Goal: Information Seeking & Learning: Check status

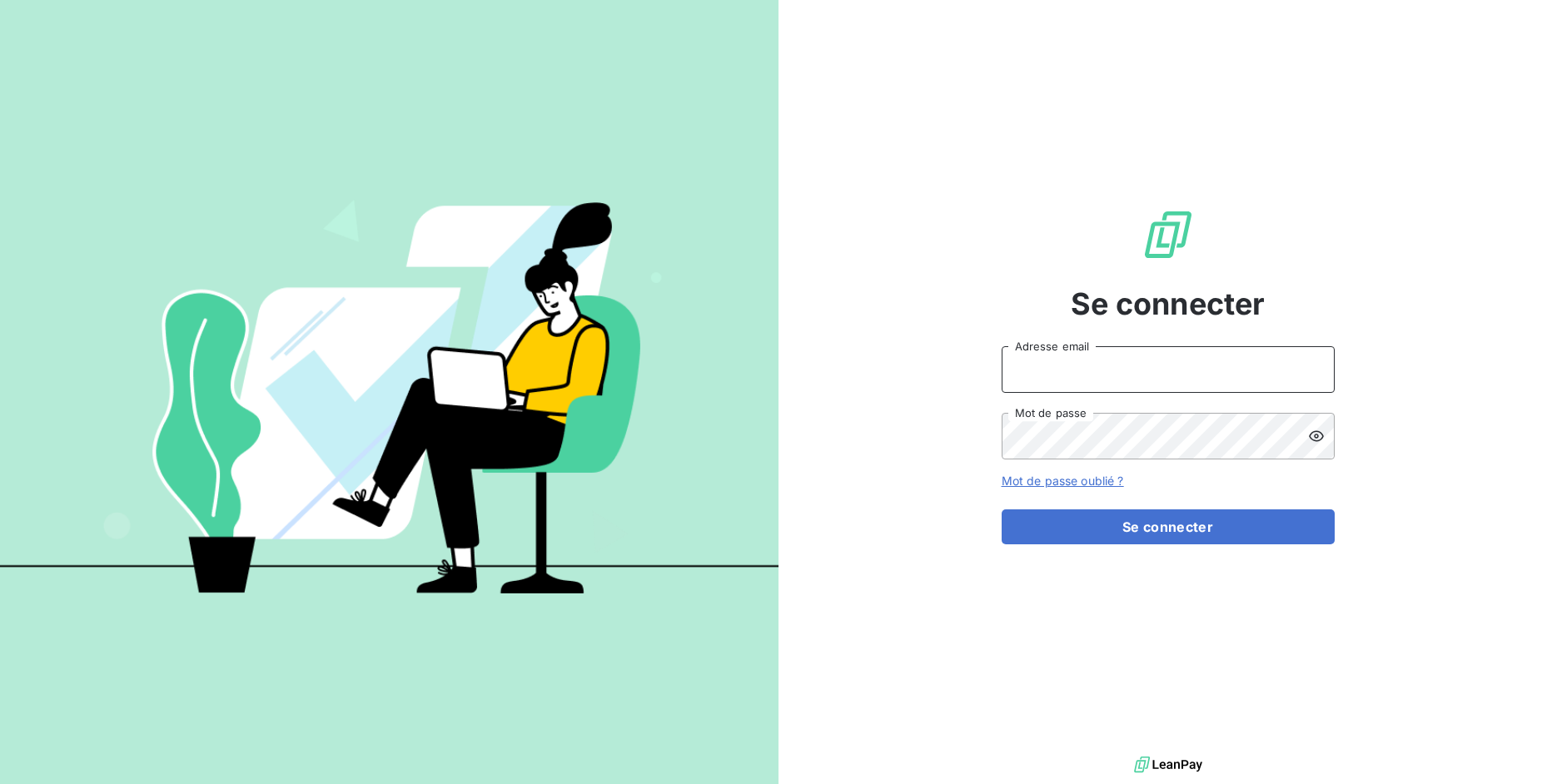
drag, startPoint x: 1096, startPoint y: 392, endPoint x: 1092, endPoint y: 386, distance: 7.2
click at [1095, 392] on input "Adresse email" at bounding box center [1168, 369] width 333 height 46
drag, startPoint x: 1061, startPoint y: 372, endPoint x: 1110, endPoint y: 377, distance: 49.3
click at [1110, 377] on input "admin@3dcelo" at bounding box center [1168, 369] width 333 height 46
type input "admin@kiloutou"
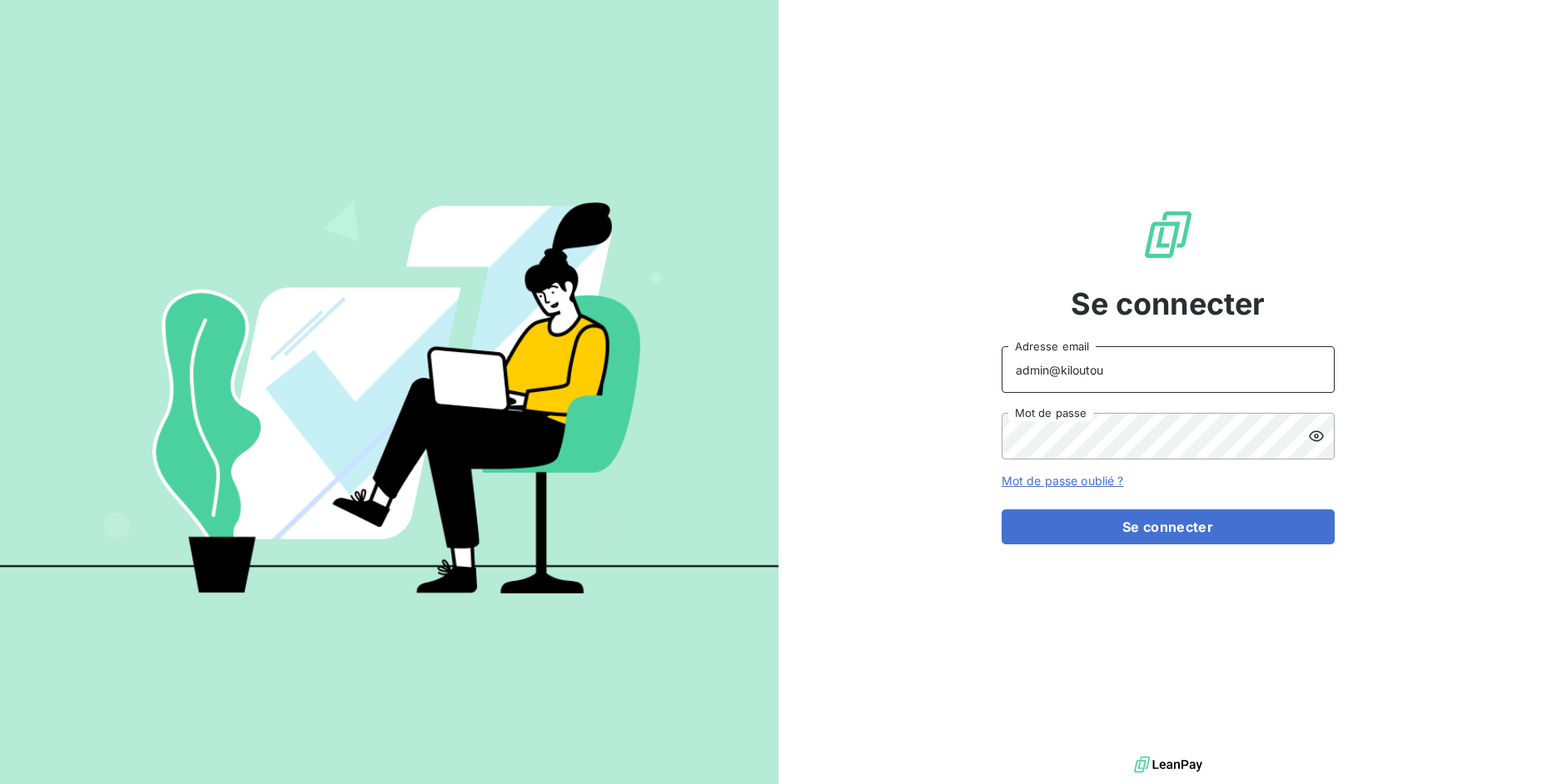
click at [1001, 510] on button "Se connecter" at bounding box center [1168, 527] width 333 height 35
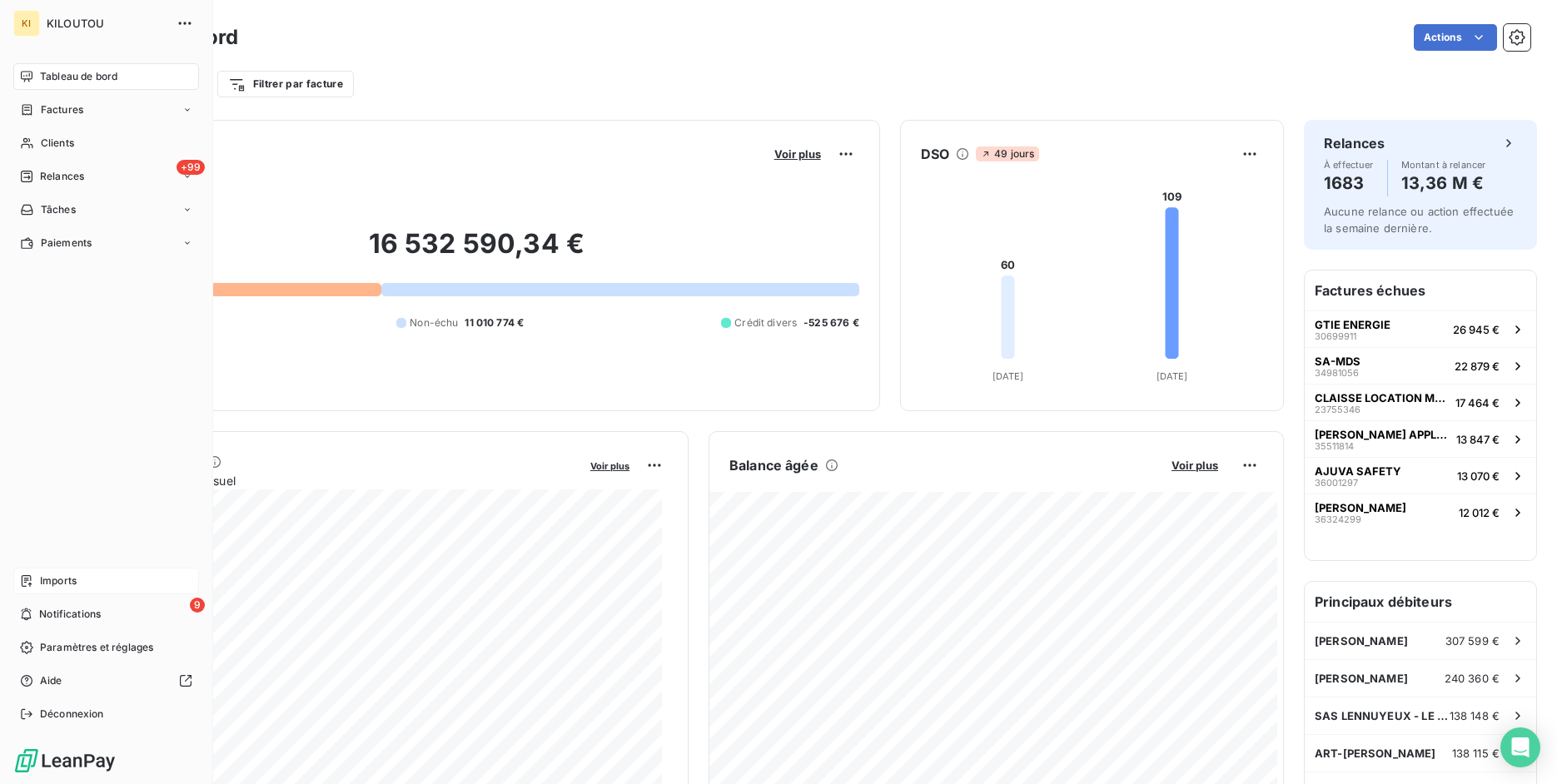
click at [38, 578] on div "Imports" at bounding box center [106, 581] width 186 height 27
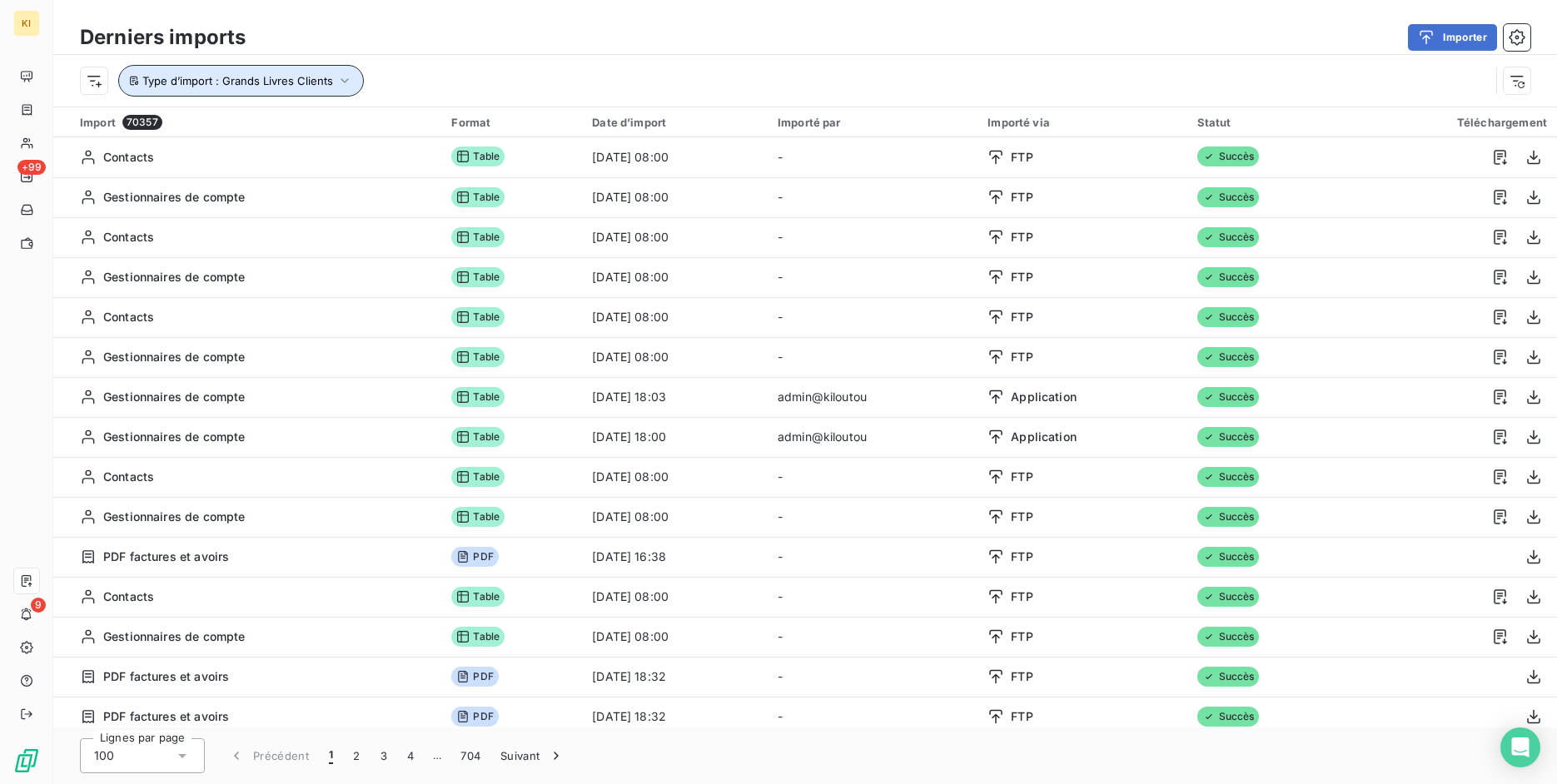
click at [313, 86] on span "Type d’import : Grands Livres Clients" at bounding box center [238, 81] width 191 height 14
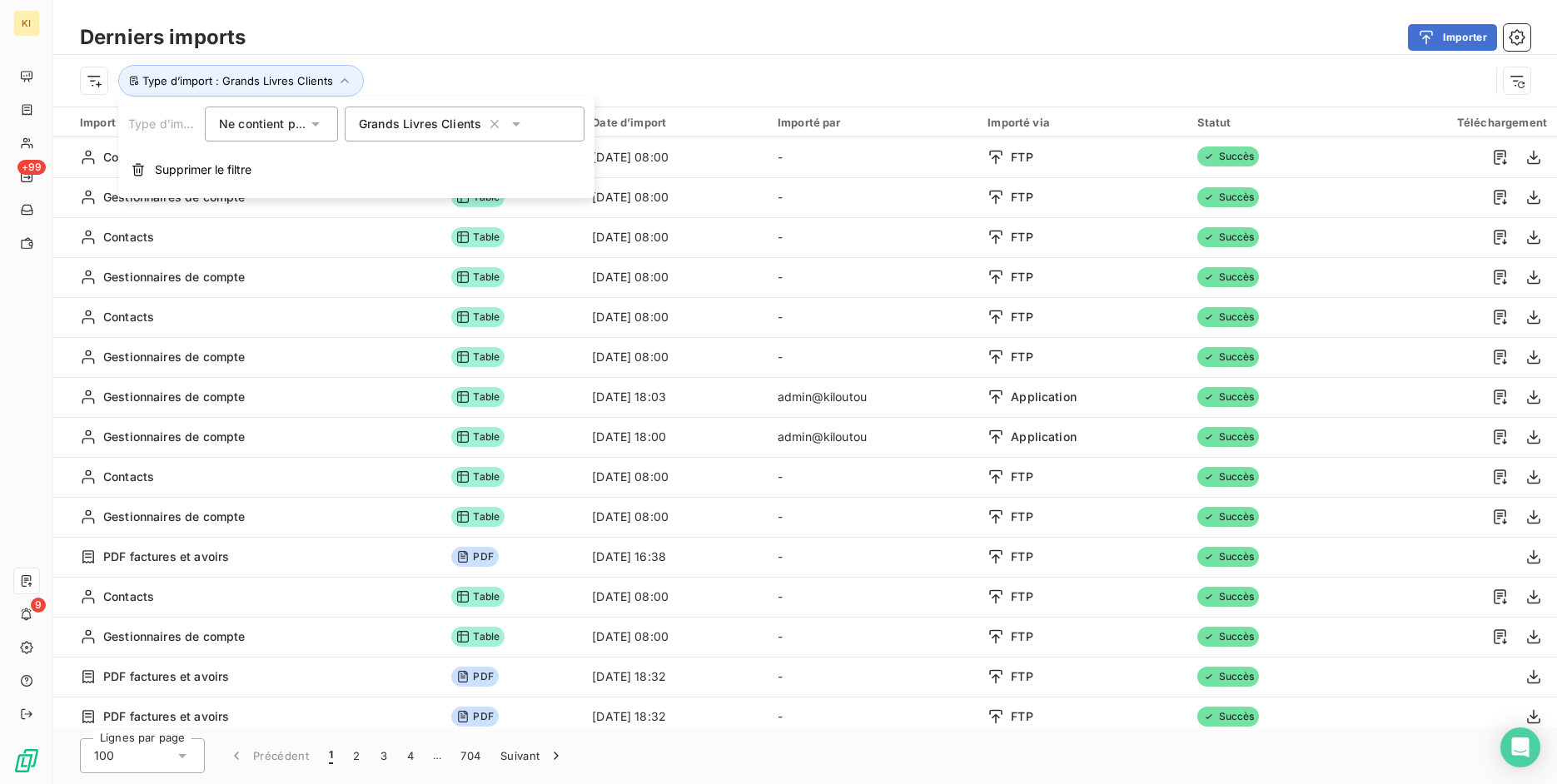
click at [307, 119] on span "Ne contient pas" at bounding box center [263, 123] width 90 height 14
click at [296, 156] on li "Contient" at bounding box center [274, 164] width 137 height 30
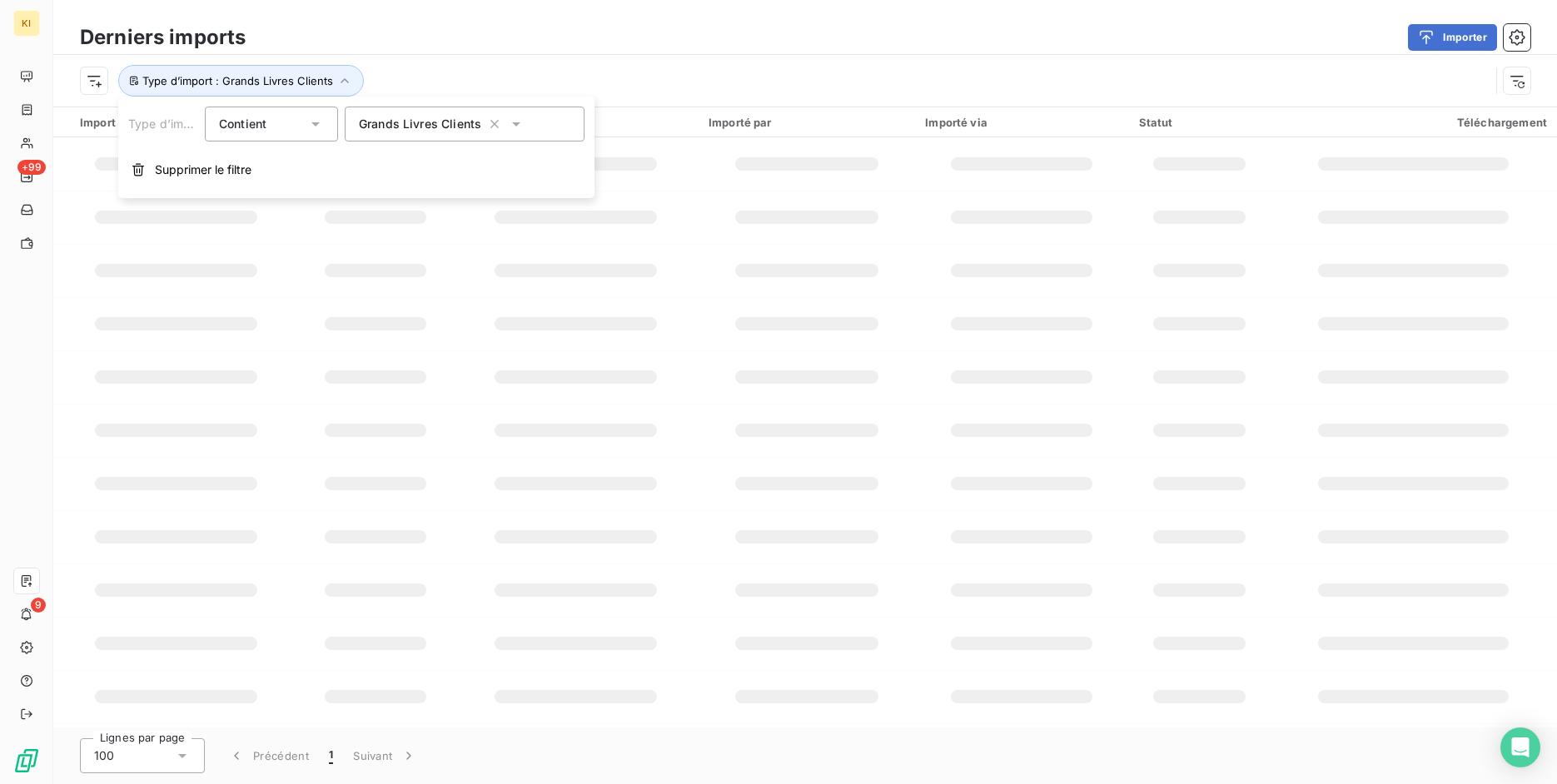
click at [466, 56] on div "Type d’import : Grands Livres Clients" at bounding box center [805, 80] width 1504 height 51
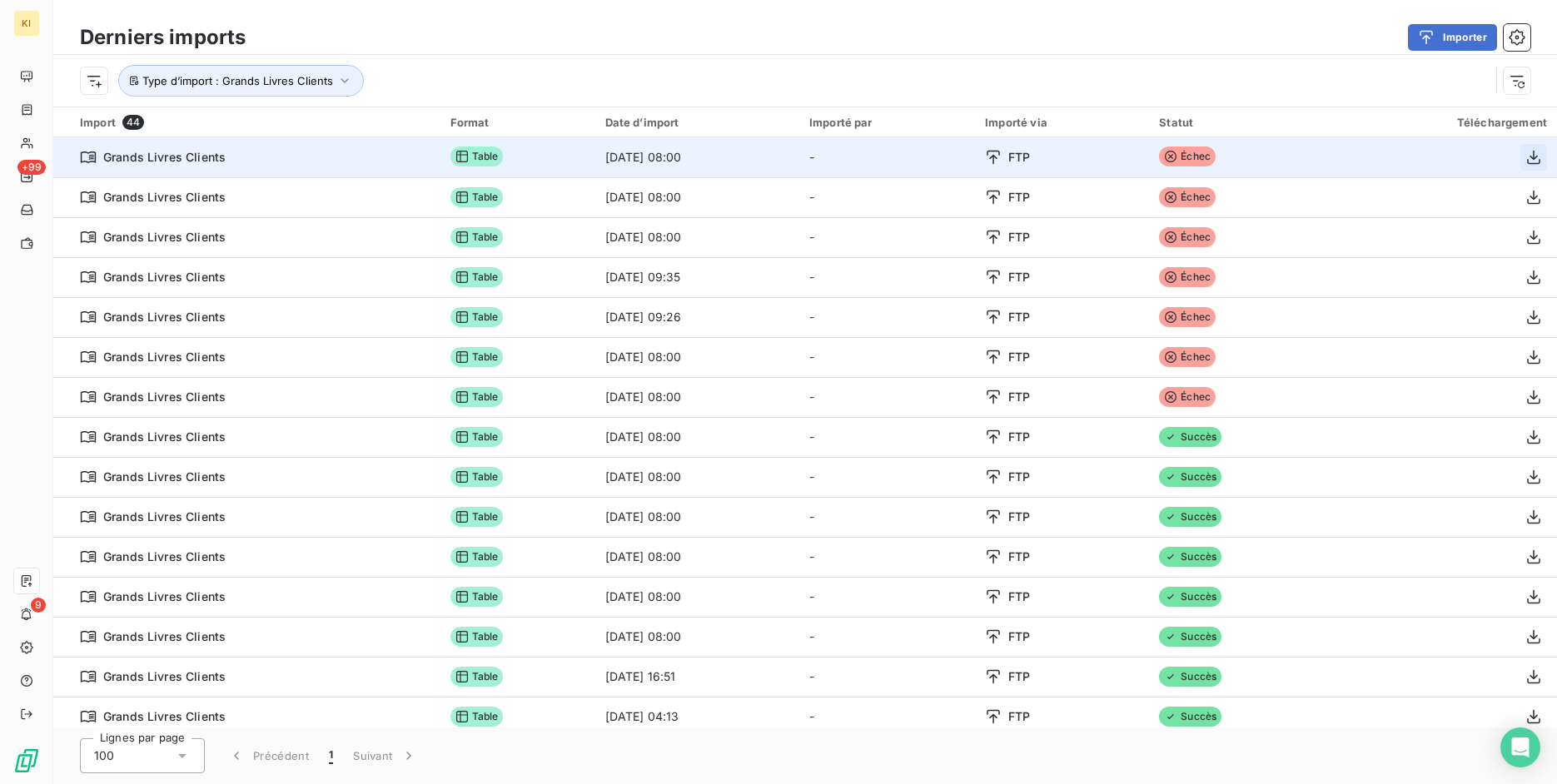
click at [1527, 156] on icon "button" at bounding box center [1534, 158] width 17 height 17
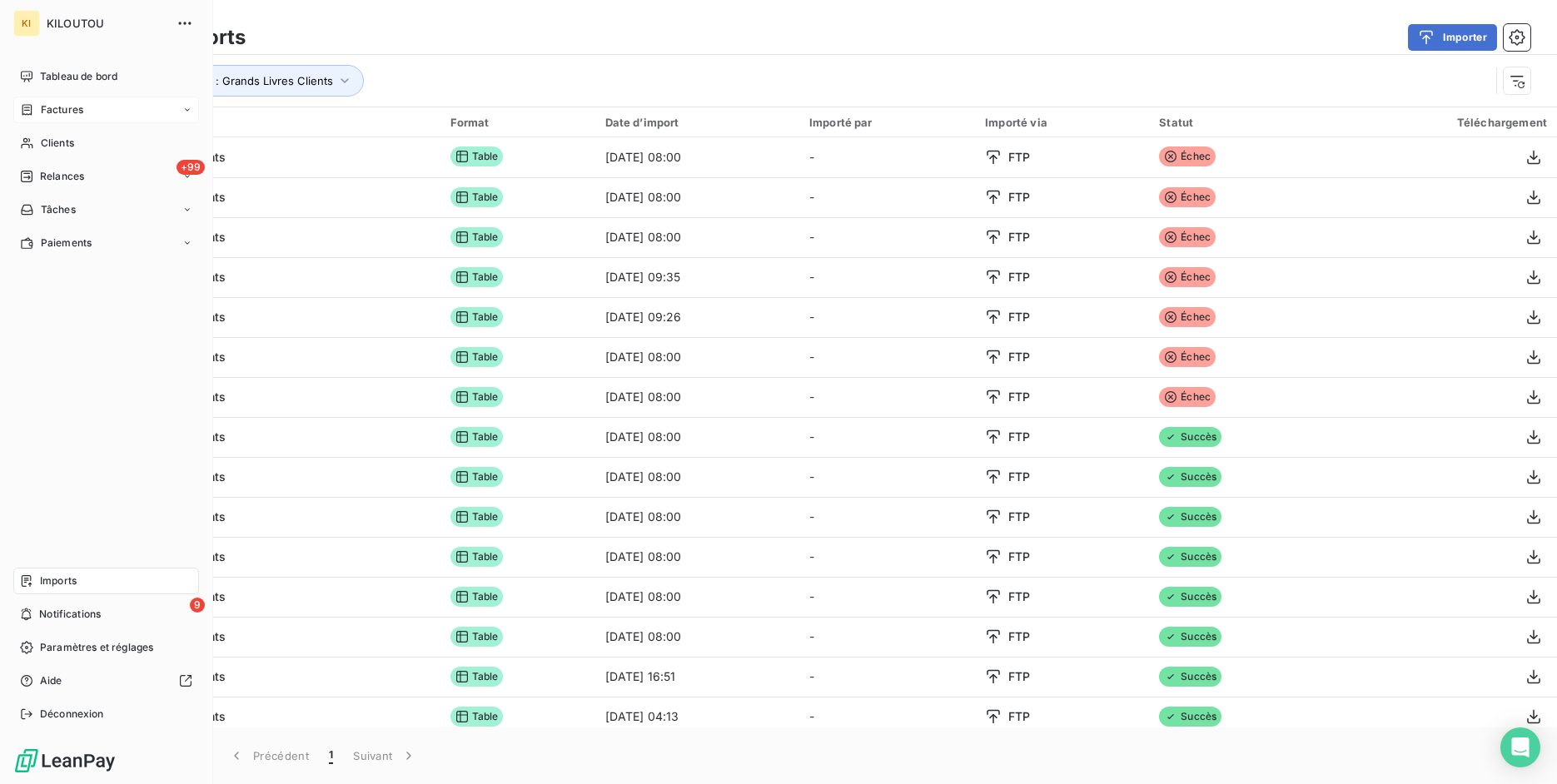
click at [28, 112] on icon at bounding box center [27, 110] width 14 height 14
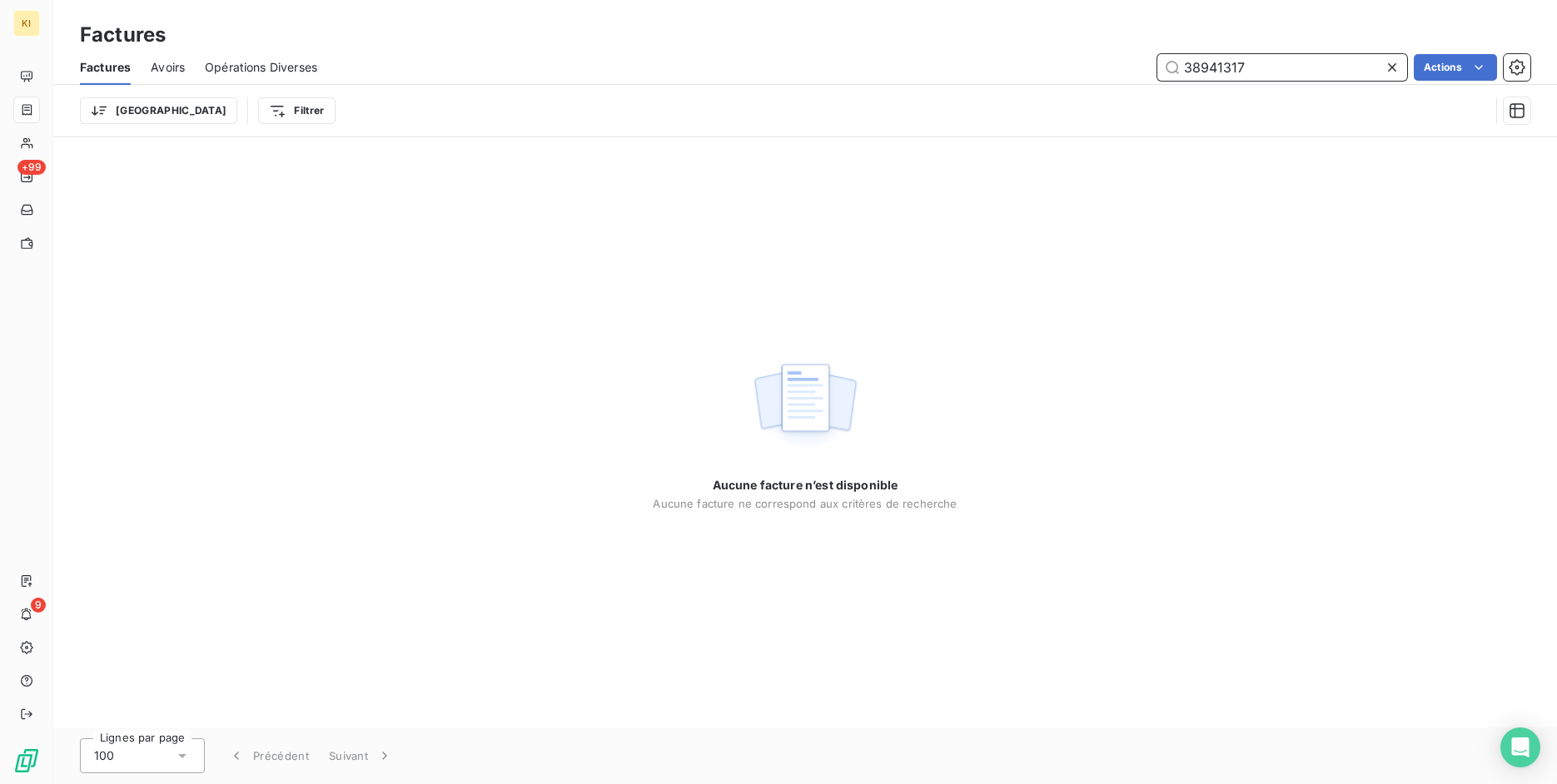
click at [1278, 68] on input "38941317" at bounding box center [1283, 68] width 250 height 27
paste input "6418866"
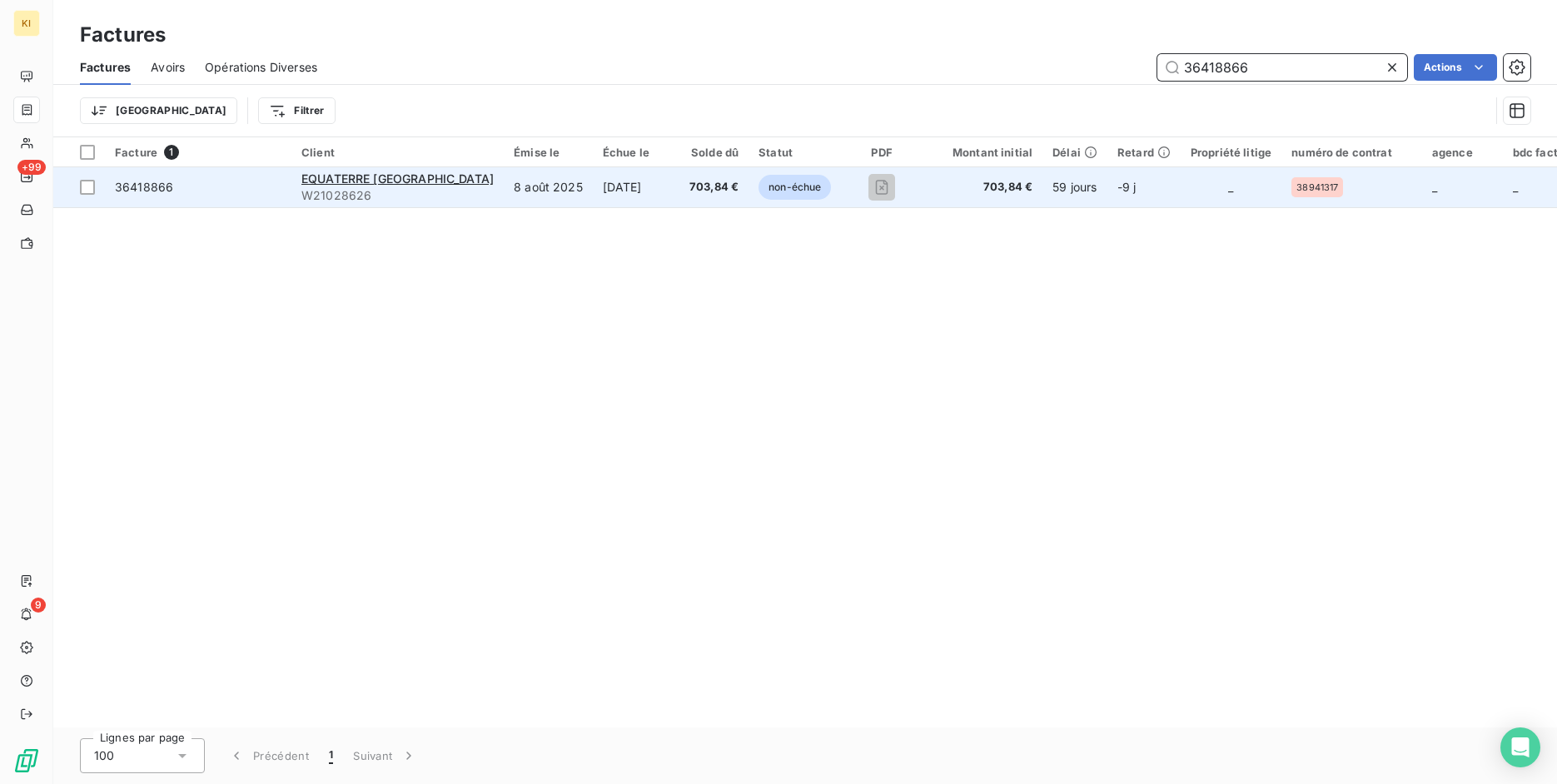
type input "36418866"
click at [209, 186] on span "36418866" at bounding box center [198, 187] width 166 height 17
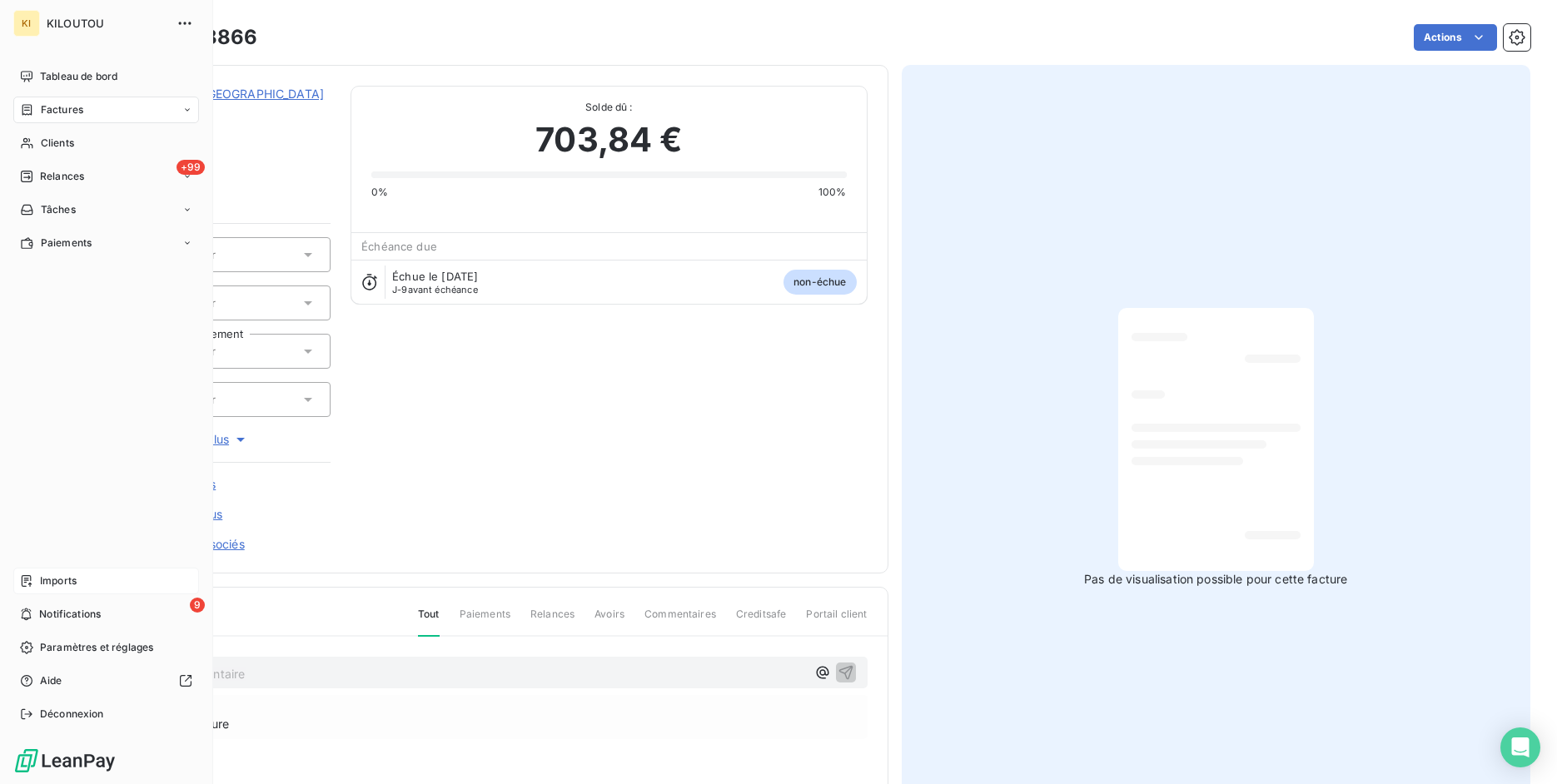
click at [23, 576] on icon at bounding box center [27, 581] width 10 height 12
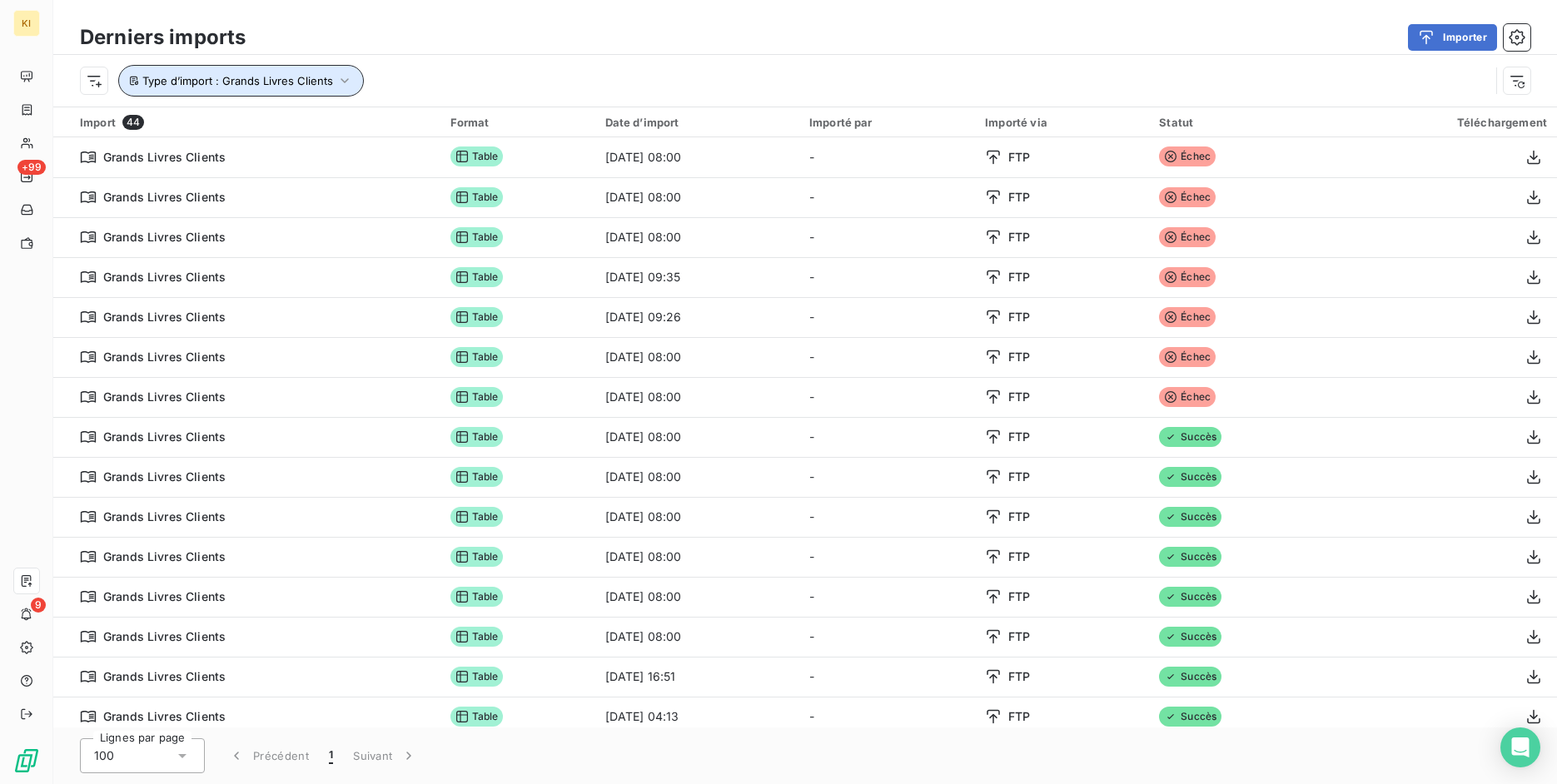
click at [317, 86] on span "Type d’import : Grands Livres Clients" at bounding box center [238, 81] width 191 height 14
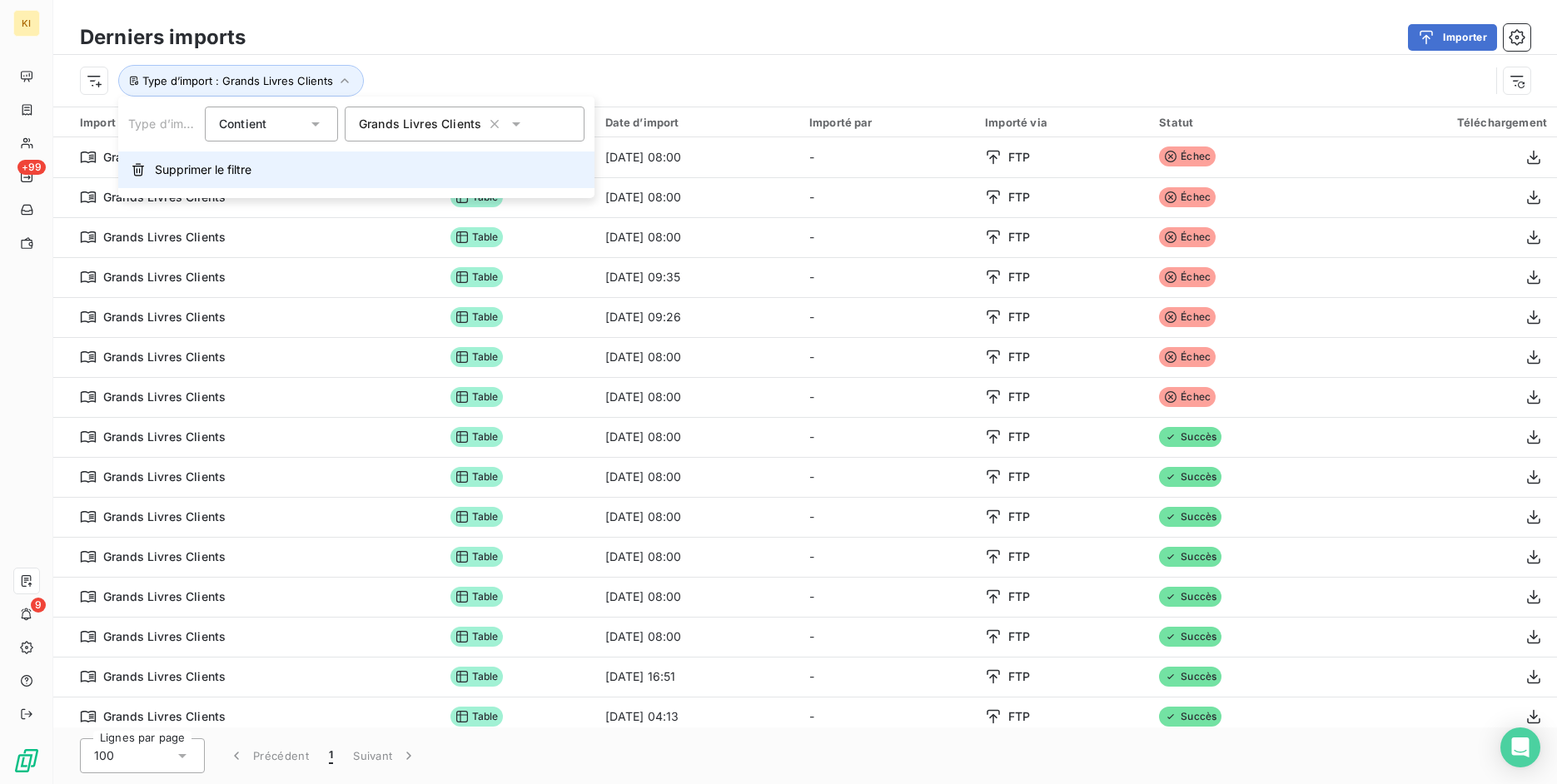
click at [261, 172] on button "Supprimer le filtre" at bounding box center [356, 169] width 476 height 36
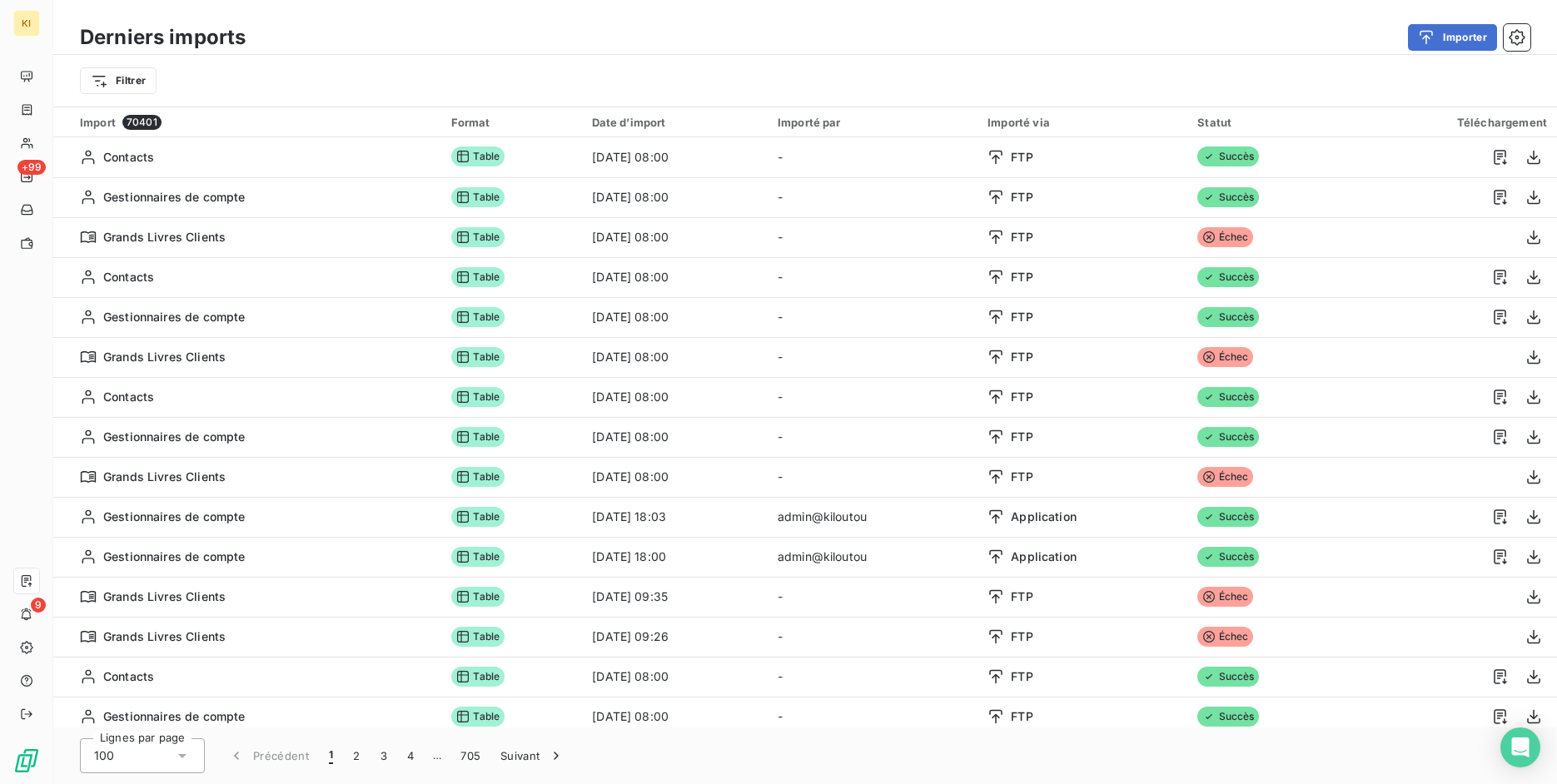
click at [717, 77] on div "Filtrer" at bounding box center [806, 80] width 1451 height 31
click at [1457, 34] on button "Importer" at bounding box center [1453, 38] width 90 height 27
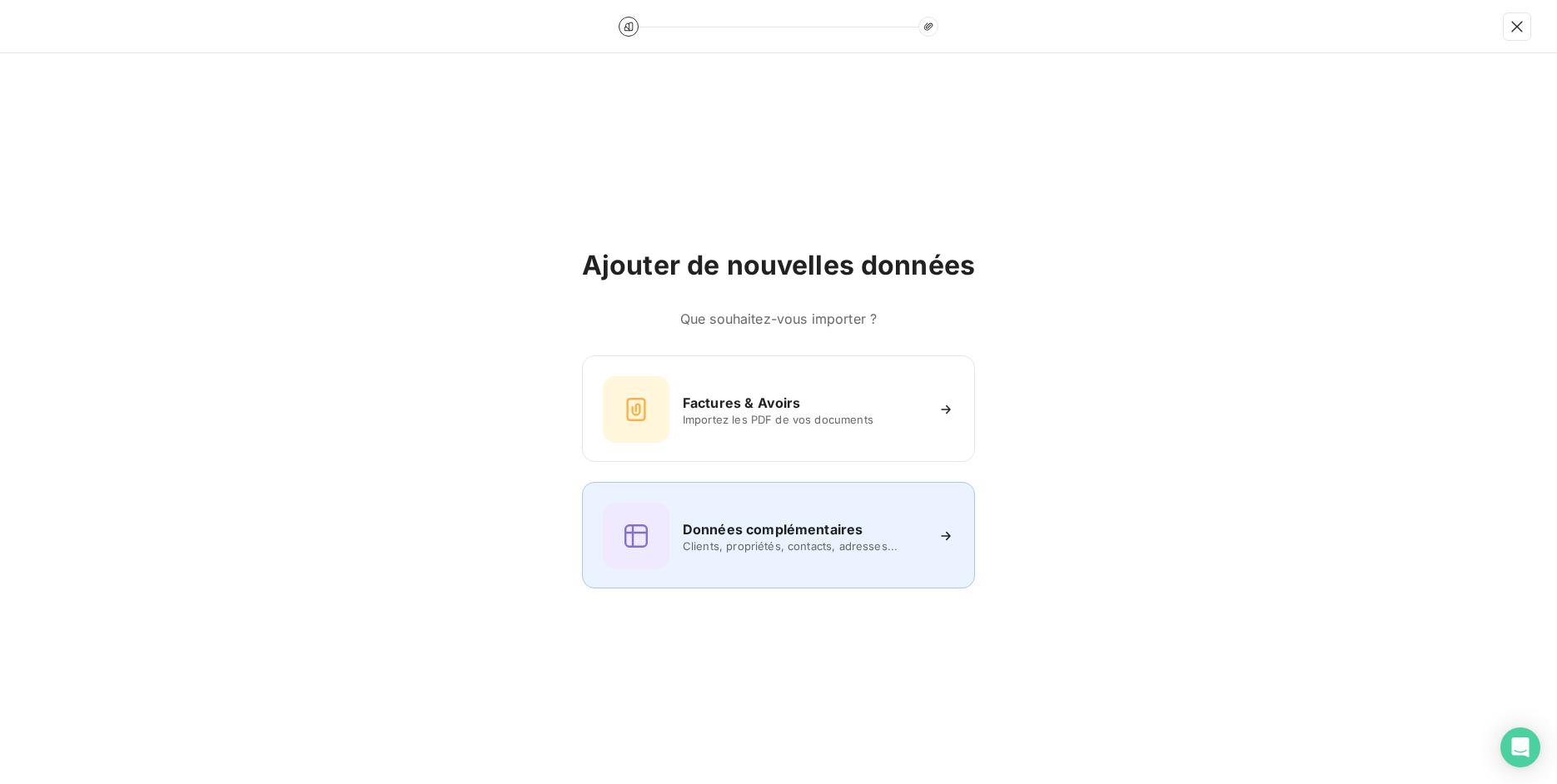
click at [902, 513] on div "Données complémentaires Clients, propriétés, contacts, adresses..." at bounding box center [778, 536] width 351 height 67
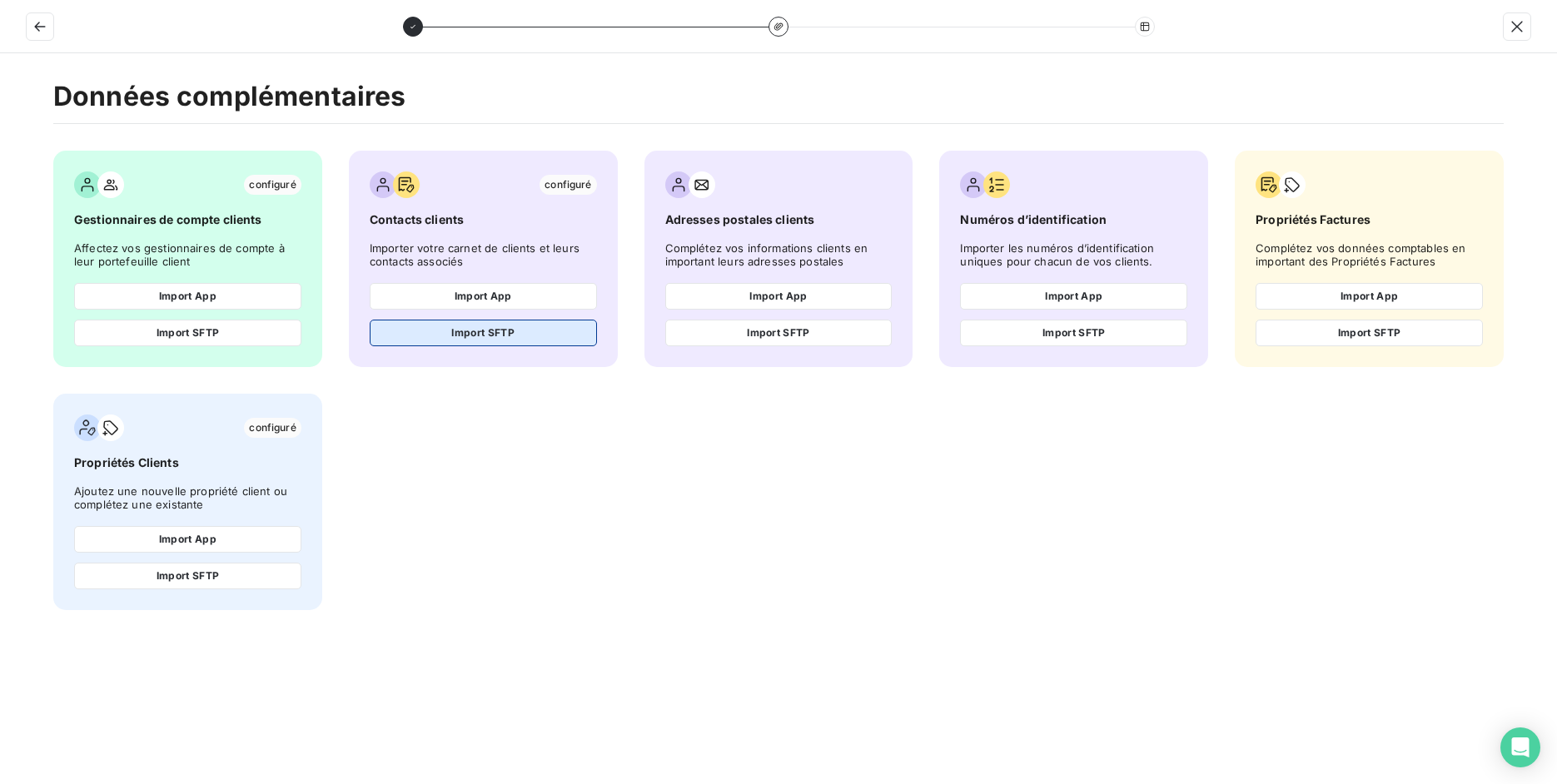
click at [543, 342] on button "Import SFTP" at bounding box center [483, 333] width 227 height 27
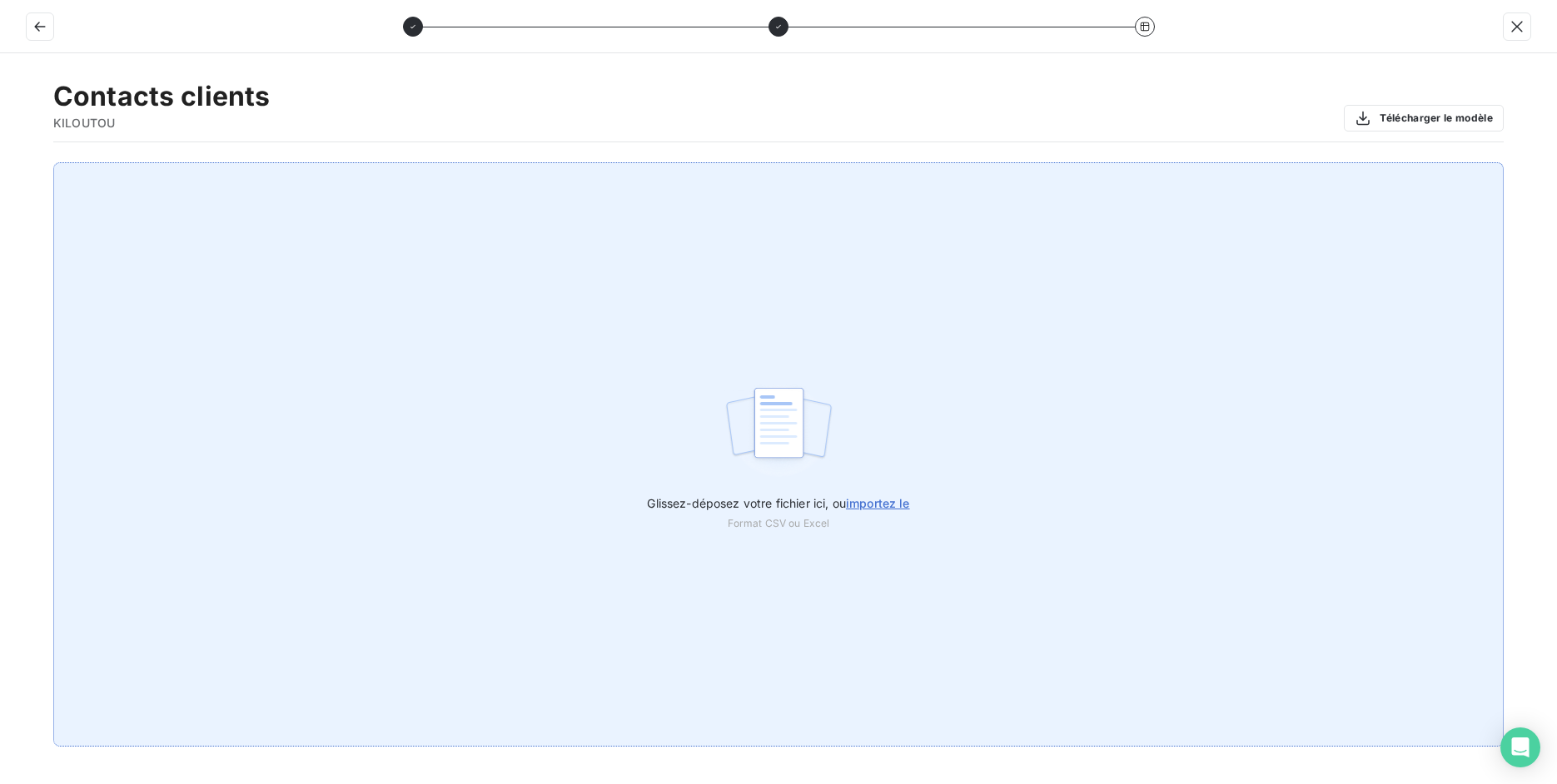
click at [683, 382] on div "Glissez-déposez votre fichier ici, ou importez le Format CSV ou Excel" at bounding box center [778, 454] width 1451 height 584
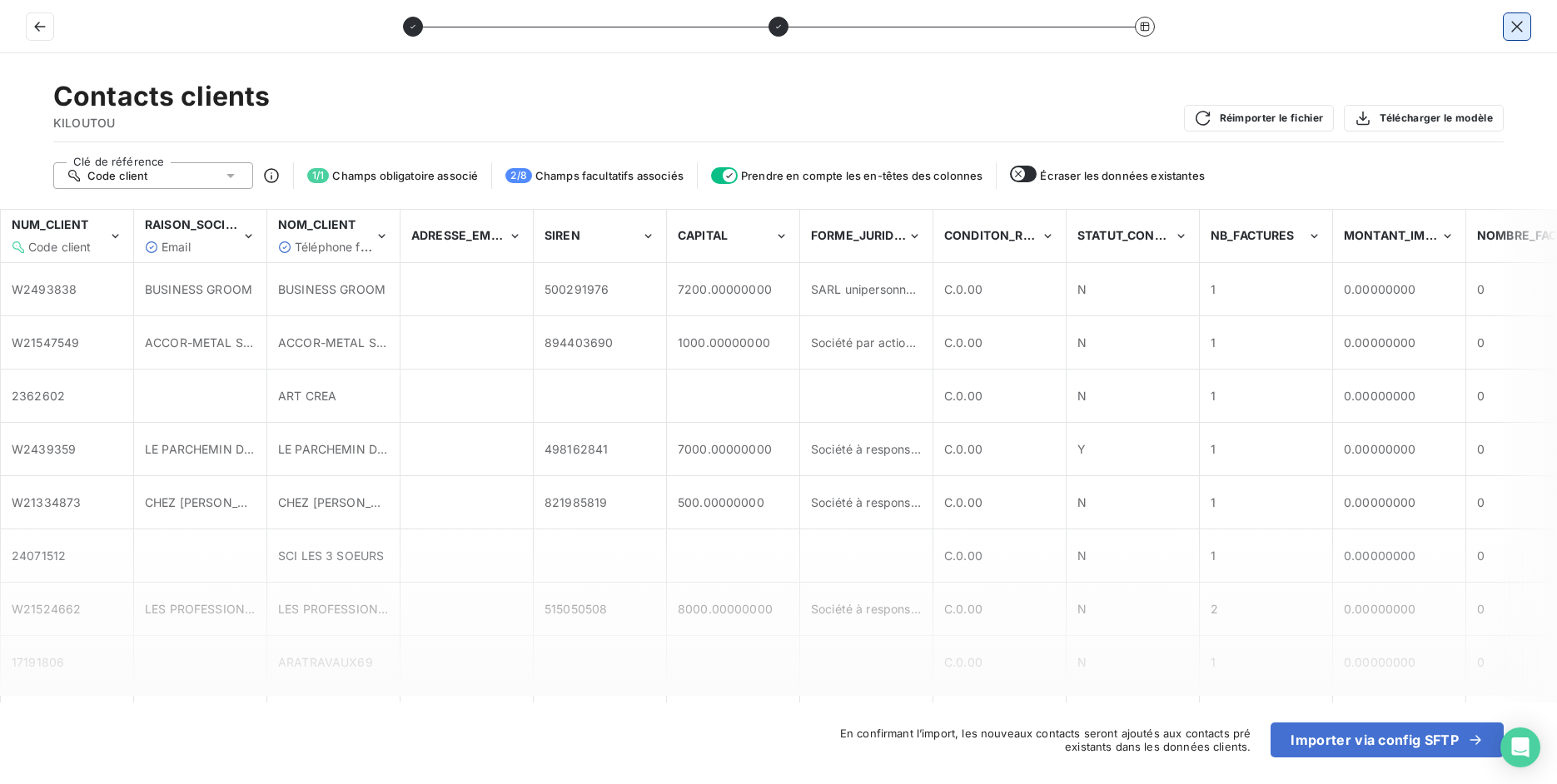
click at [1505, 30] on button "button" at bounding box center [1517, 27] width 27 height 27
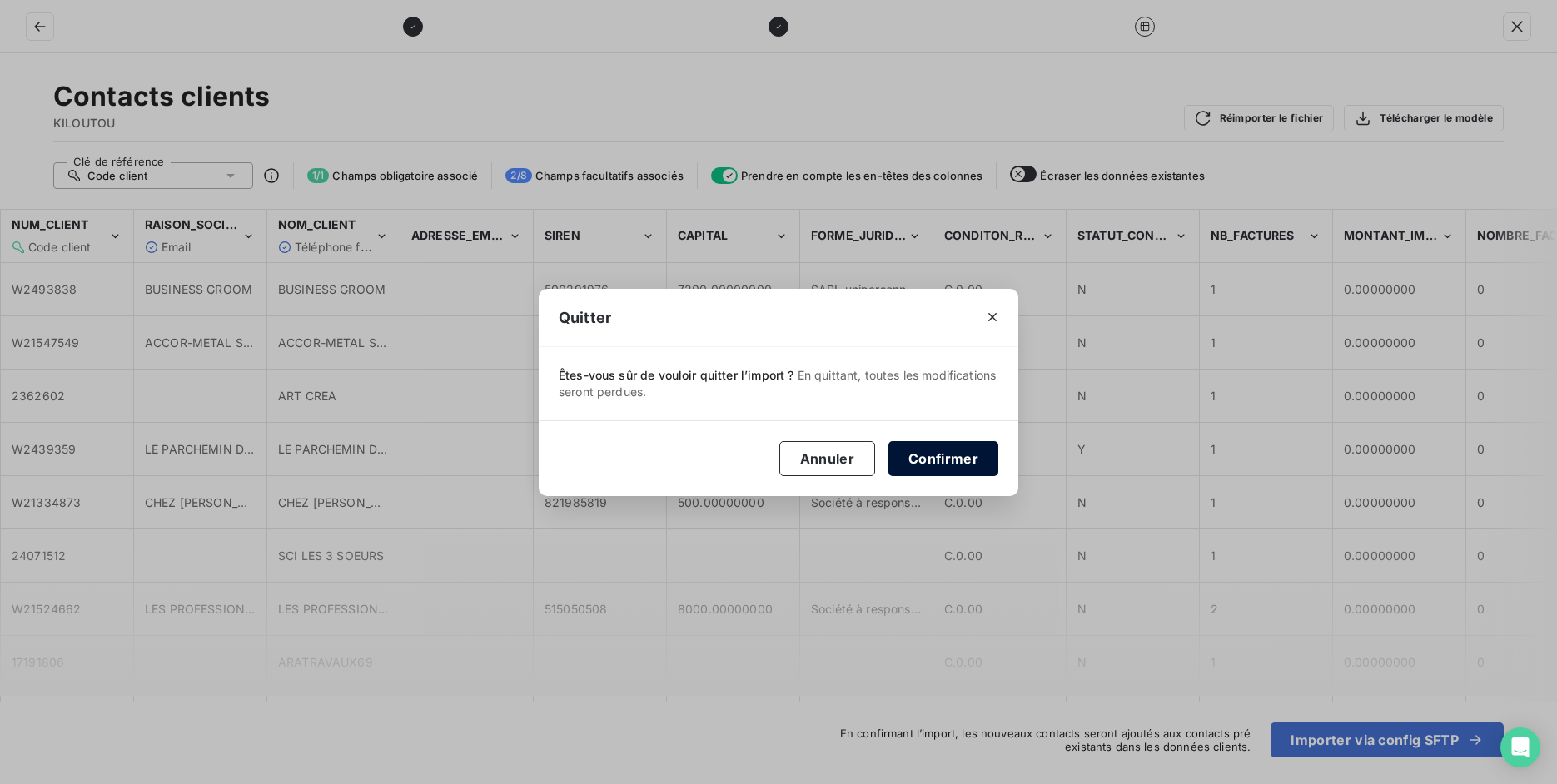
click at [925, 462] on button "Confirmer" at bounding box center [943, 458] width 110 height 35
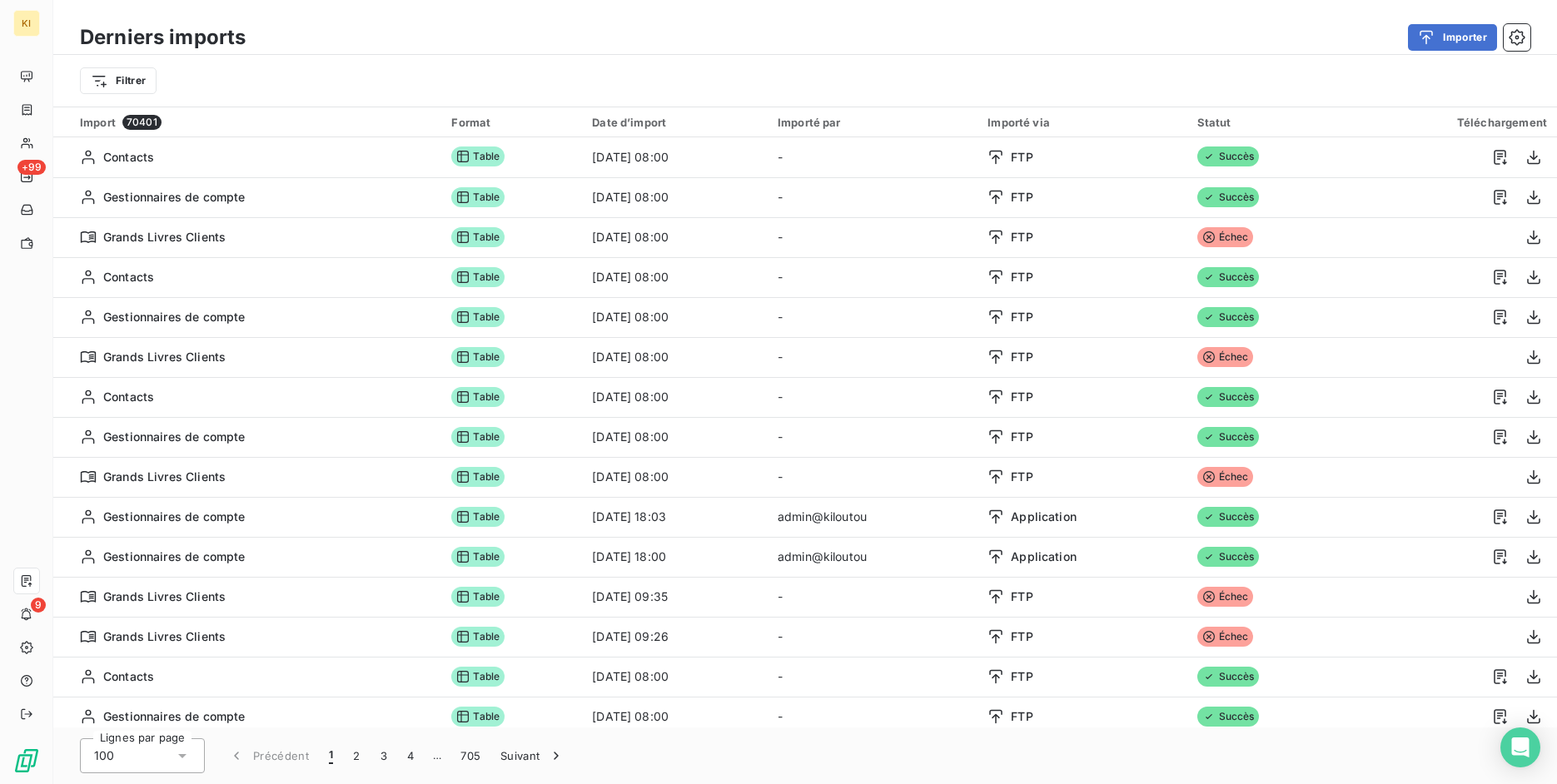
click at [1458, 53] on div "Derniers imports Importer" at bounding box center [805, 37] width 1504 height 35
click at [1457, 45] on button "Importer" at bounding box center [1453, 38] width 90 height 27
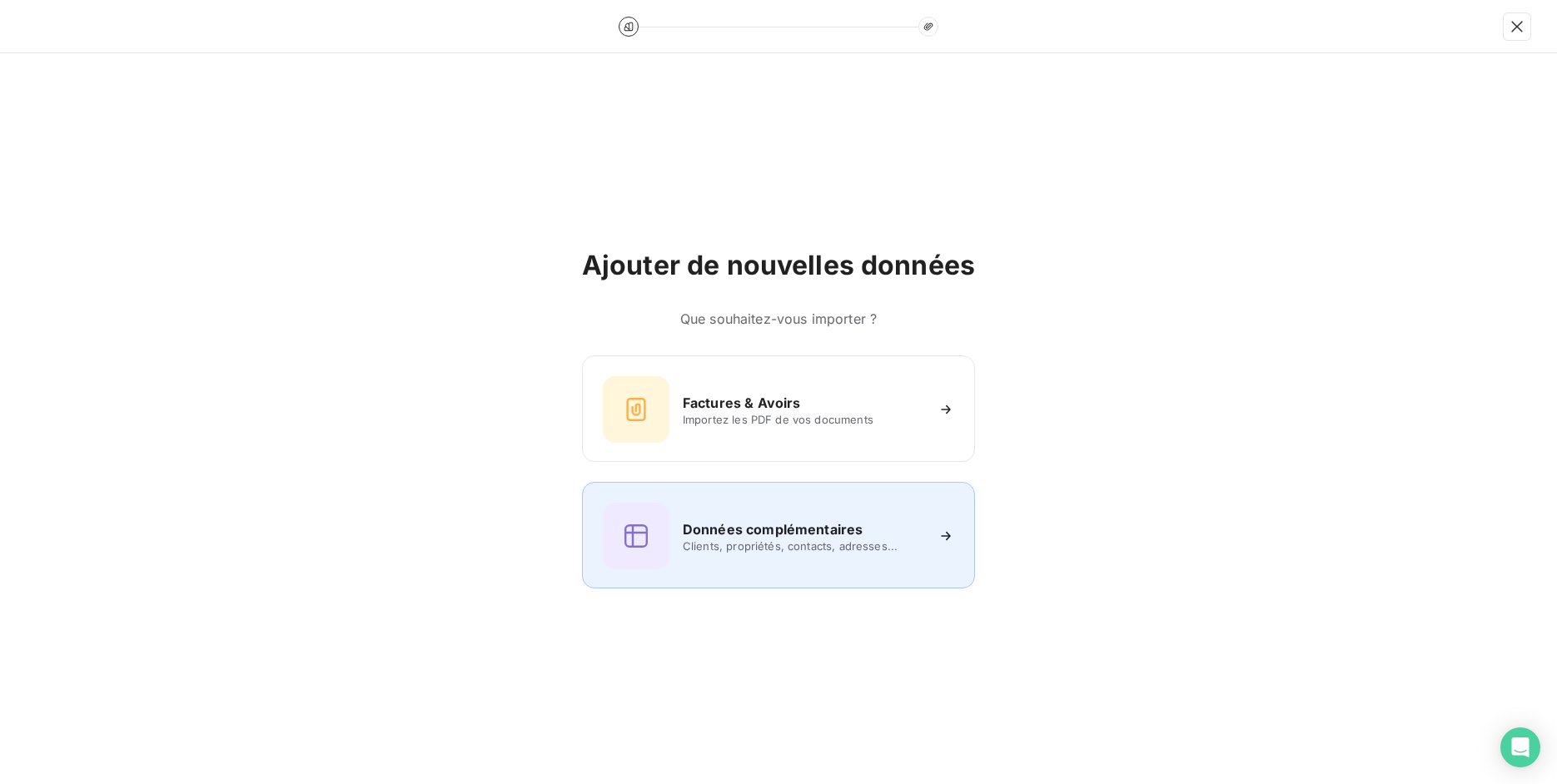
click at [848, 526] on h6 "Données complémentaires" at bounding box center [773, 529] width 180 height 20
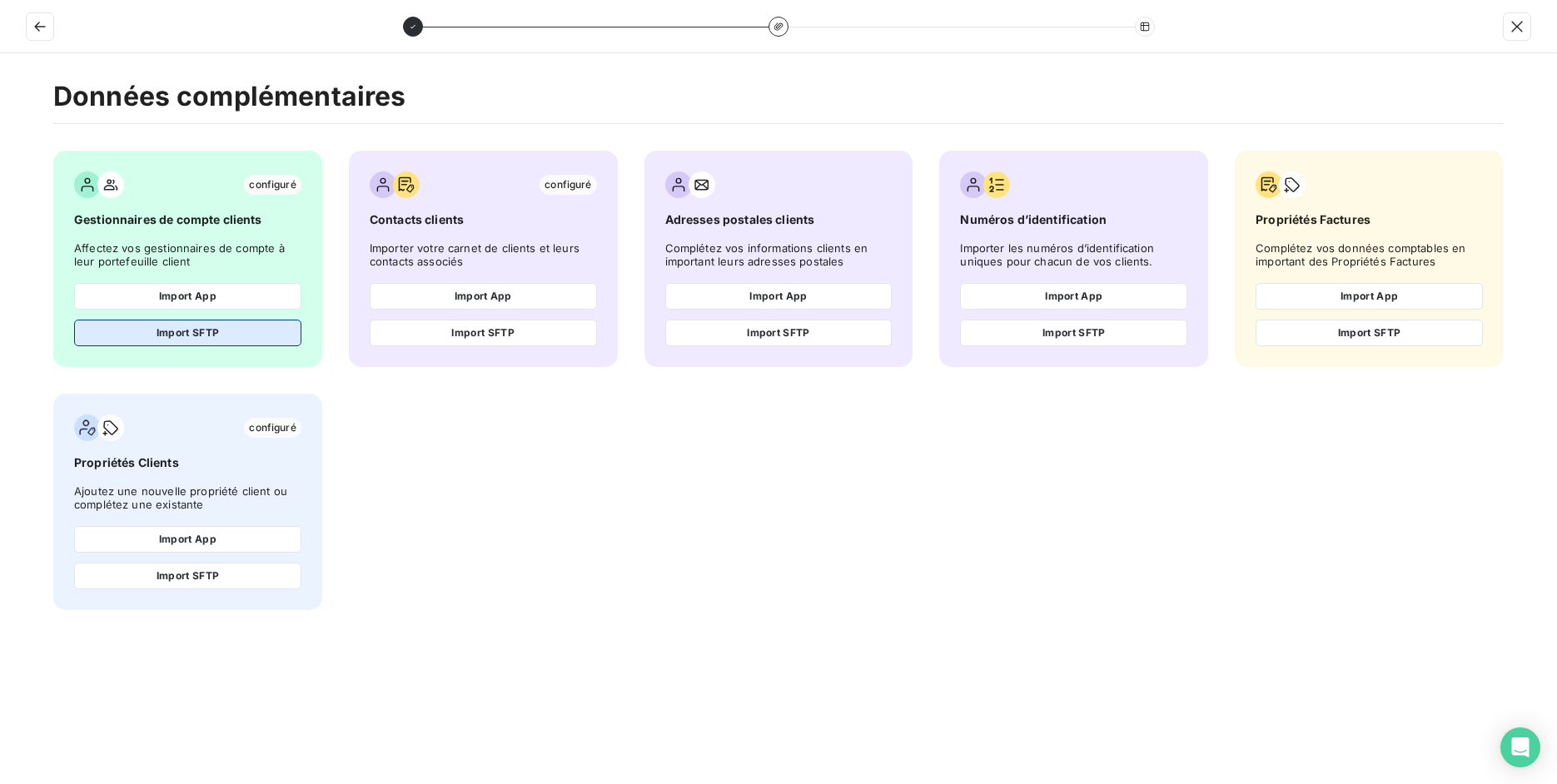
click at [233, 336] on button "Import SFTP" at bounding box center [187, 333] width 227 height 27
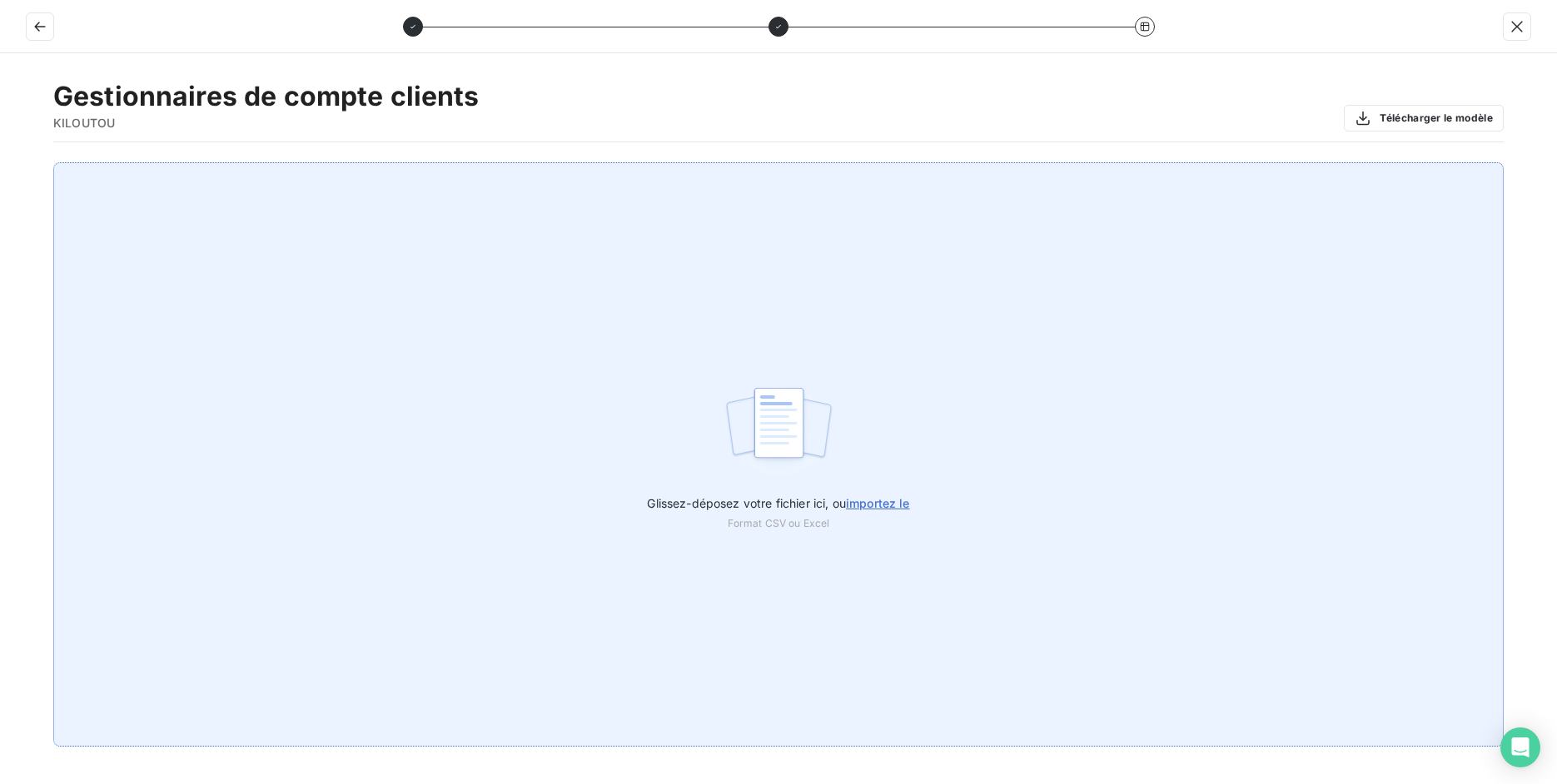
click at [543, 368] on div "Glissez-déposez votre fichier ici, ou importez le Format CSV ou Excel" at bounding box center [778, 454] width 1451 height 584
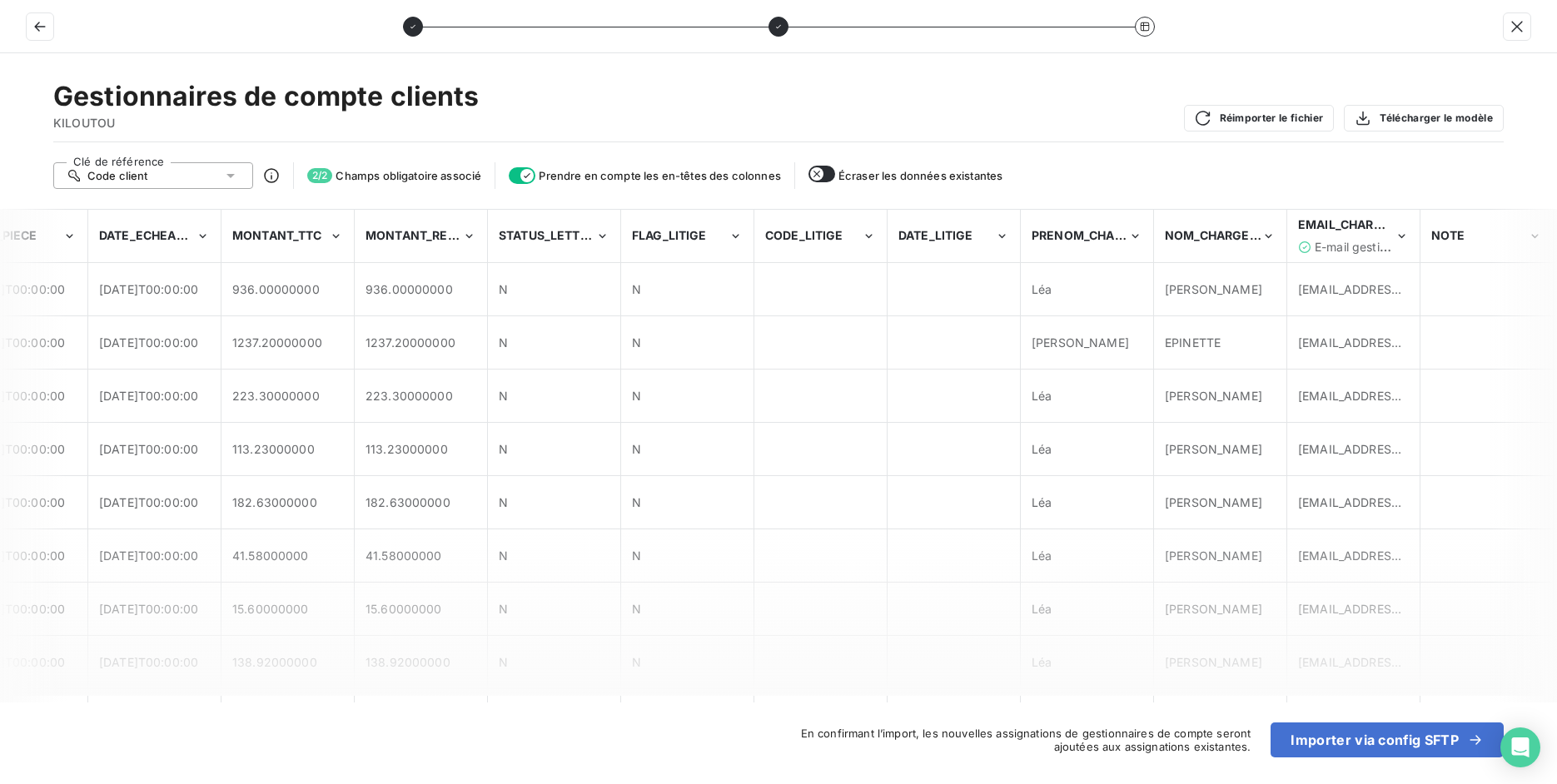
scroll to position [0, 2357]
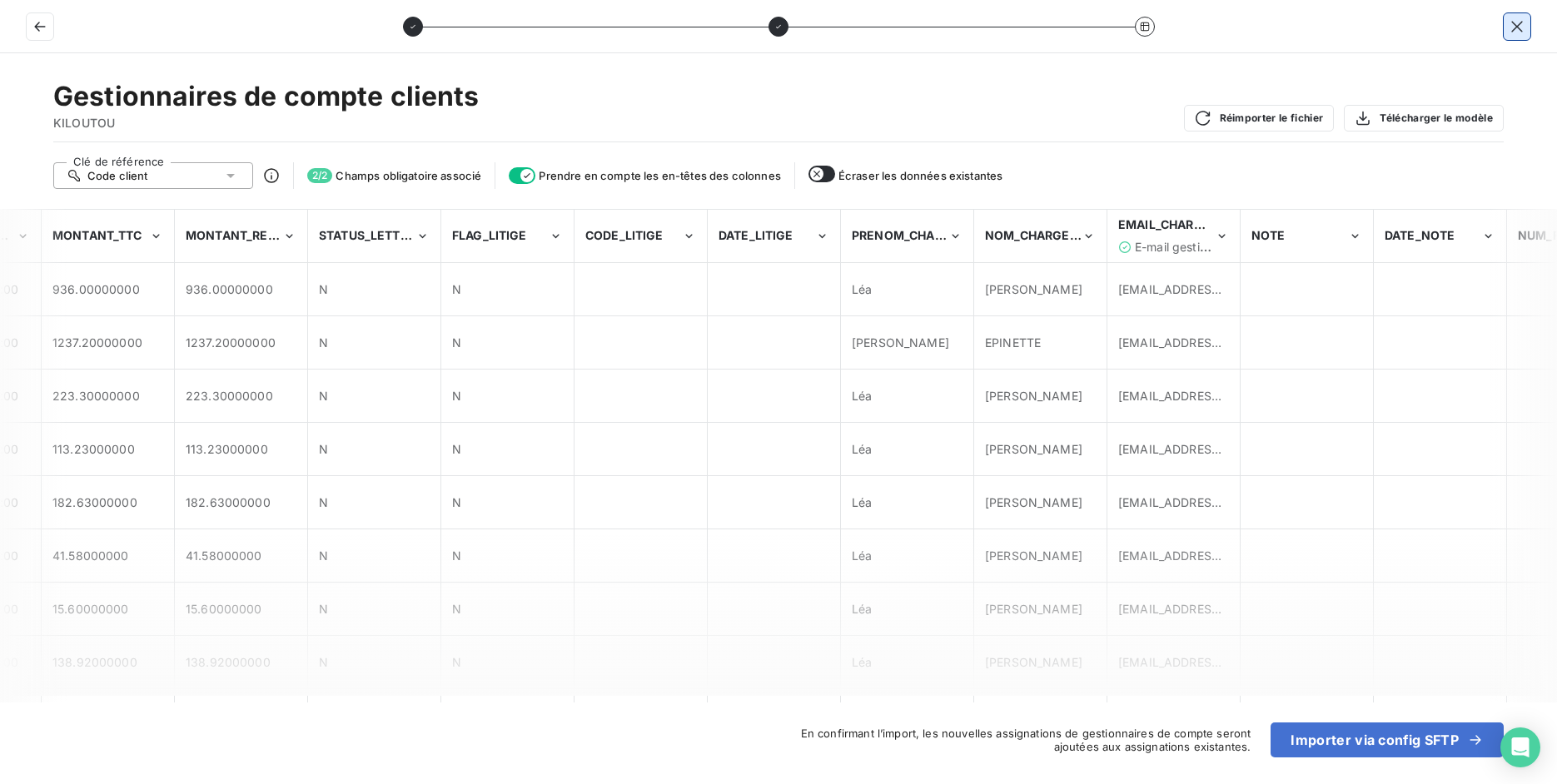
click at [1511, 39] on button "button" at bounding box center [1517, 27] width 27 height 27
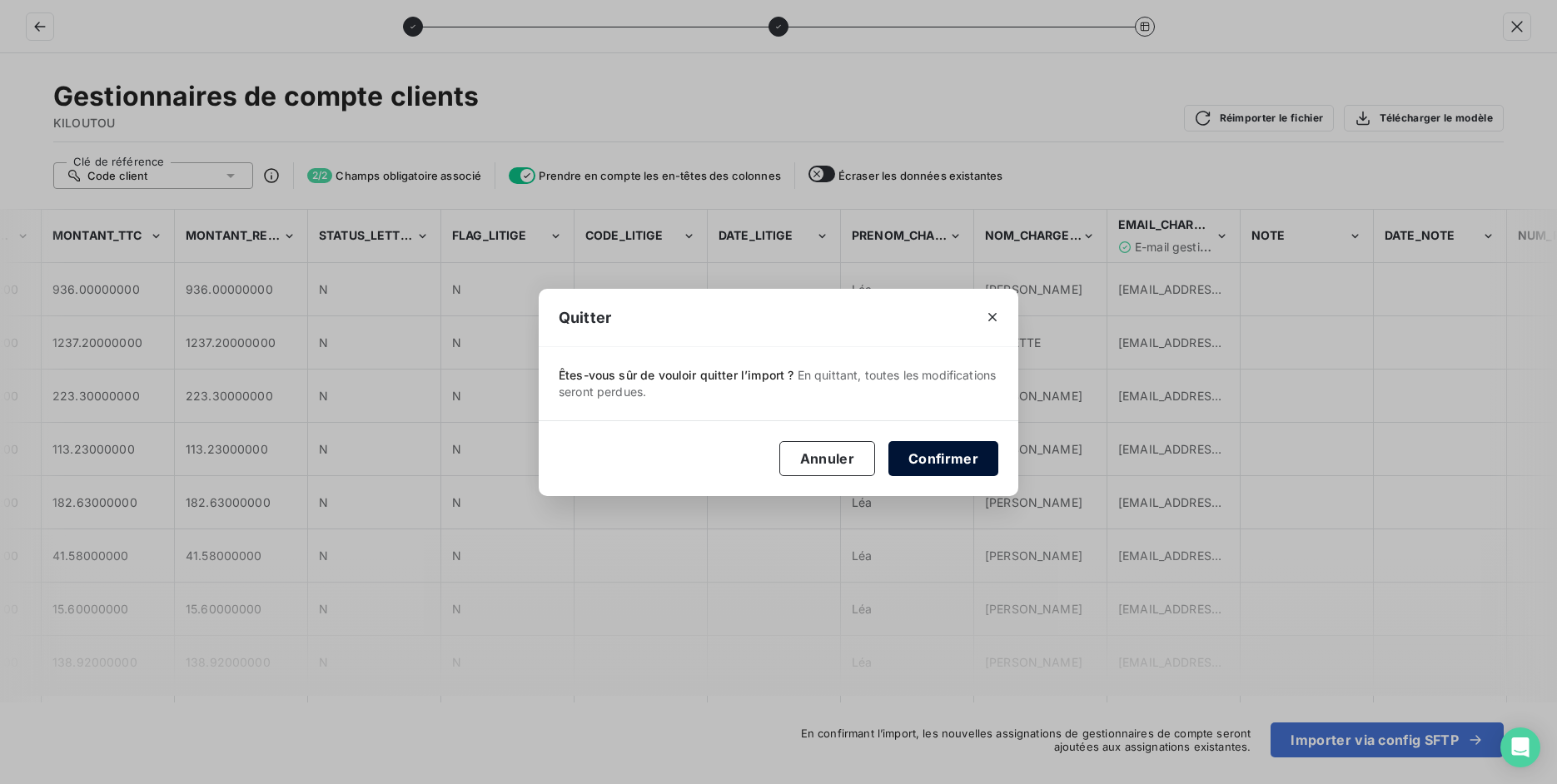
click at [949, 454] on button "Confirmer" at bounding box center [943, 458] width 110 height 35
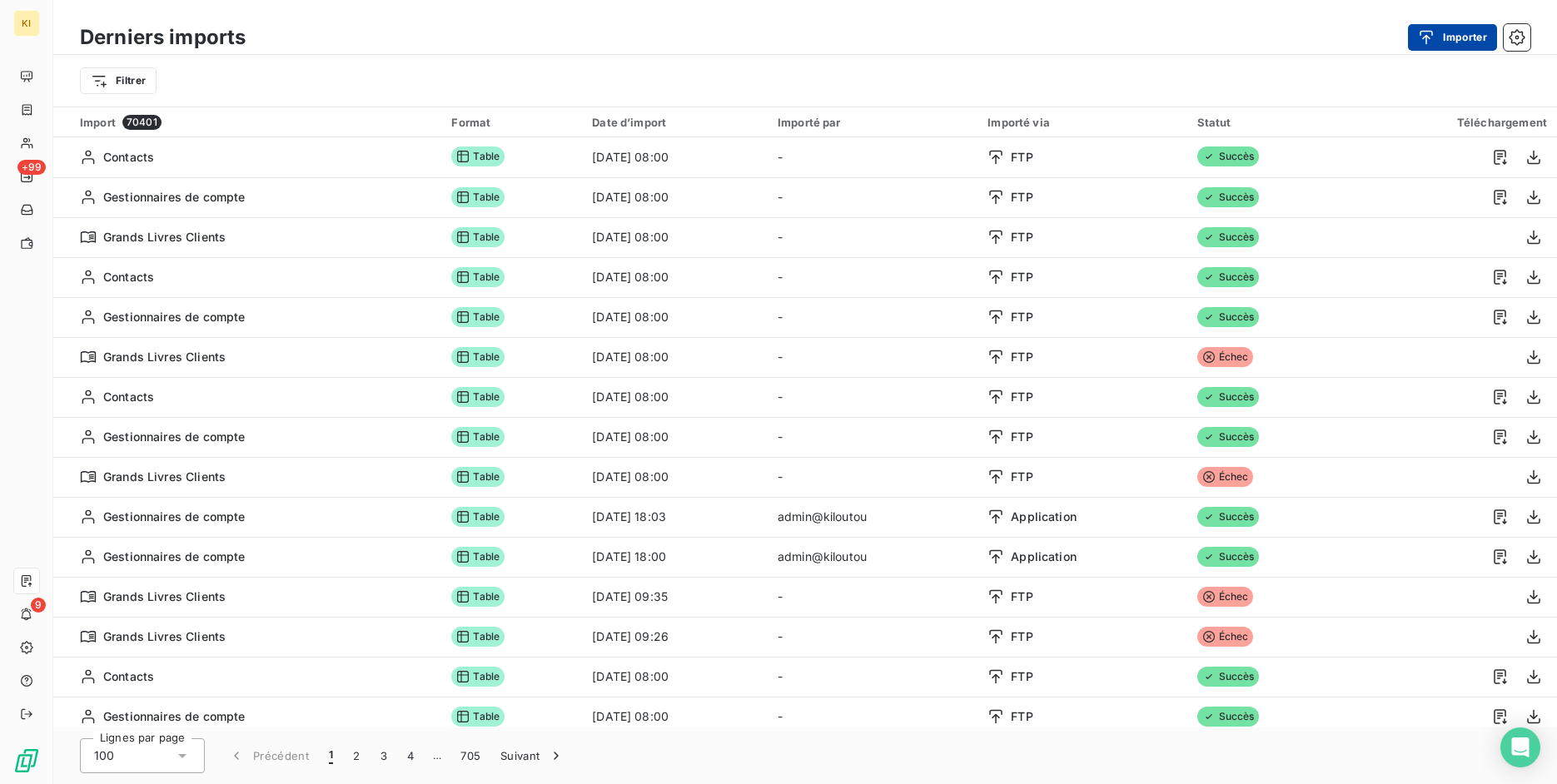
click at [1430, 48] on button "Importer" at bounding box center [1453, 38] width 90 height 27
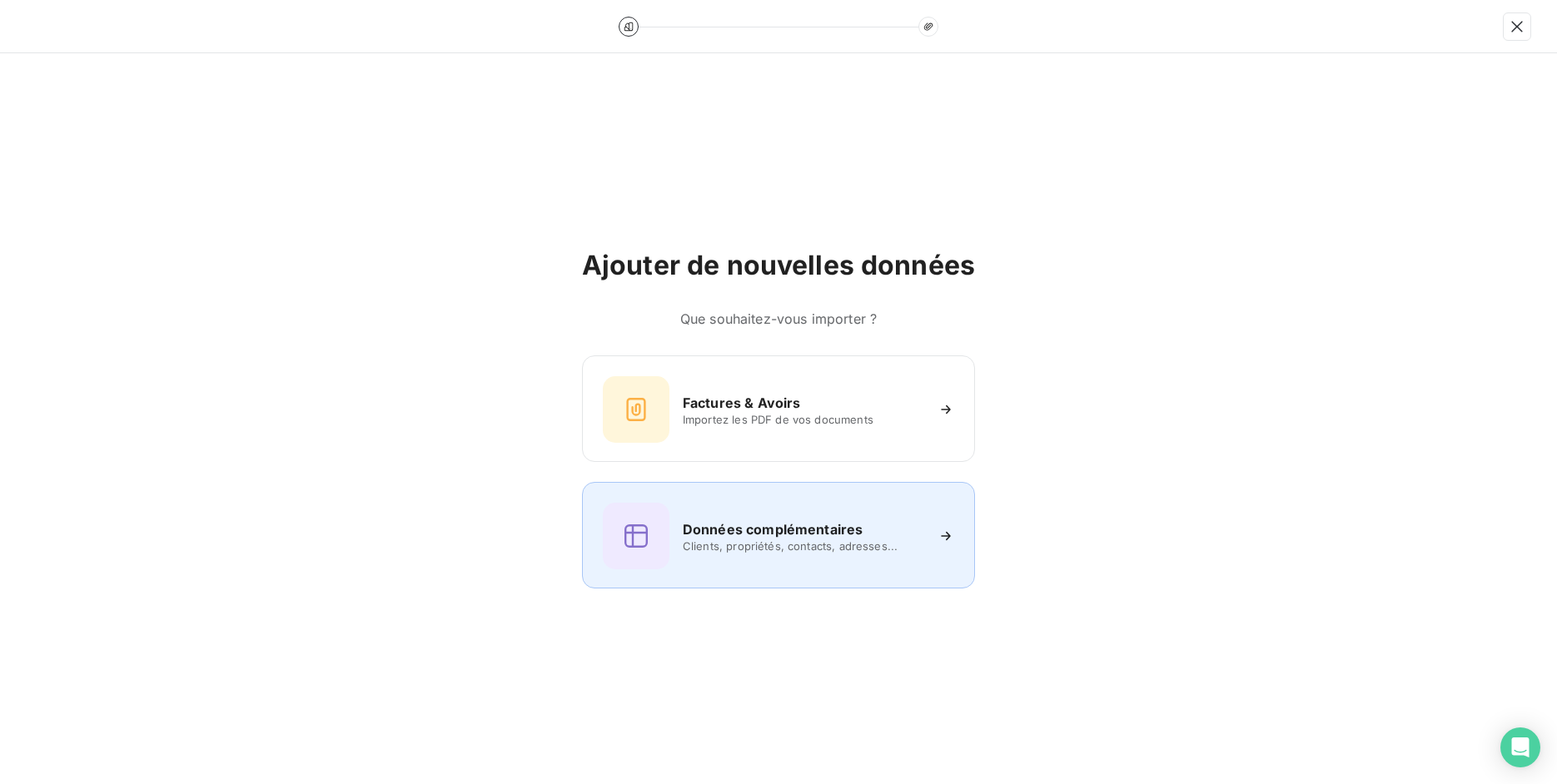
click at [746, 551] on span "Clients, propriétés, contacts, adresses..." at bounding box center [804, 546] width 241 height 14
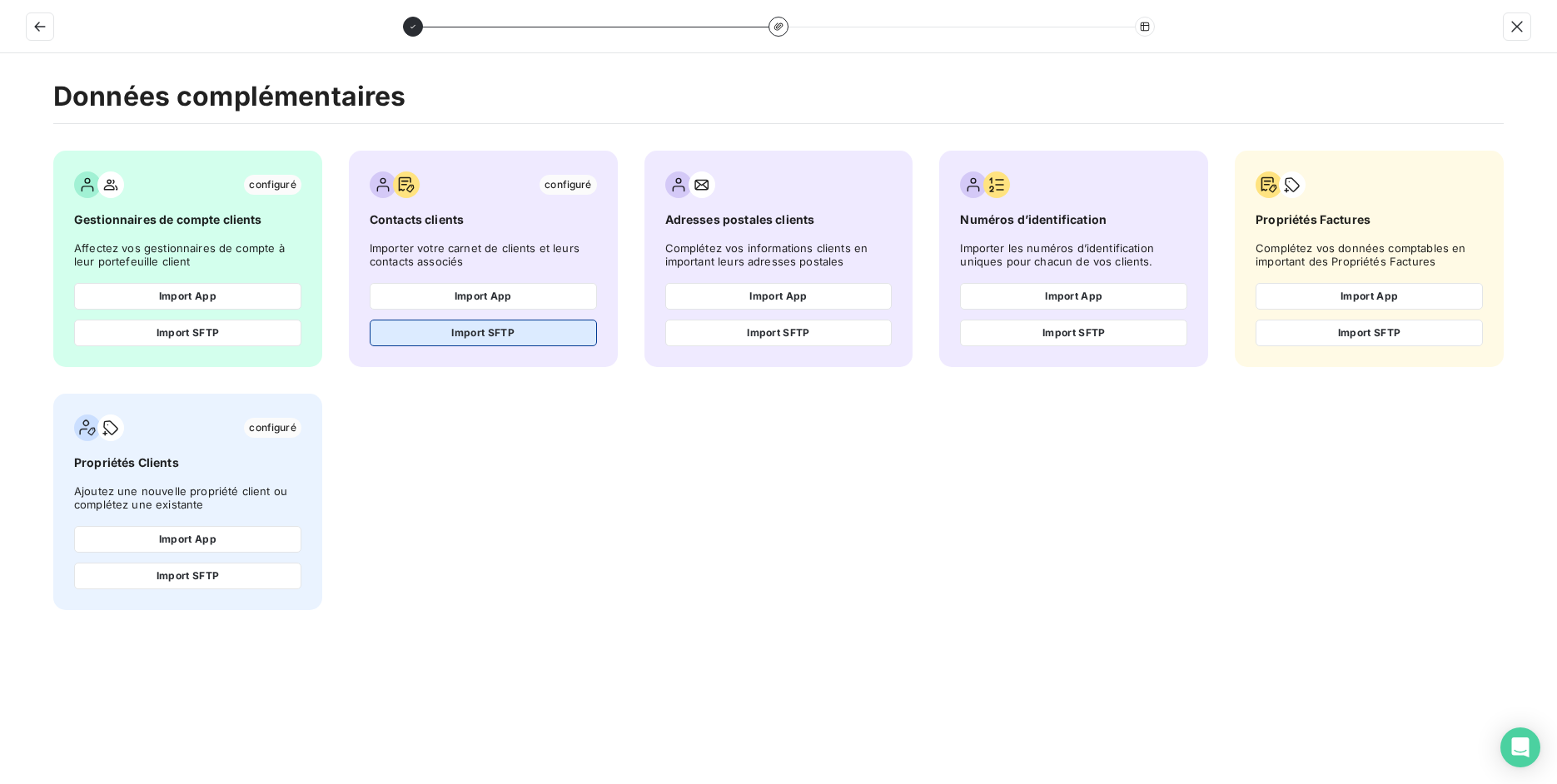
click at [532, 338] on button "Import SFTP" at bounding box center [483, 333] width 227 height 27
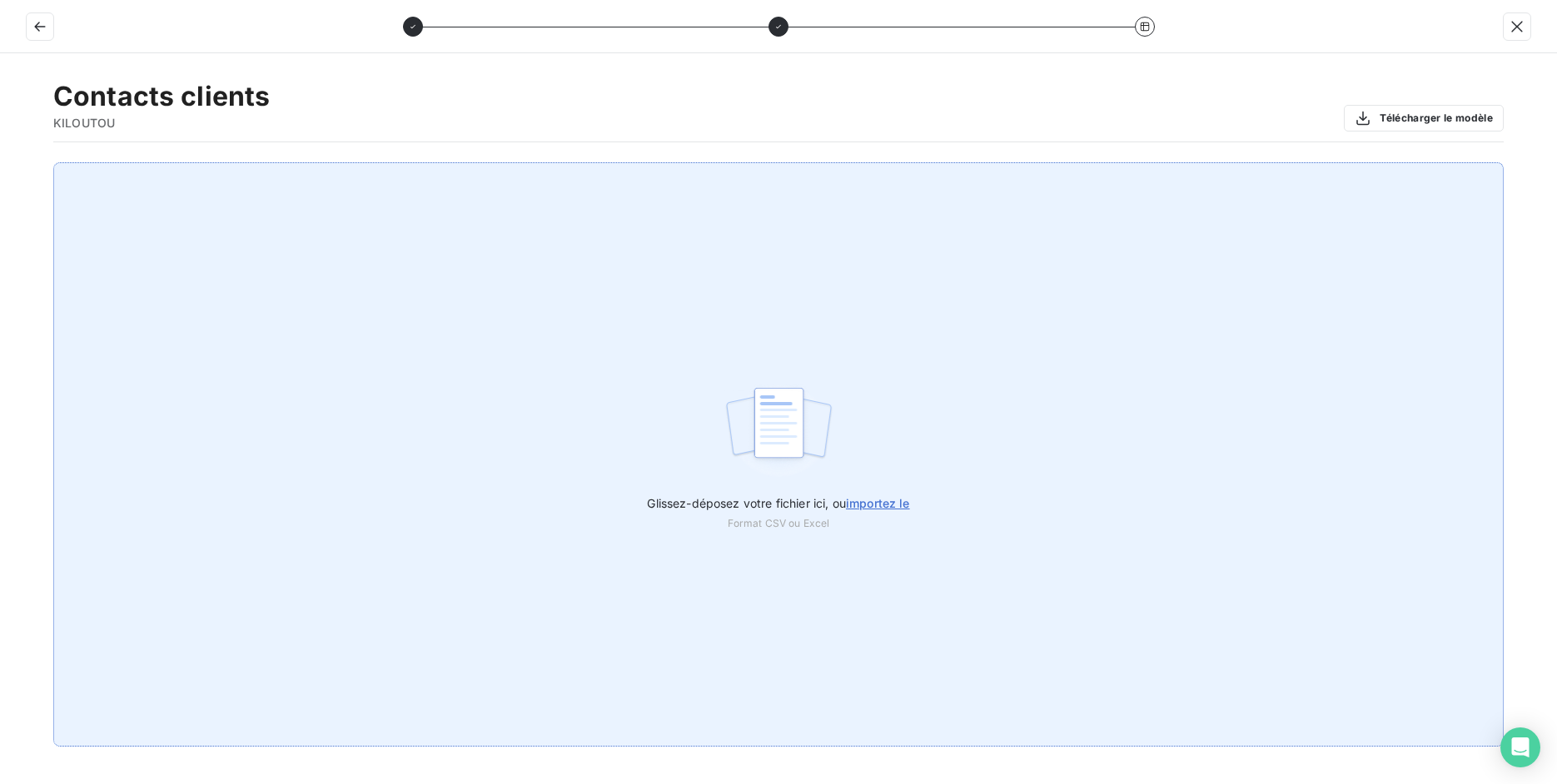
click at [840, 474] on div "Glissez-déposez votre fichier ici, ou importez le Format CSV ou Excel" at bounding box center [778, 454] width 1451 height 584
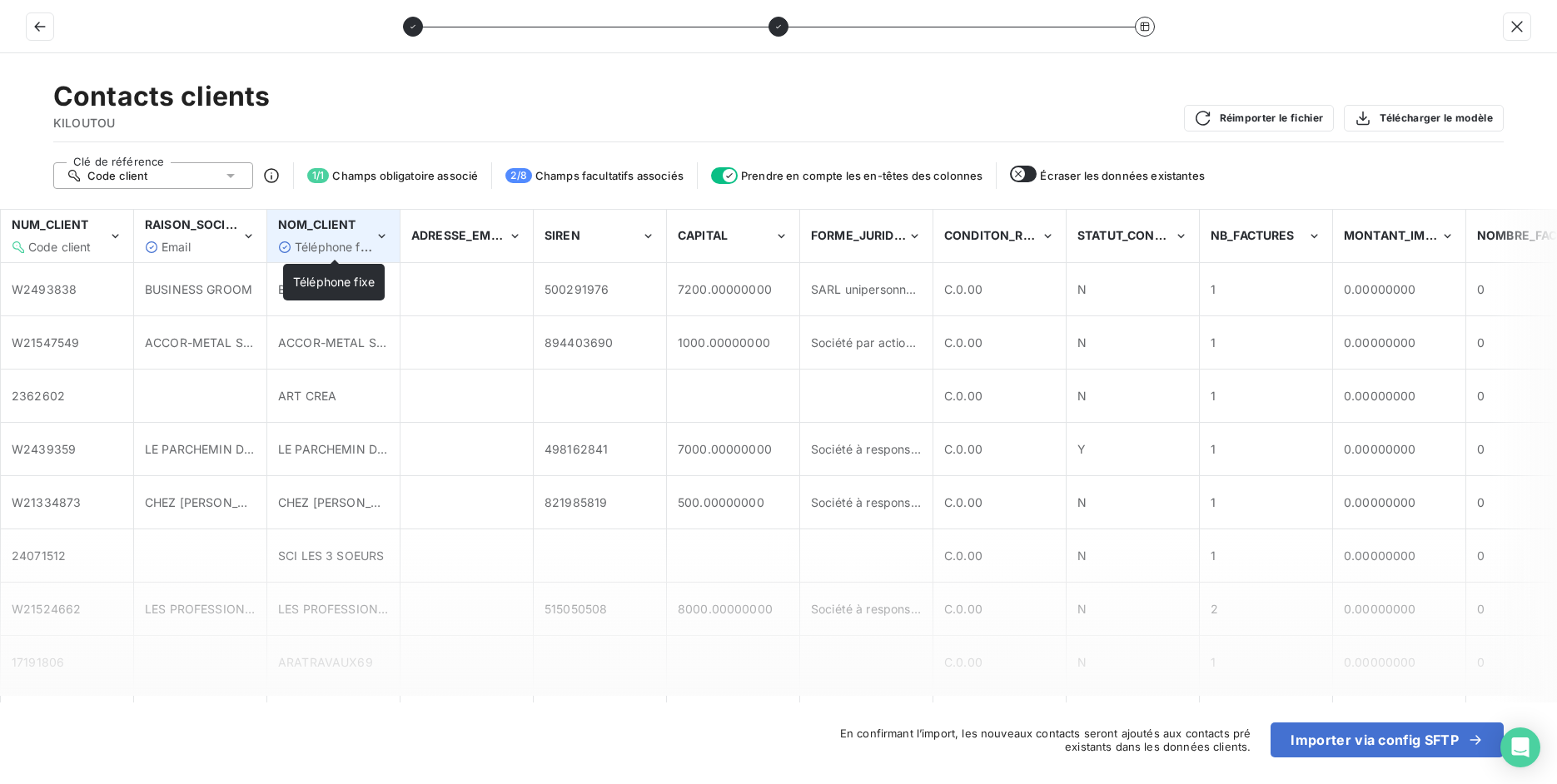
click at [348, 245] on span "Téléphone fixe" at bounding box center [335, 246] width 82 height 14
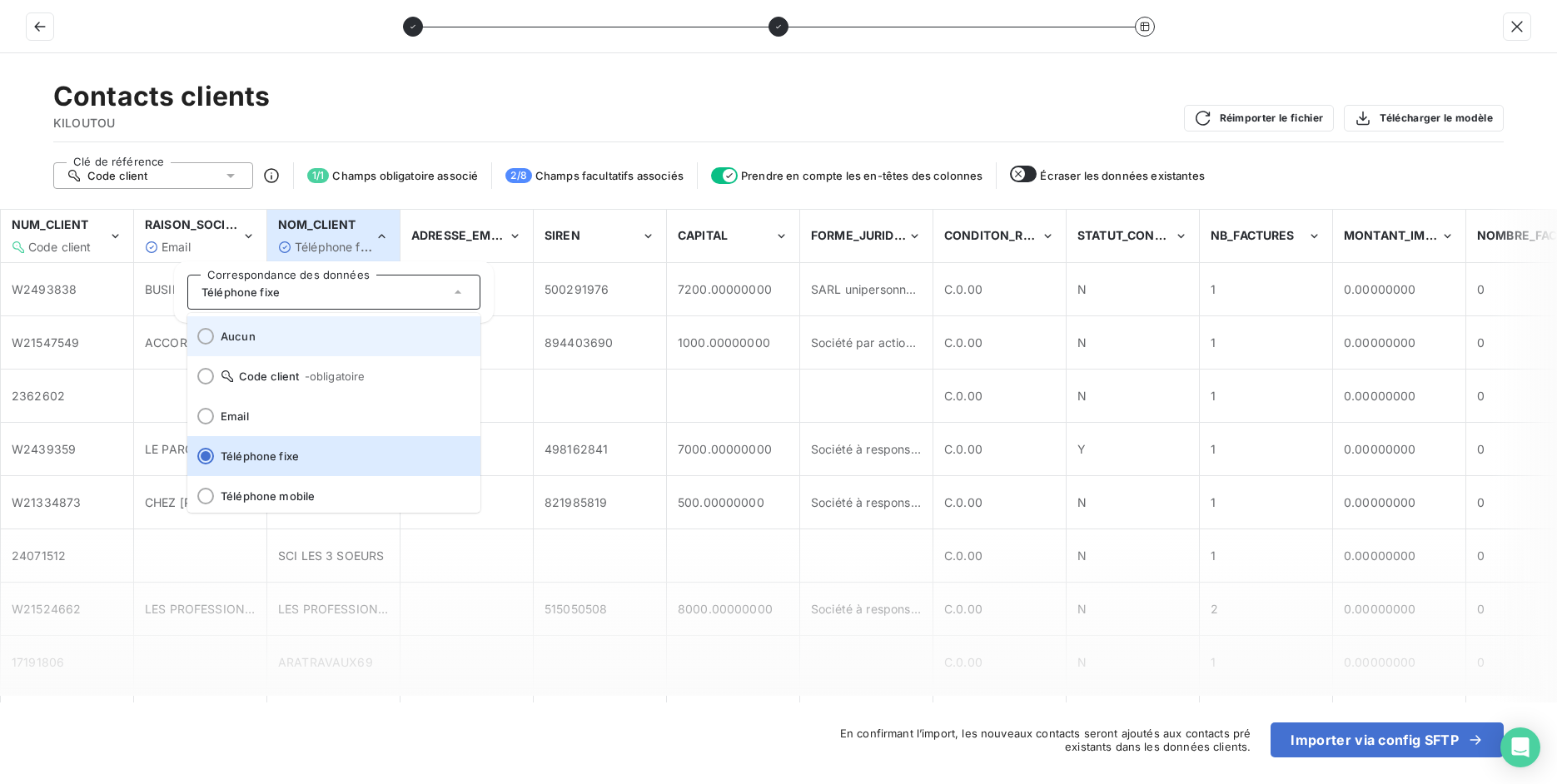
click at [277, 343] on li "Aucun" at bounding box center [334, 336] width 293 height 40
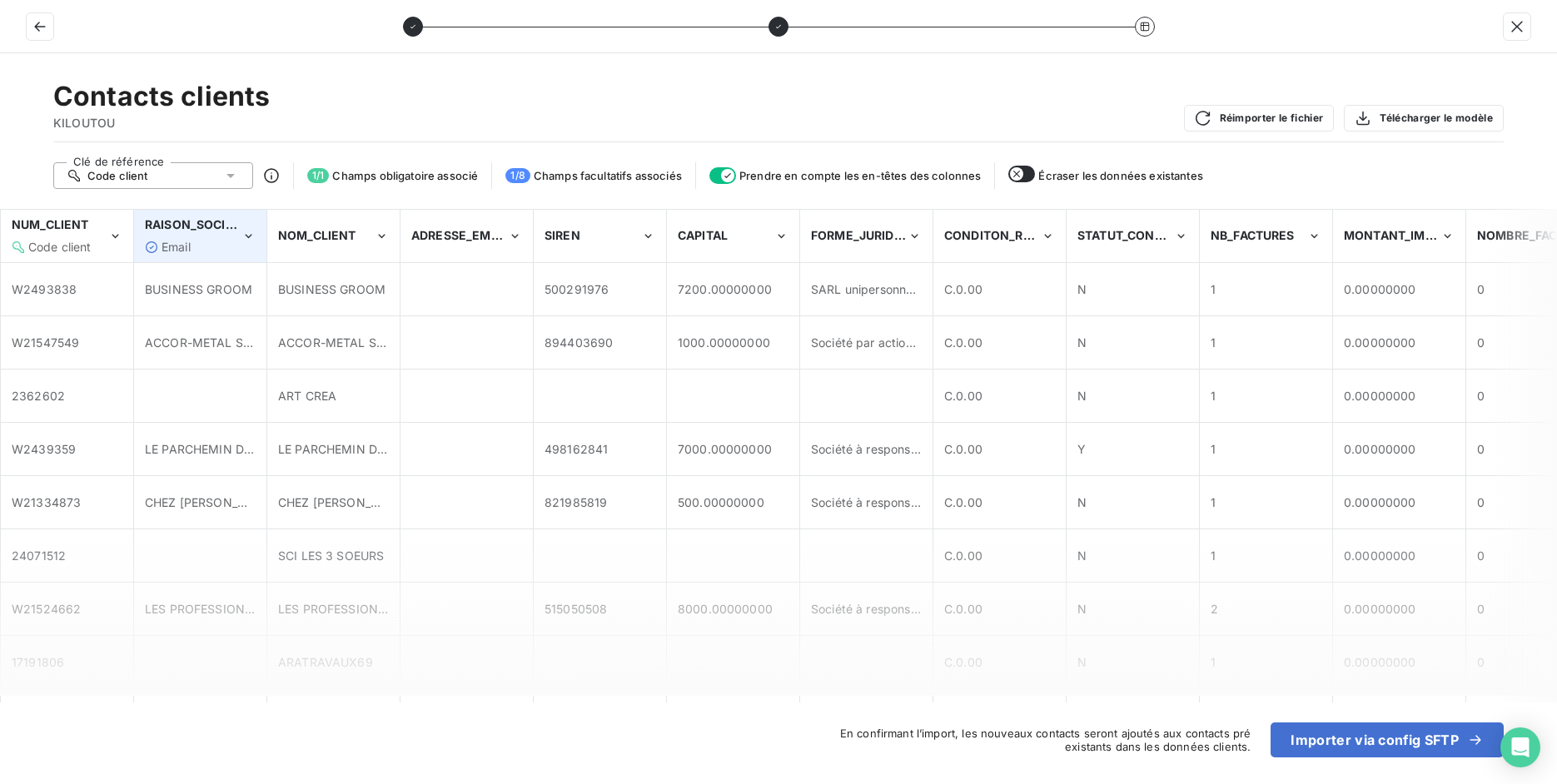
click at [231, 243] on div "Email" at bounding box center [193, 247] width 96 height 17
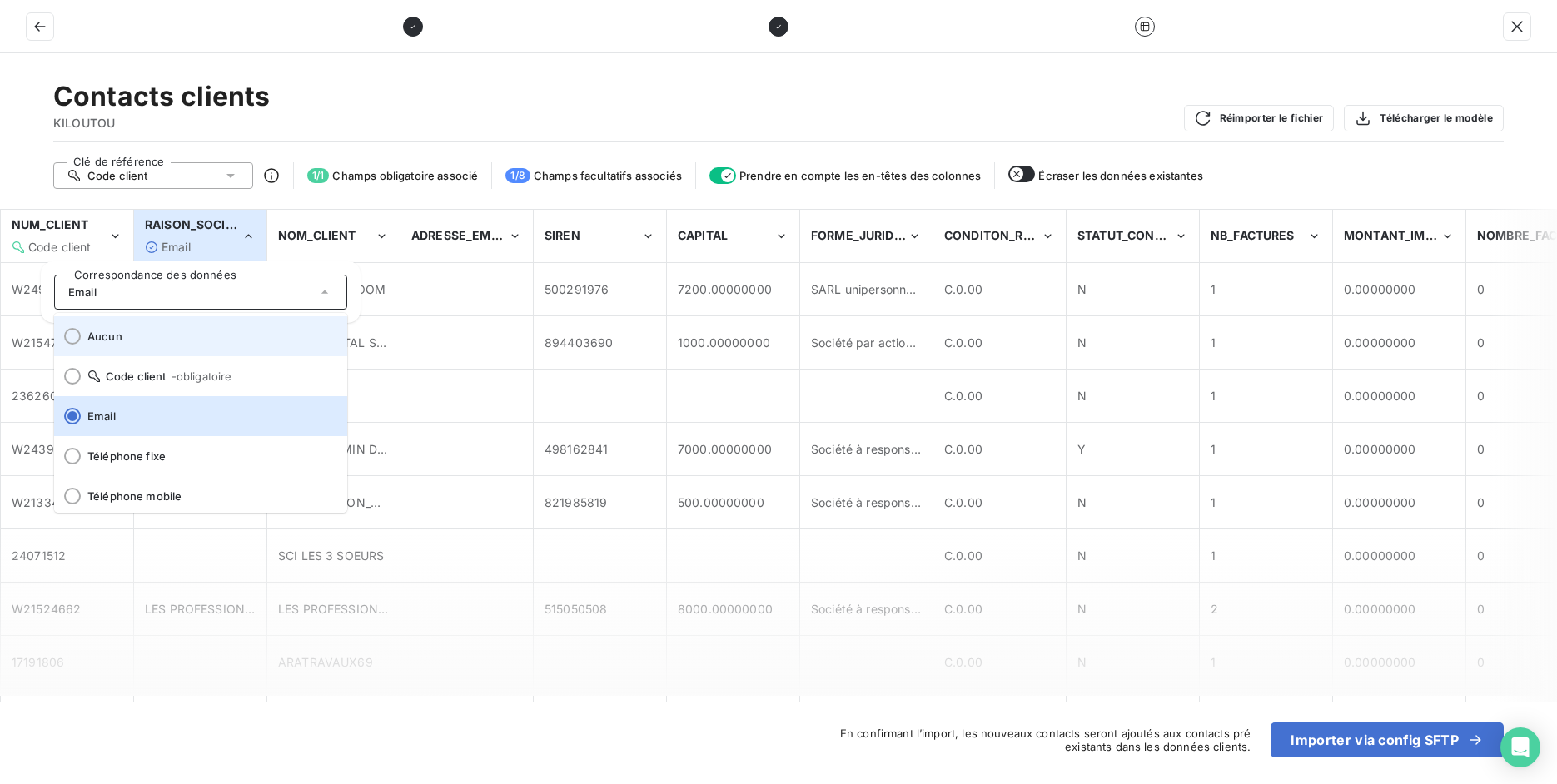
click at [224, 330] on span "Aucun" at bounding box center [211, 337] width 247 height 14
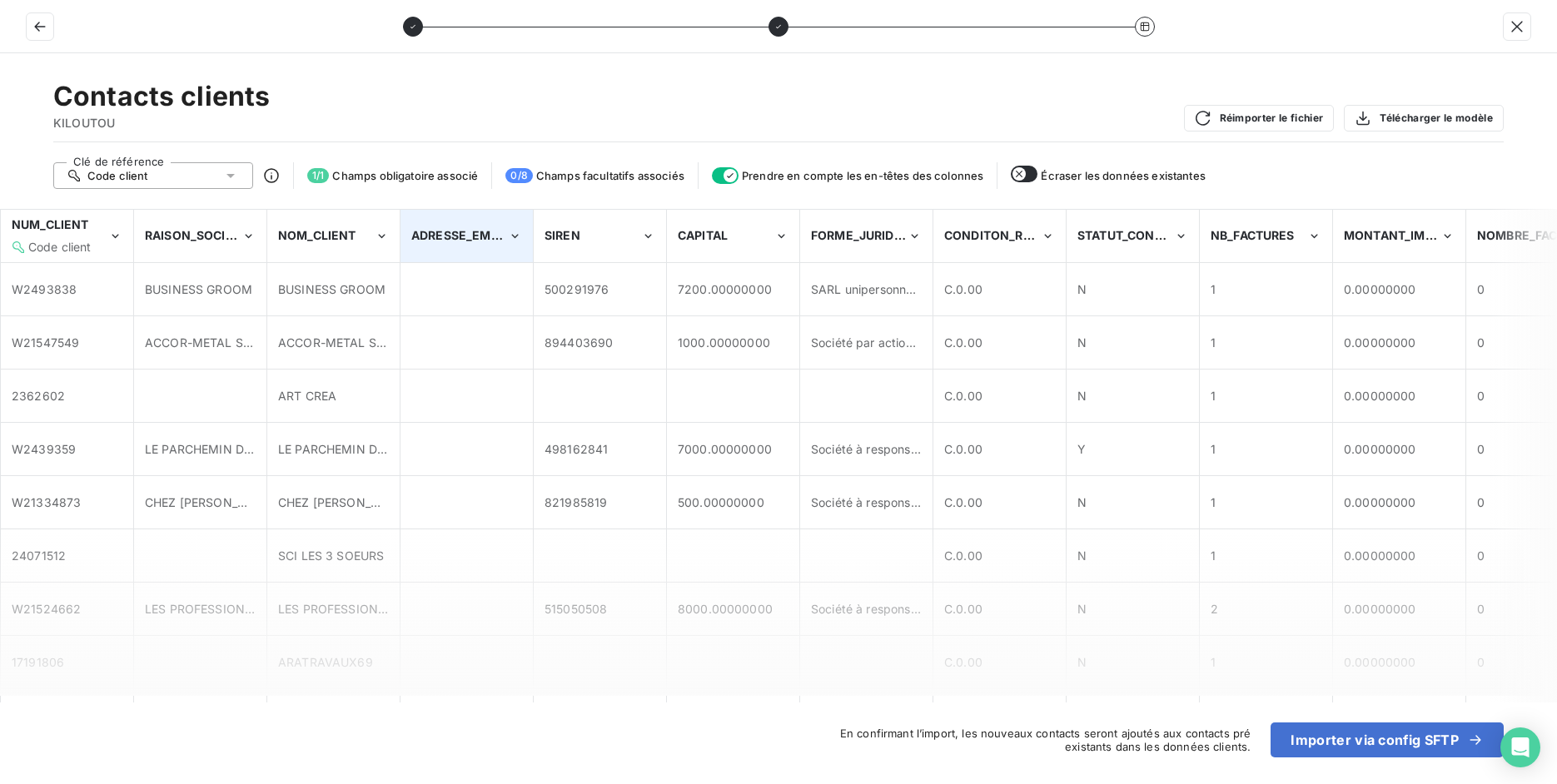
click at [493, 247] on div "ADRESSE_EMAIL" at bounding box center [466, 235] width 131 height 51
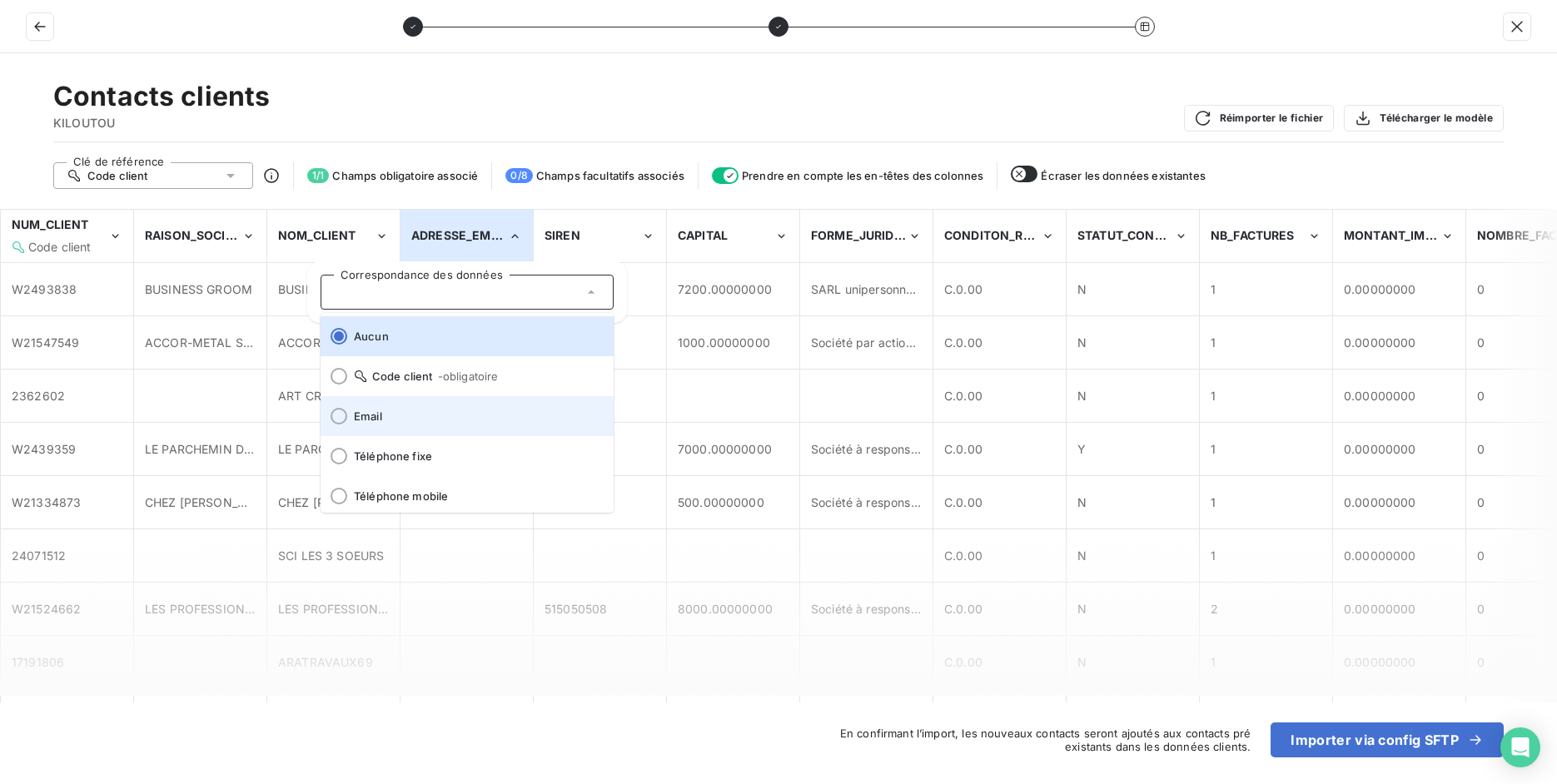
click at [476, 409] on span "Email" at bounding box center [477, 416] width 247 height 14
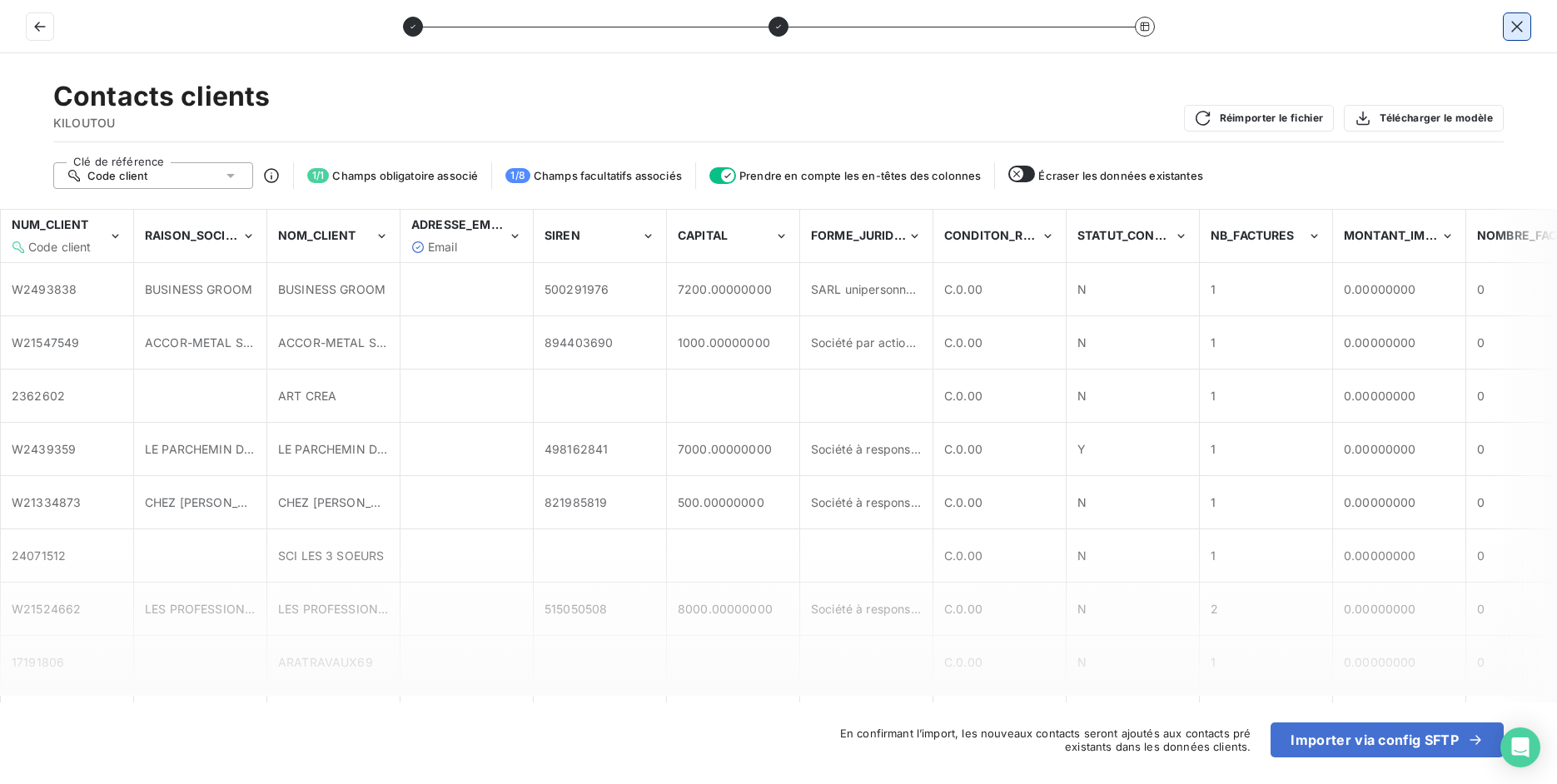
click at [1507, 30] on button "button" at bounding box center [1517, 27] width 27 height 27
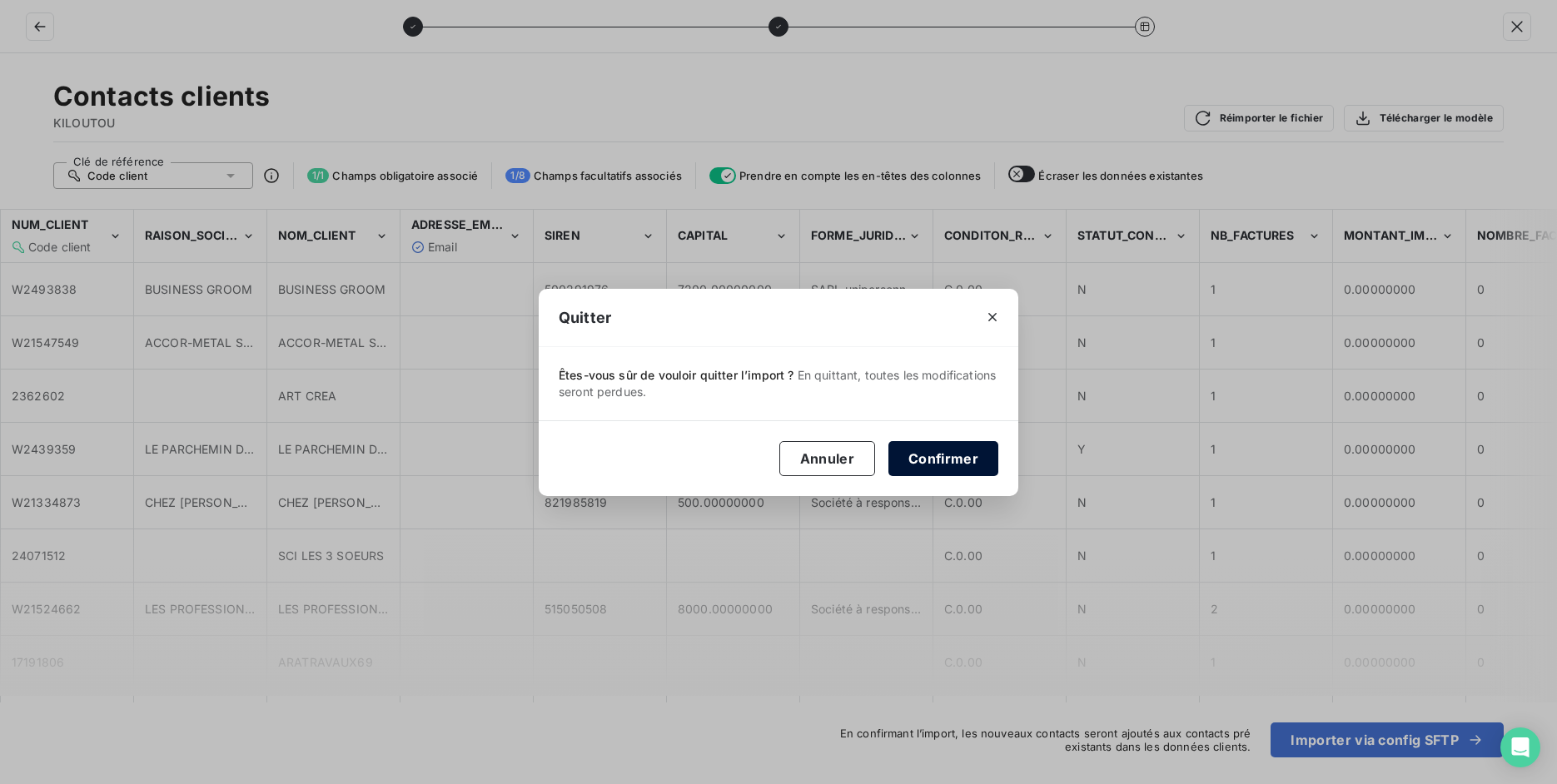
click at [926, 465] on button "Confirmer" at bounding box center [943, 458] width 110 height 35
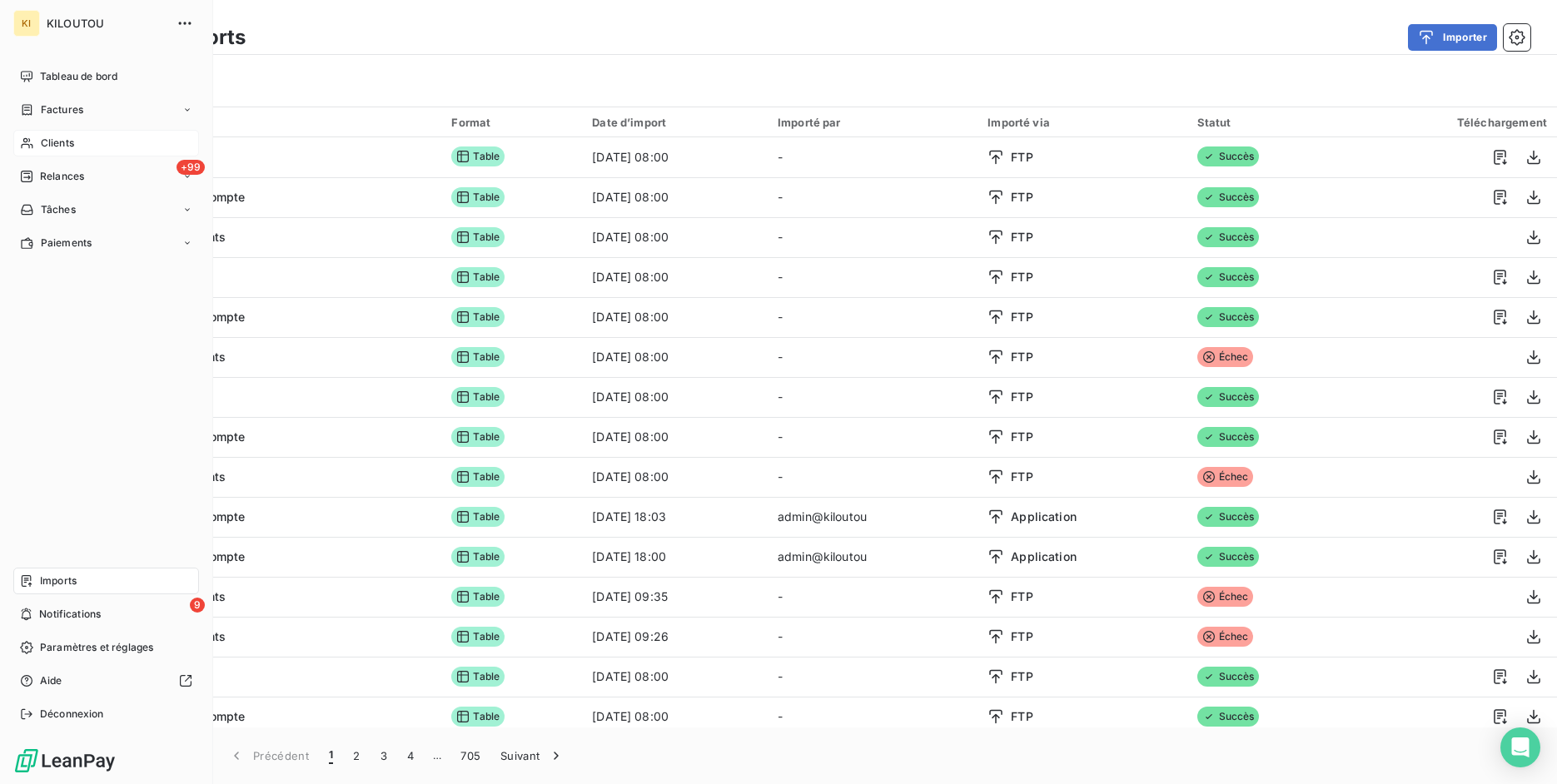
click at [30, 154] on div "Clients" at bounding box center [106, 143] width 186 height 27
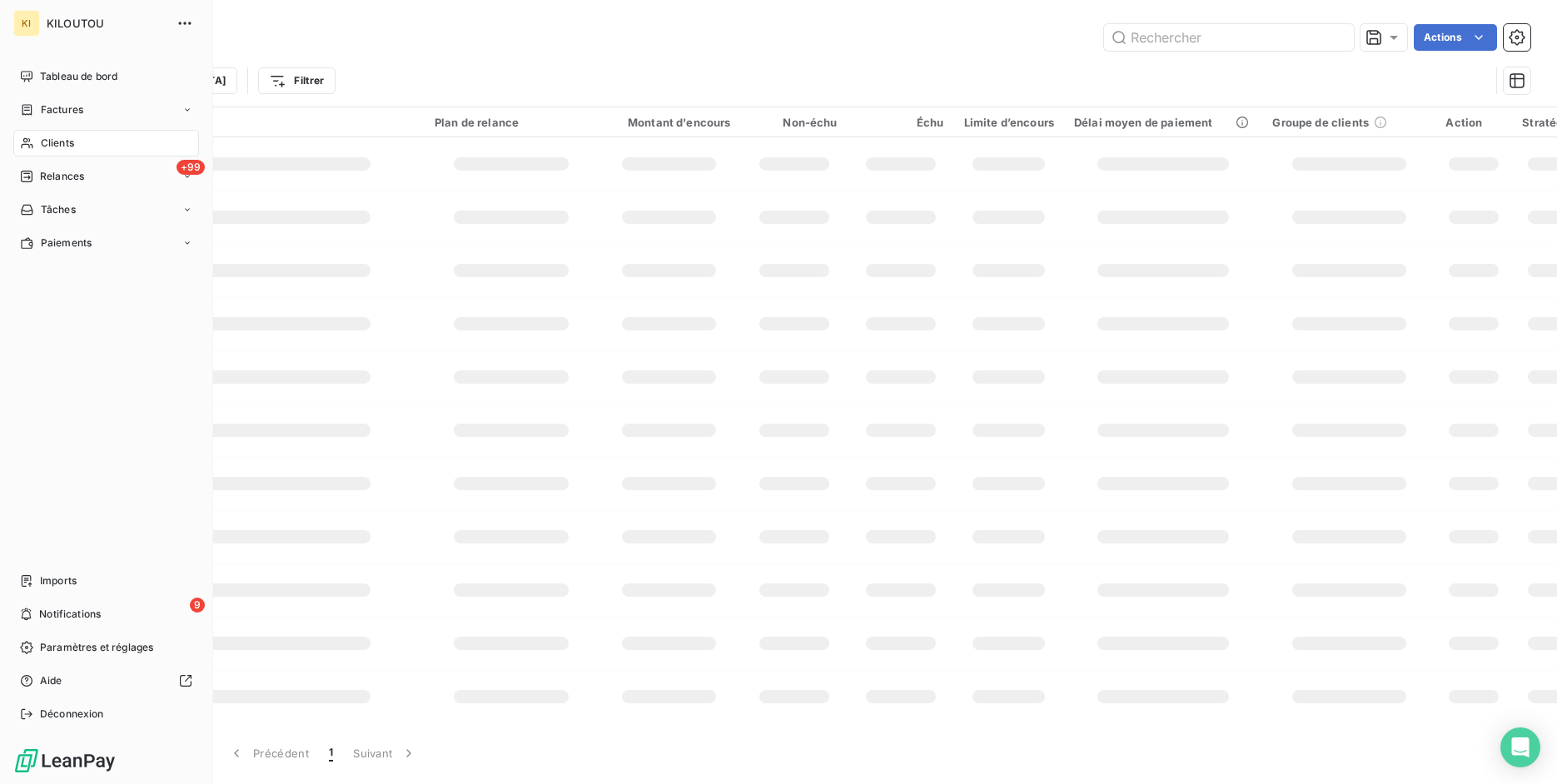
click at [35, 143] on div "Clients" at bounding box center [106, 143] width 186 height 27
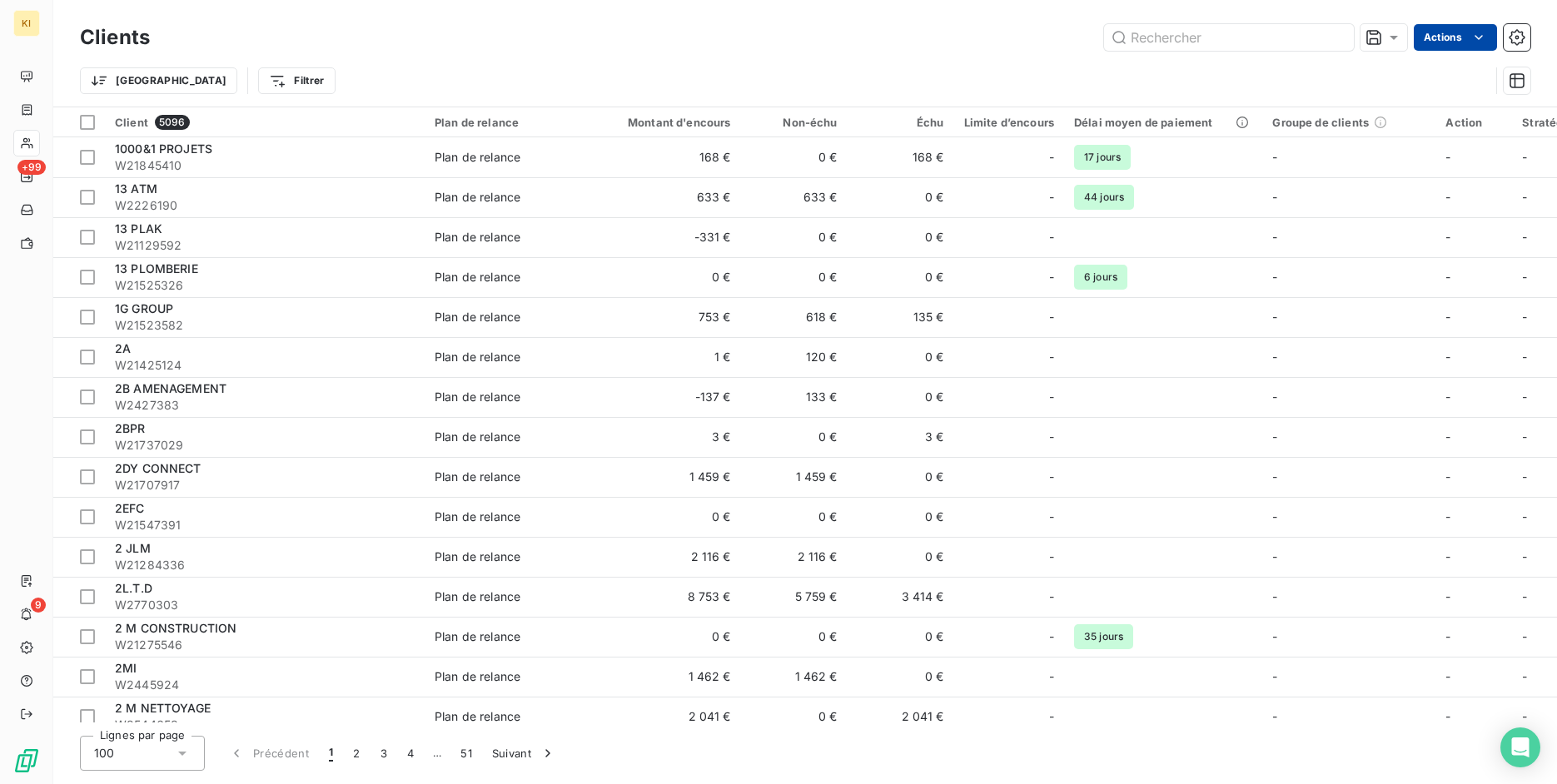
click at [1470, 33] on html "KI +99 9 Clients Actions Trier Filtrer Client 5096 Plan de relance Montant d'en…" at bounding box center [778, 392] width 1557 height 784
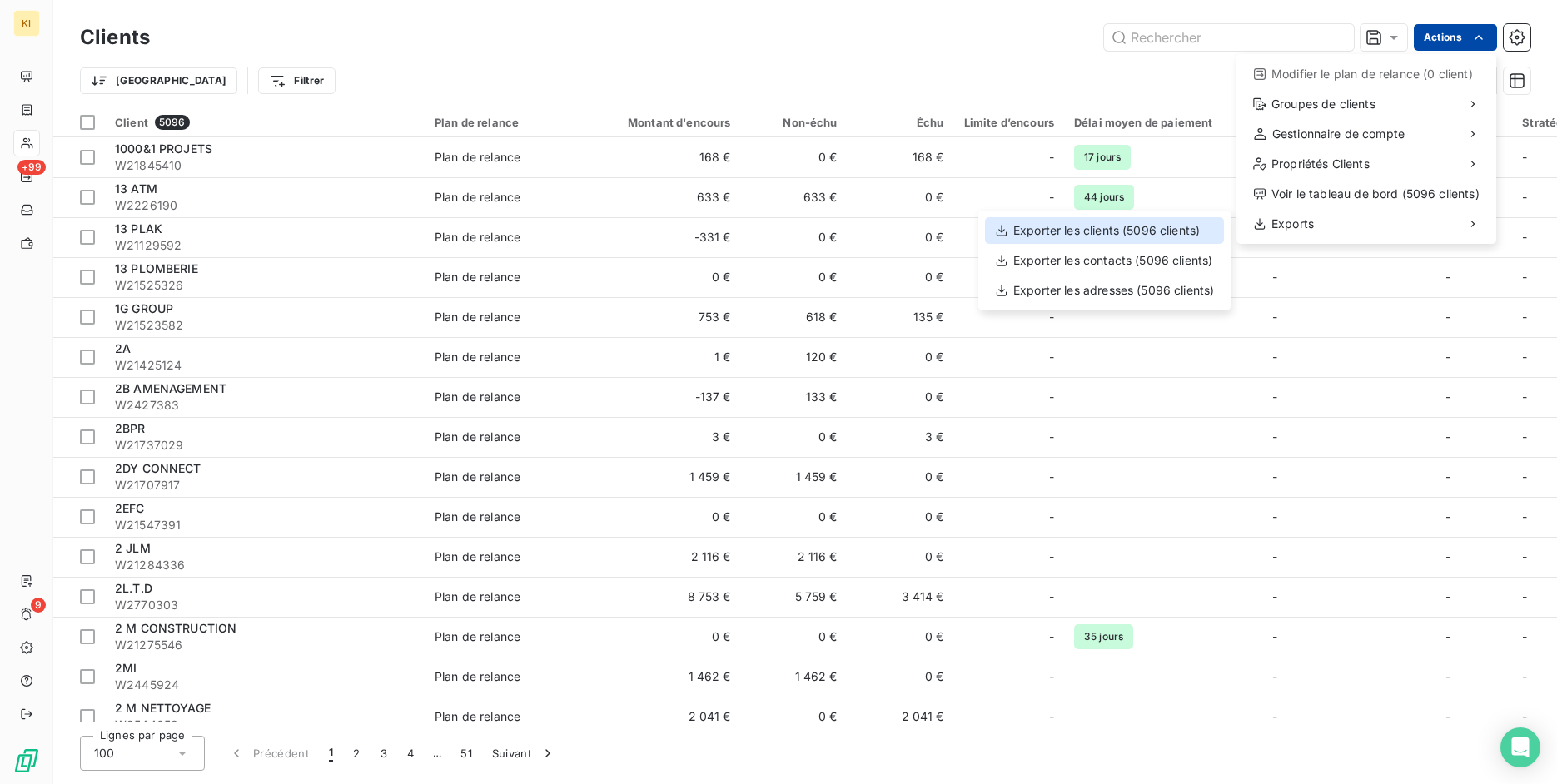
click at [1159, 224] on div "Exporter les clients (5096 clients)" at bounding box center [1104, 230] width 239 height 27
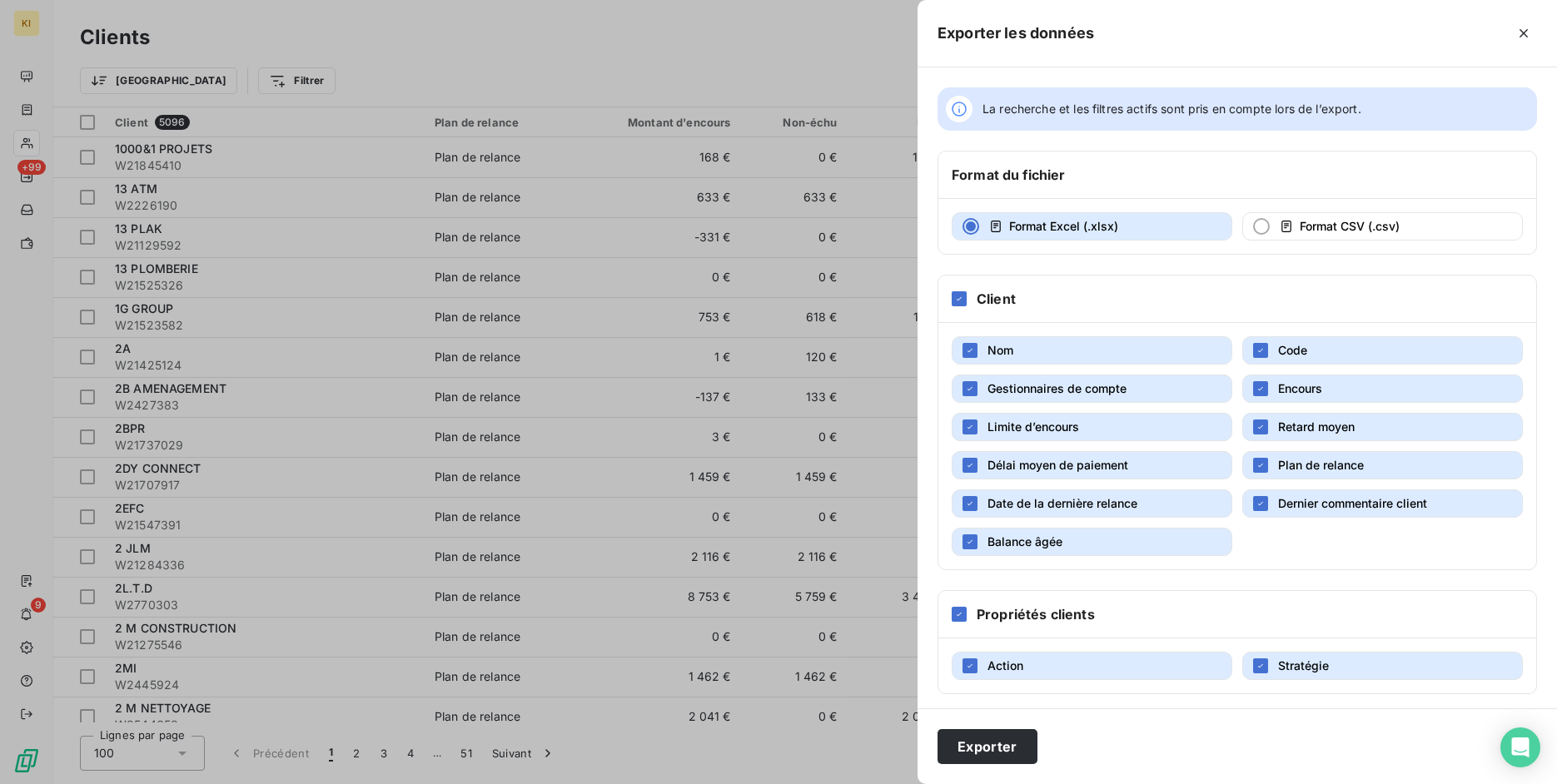
scroll to position [6, 0]
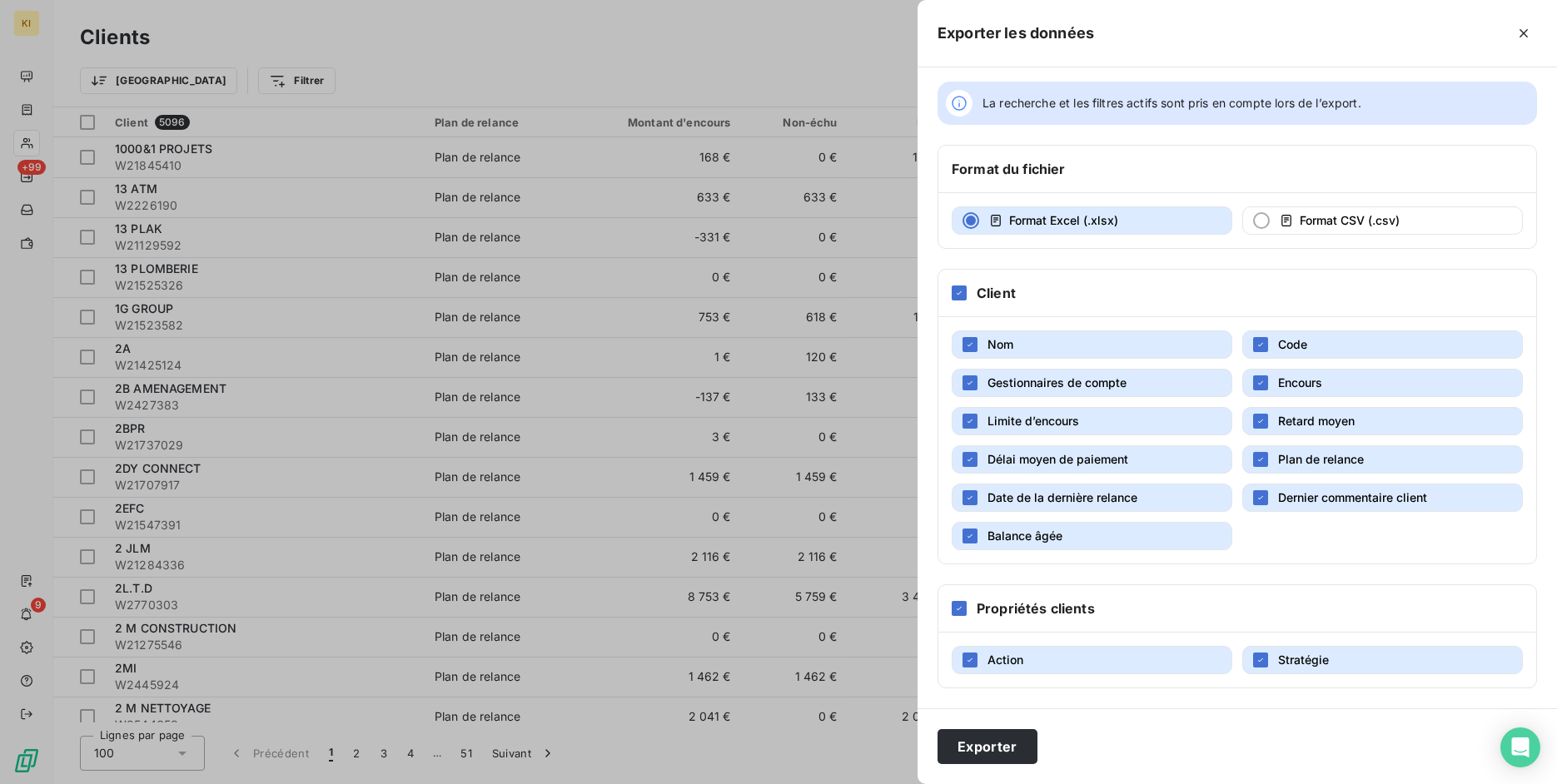
drag, startPoint x: 965, startPoint y: 614, endPoint x: 972, endPoint y: 608, distance: 9.2
click at [965, 614] on div at bounding box center [959, 608] width 15 height 15
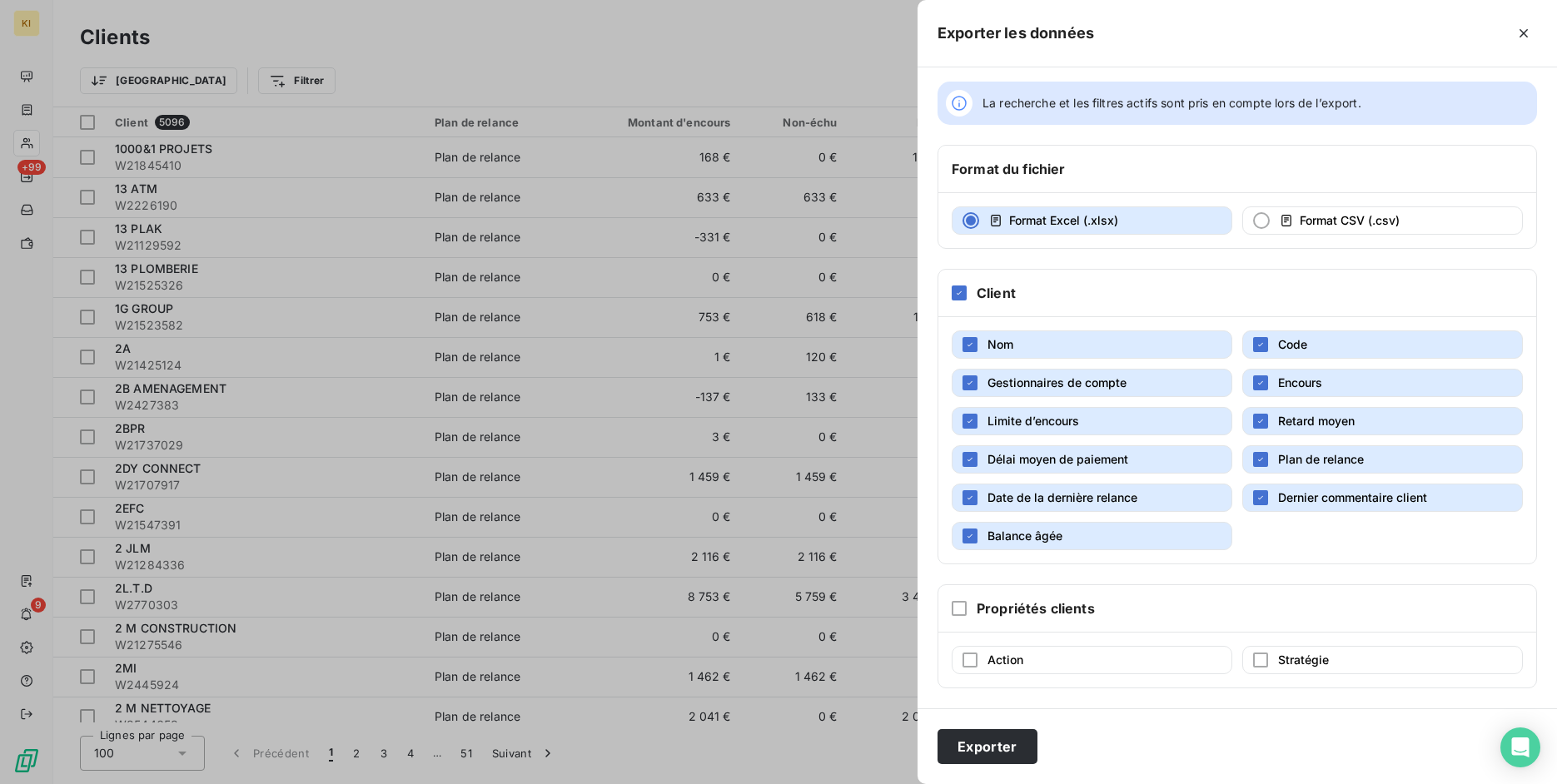
click at [1075, 540] on button "Balance âgée" at bounding box center [1092, 536] width 280 height 29
click at [1086, 492] on span "Date de la dernière relance" at bounding box center [1063, 497] width 150 height 14
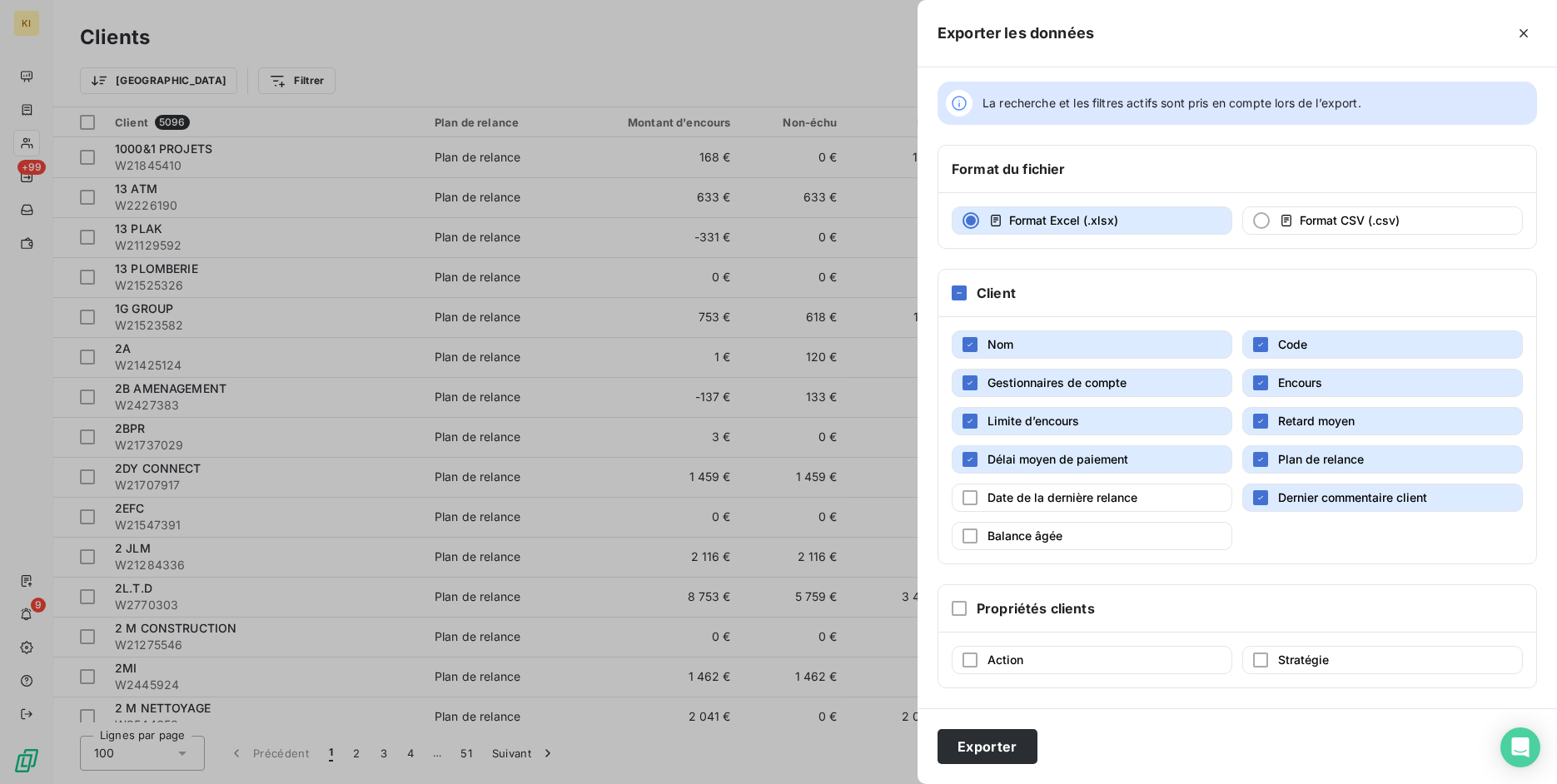
drag, startPoint x: 1087, startPoint y: 462, endPoint x: 1241, endPoint y: 460, distance: 154.0
click at [1126, 463] on span "Délai moyen de paiement" at bounding box center [1058, 458] width 141 height 14
click at [1278, 461] on span "Plan de relance" at bounding box center [1321, 458] width 86 height 14
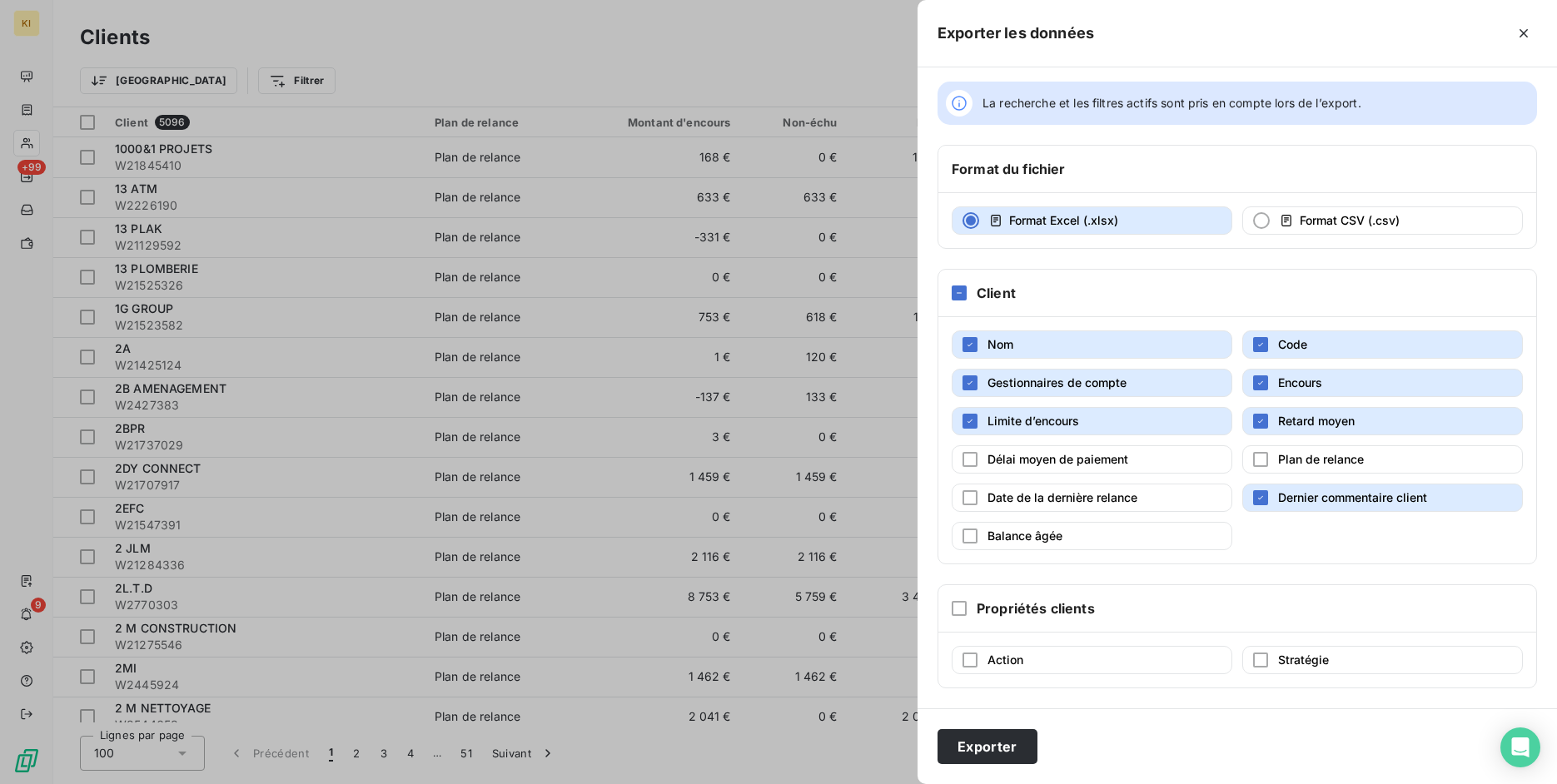
click at [1291, 506] on button "Dernier commentaire client" at bounding box center [1382, 498] width 280 height 29
drag, startPoint x: 1280, startPoint y: 415, endPoint x: 1240, endPoint y: 422, distance: 40.6
click at [1272, 419] on button "Retard moyen" at bounding box center [1382, 421] width 280 height 29
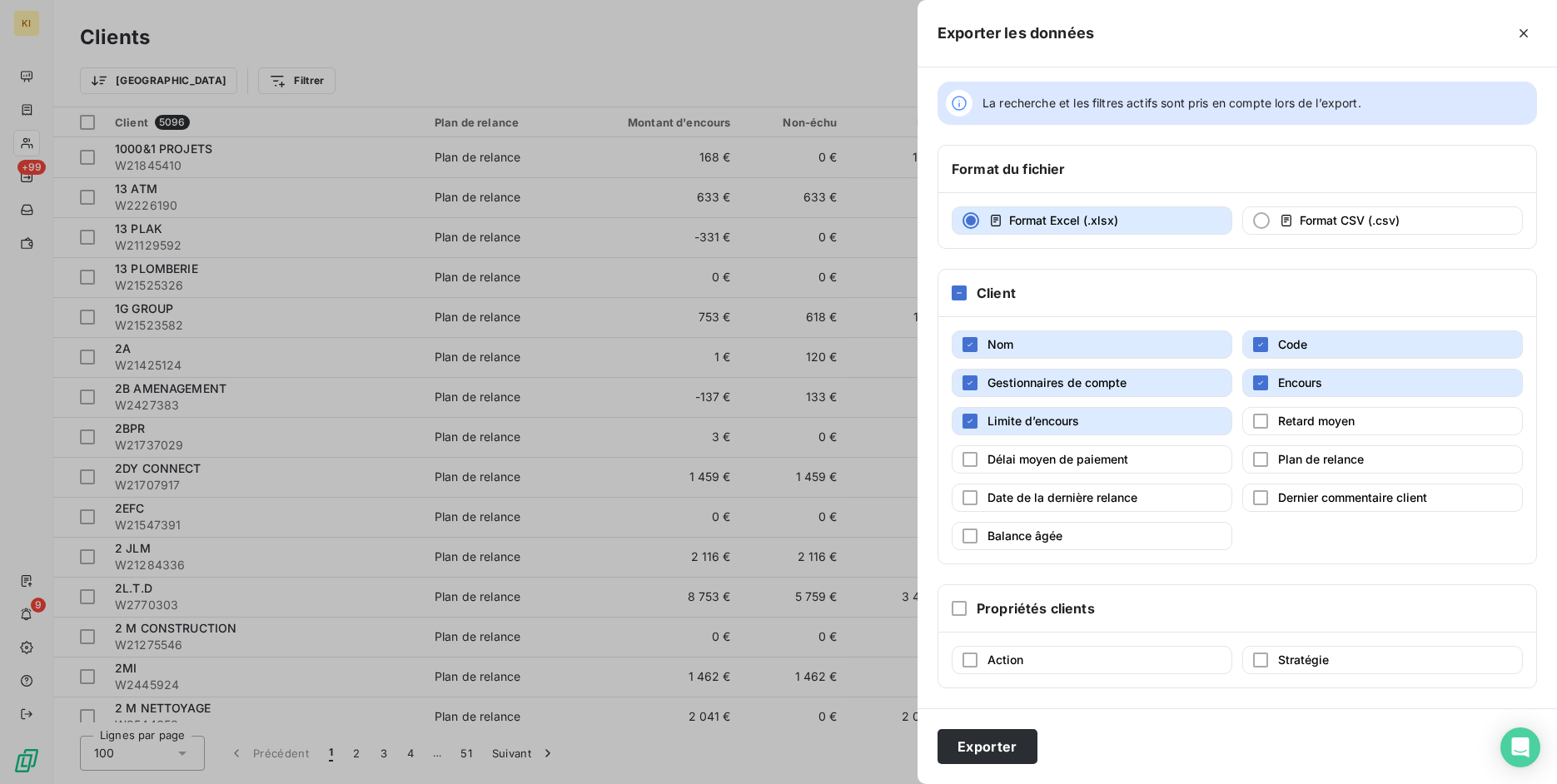
click at [1154, 426] on button "Limite d’encours" at bounding box center [1092, 421] width 280 height 29
click at [1022, 746] on button "Exporter" at bounding box center [987, 746] width 100 height 35
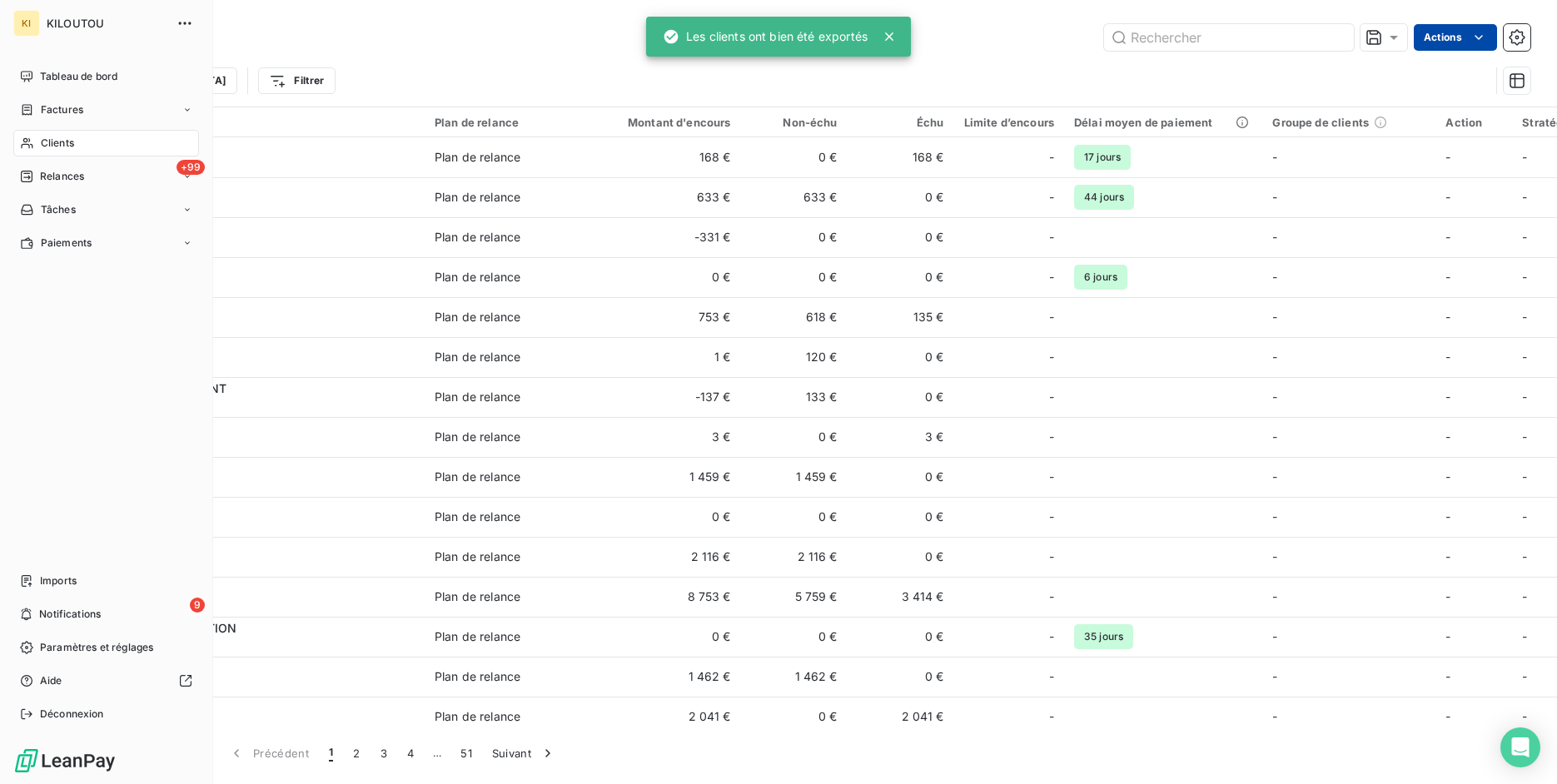
click at [13, 105] on div "KI KILOUTOU Tableau de bord Factures Clients +99 Relances Tâches Paiements Impo…" at bounding box center [106, 392] width 213 height 784
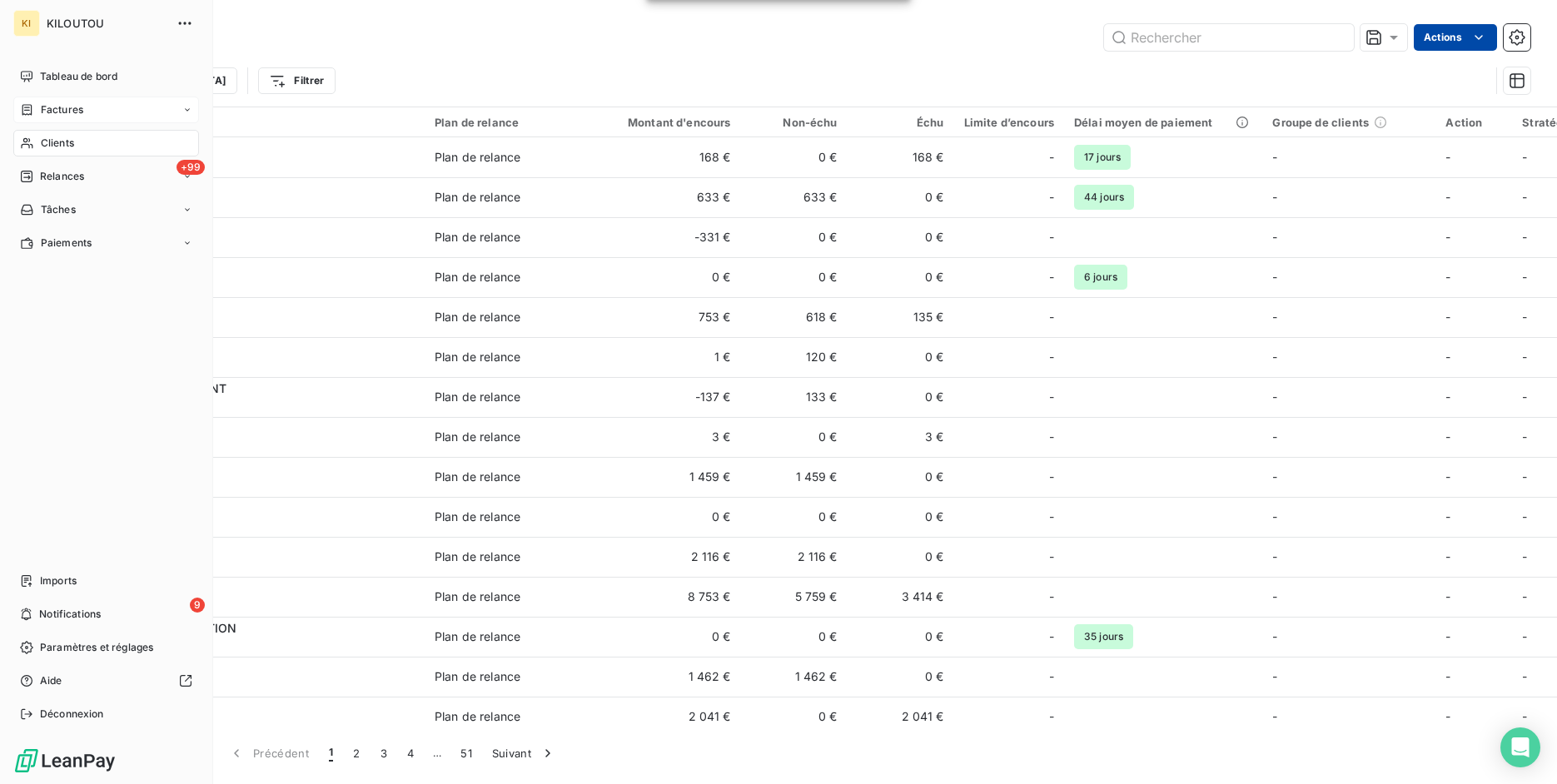
click at [62, 106] on span "Factures" at bounding box center [62, 110] width 42 height 15
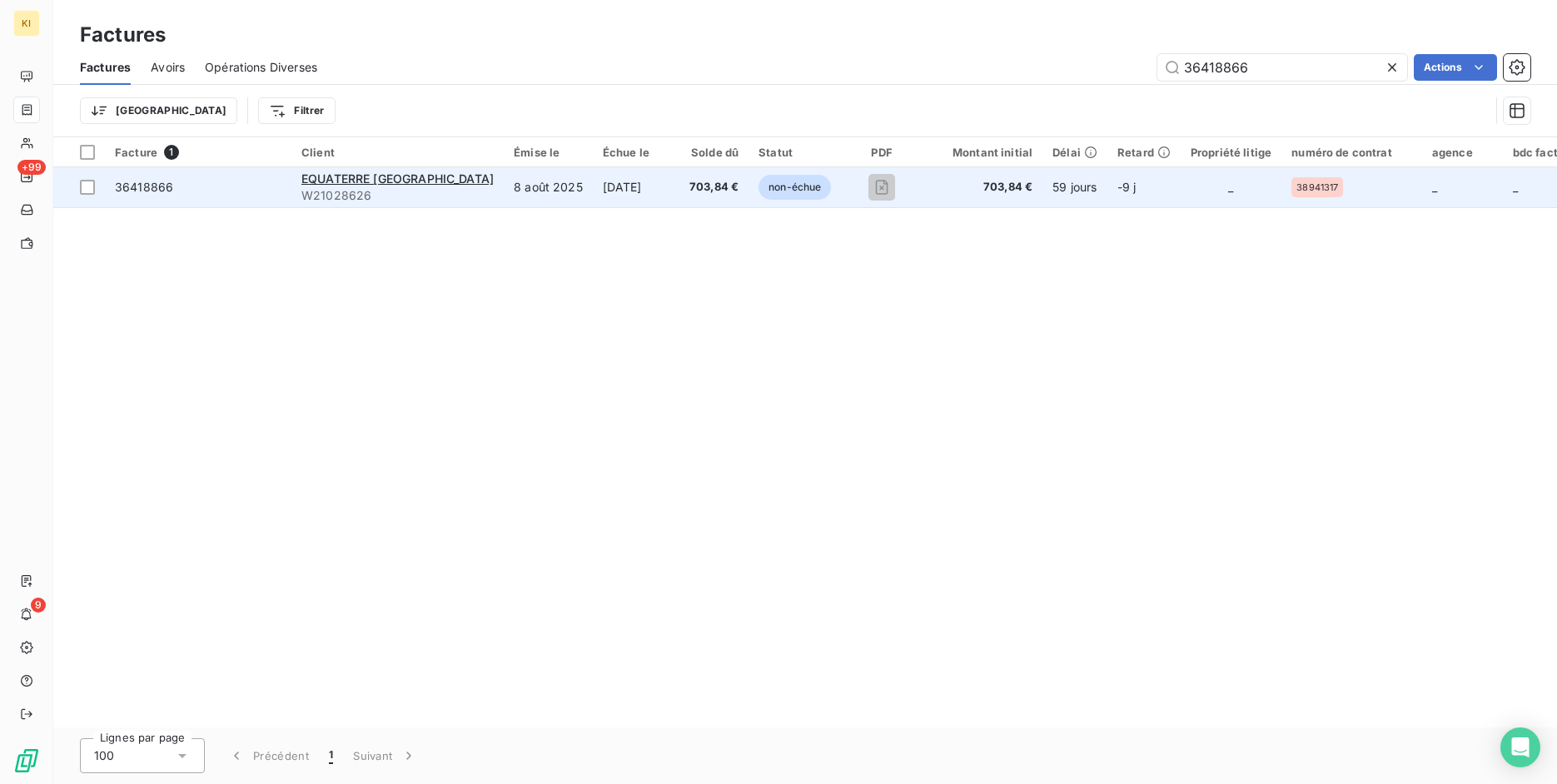
click at [241, 186] on span "36418866" at bounding box center [198, 187] width 166 height 17
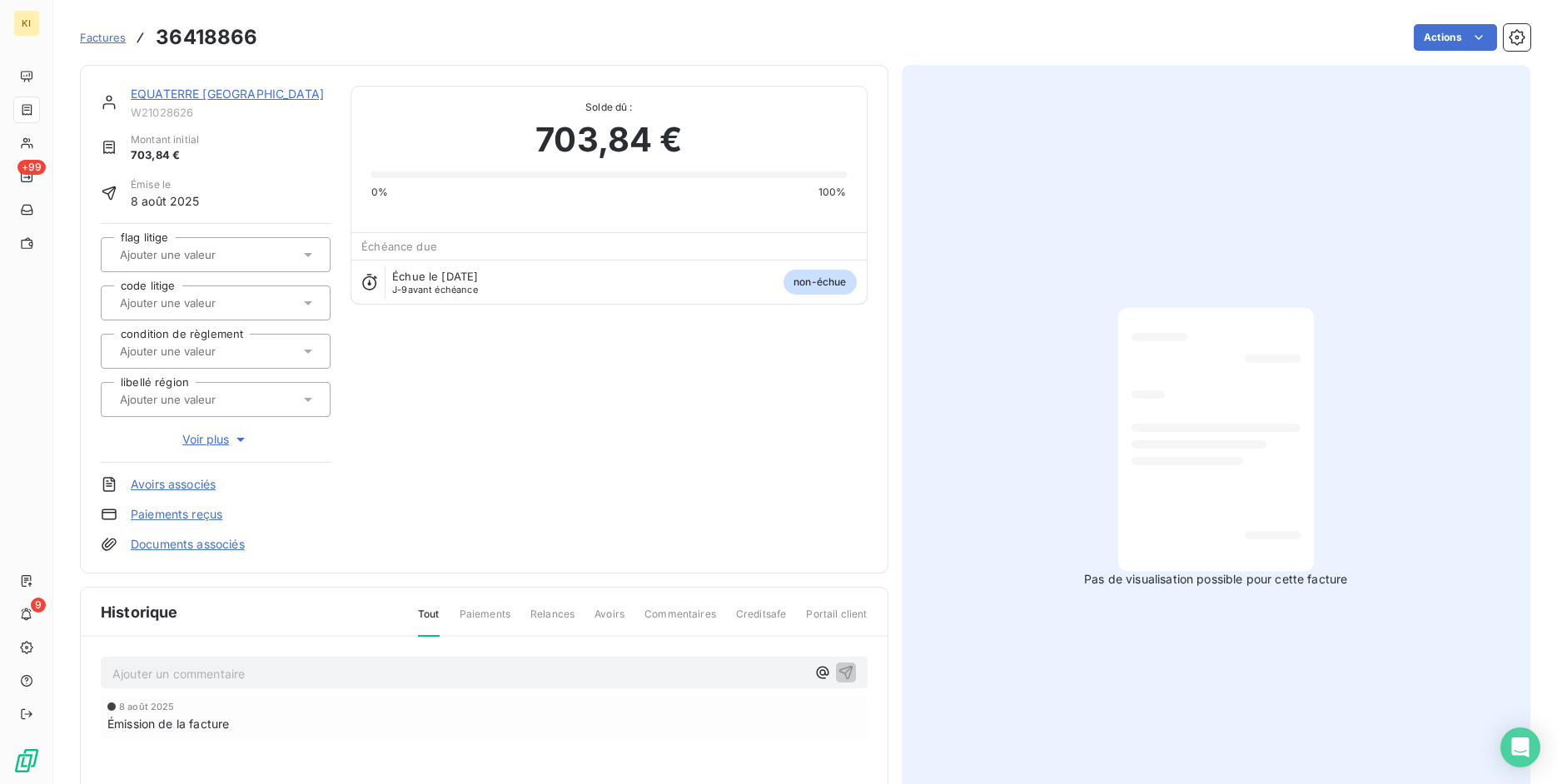
click at [106, 38] on span "Factures" at bounding box center [103, 37] width 46 height 14
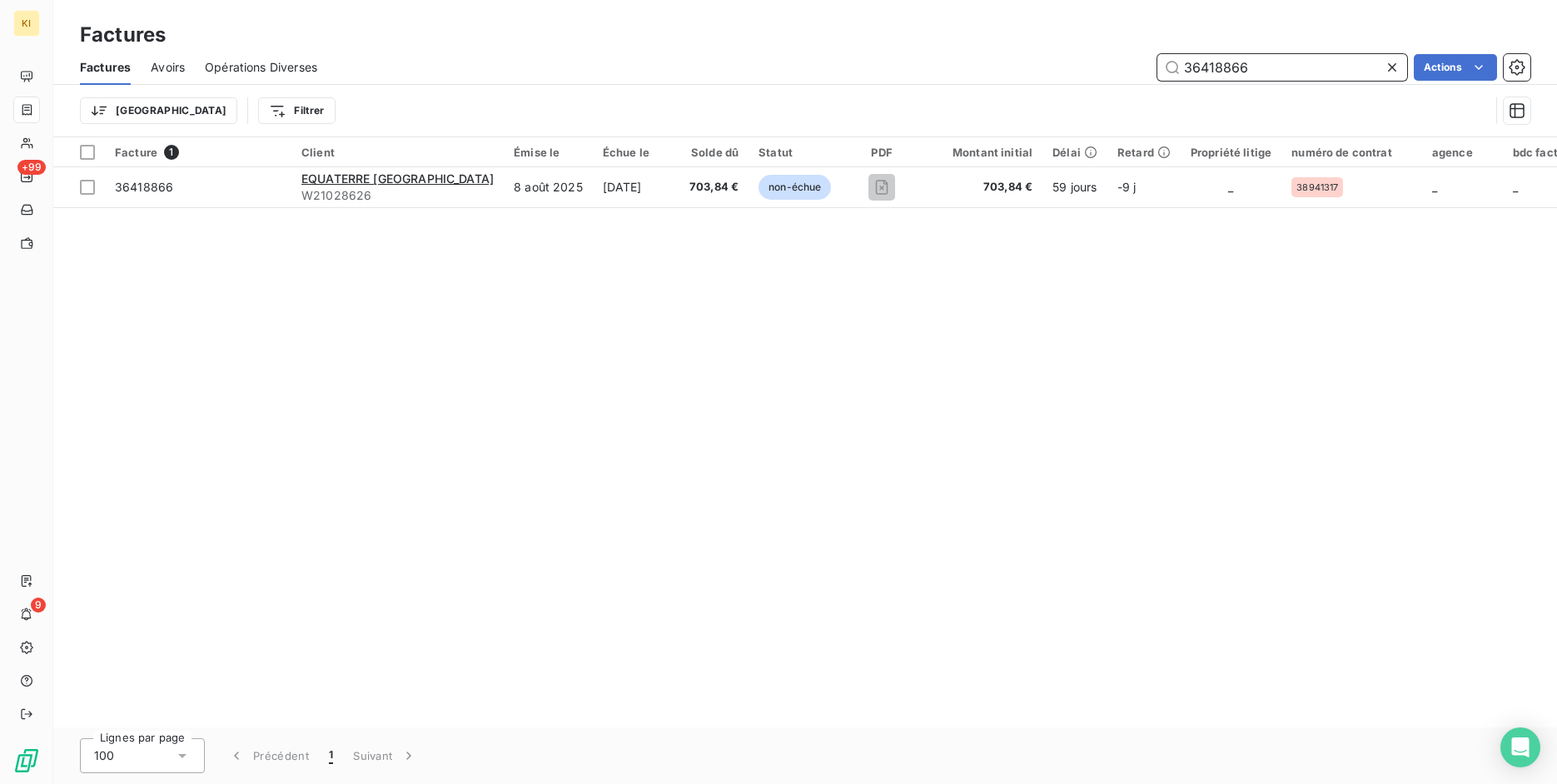
paste input "662513"
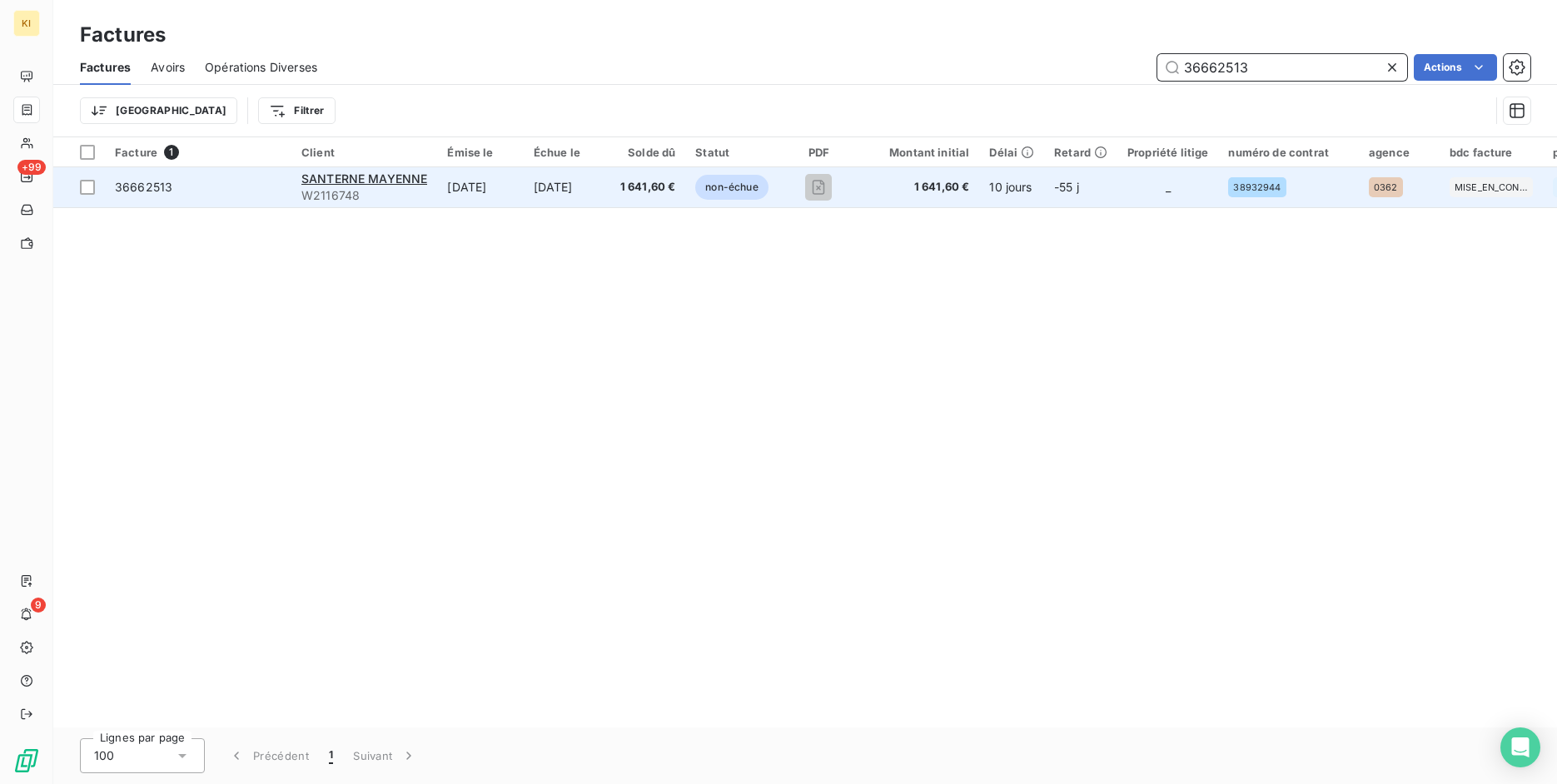
type input "36662513"
click at [220, 196] on td "36662513" at bounding box center [198, 187] width 187 height 40
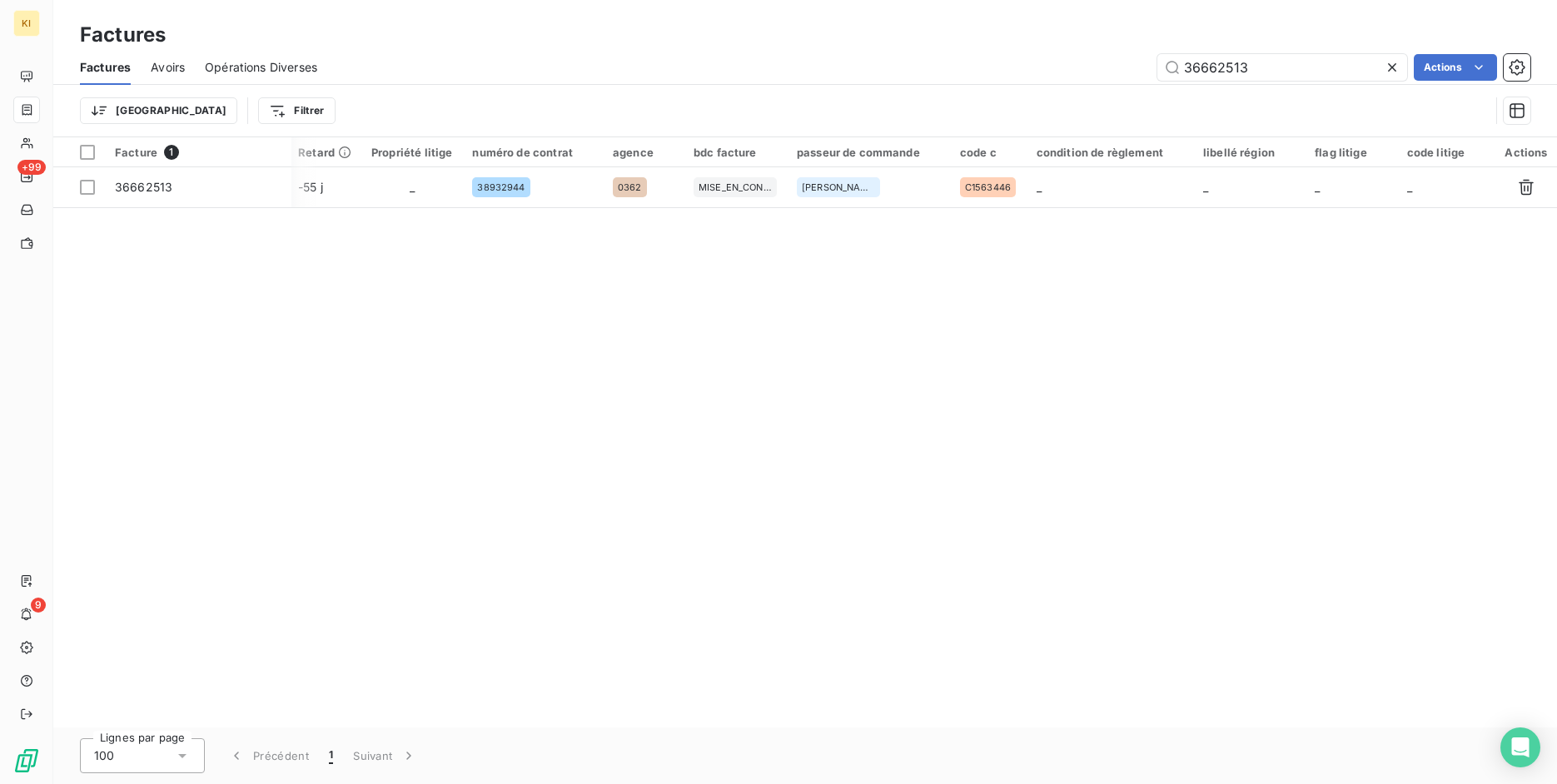
scroll to position [0, 740]
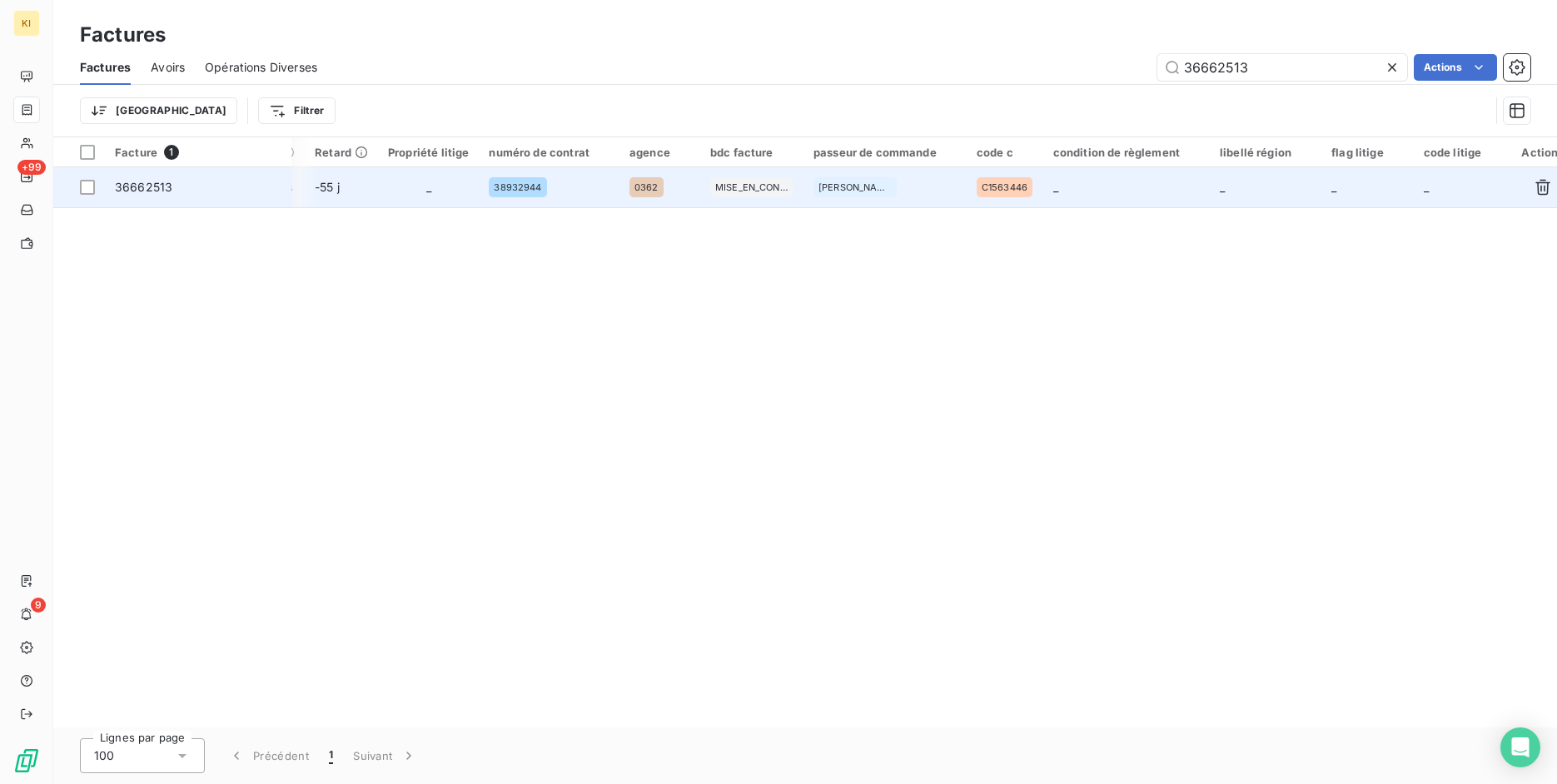
click at [203, 186] on span "36662513" at bounding box center [198, 187] width 166 height 17
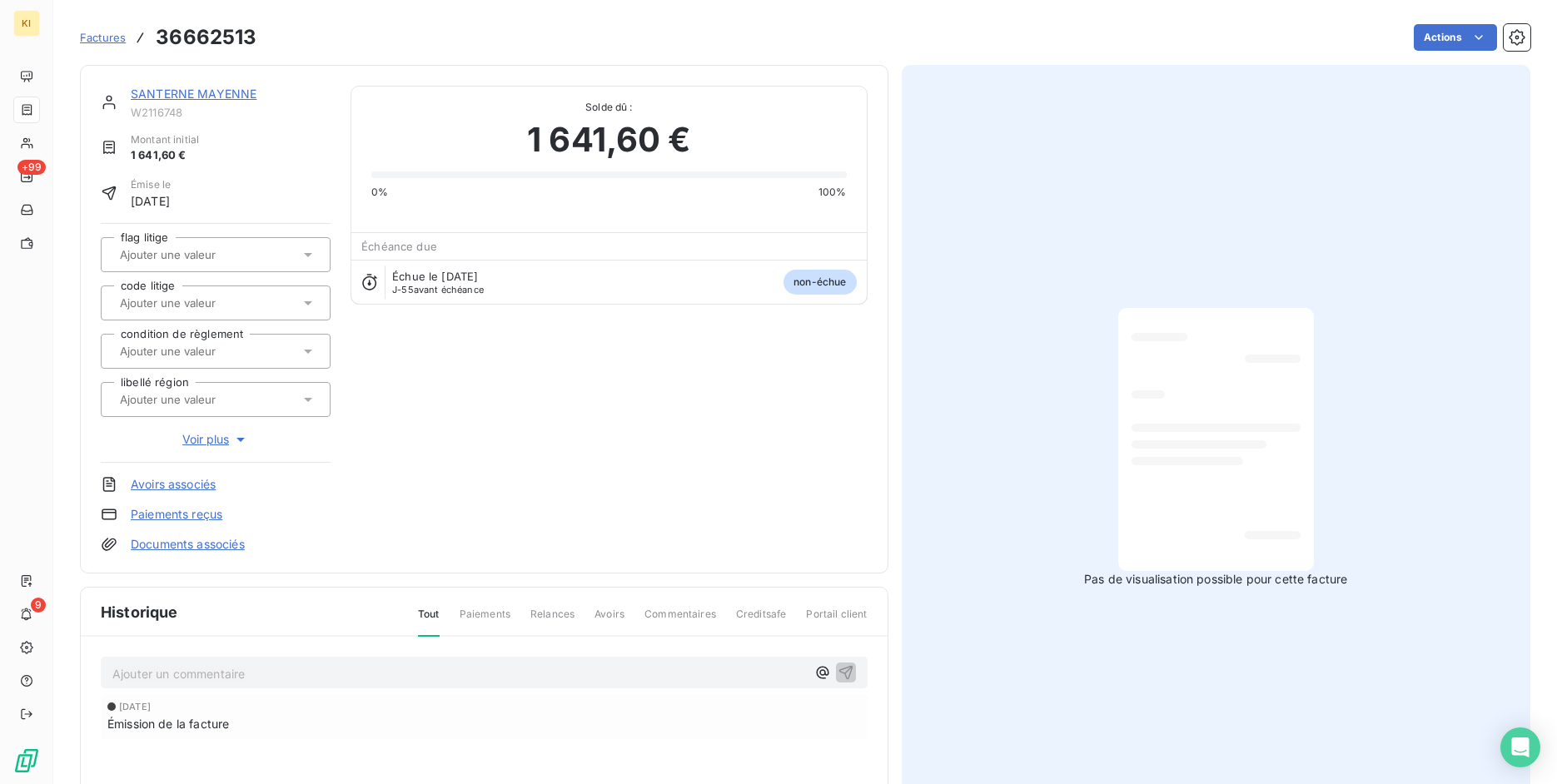
click at [208, 441] on span "Voir plus" at bounding box center [215, 440] width 67 height 17
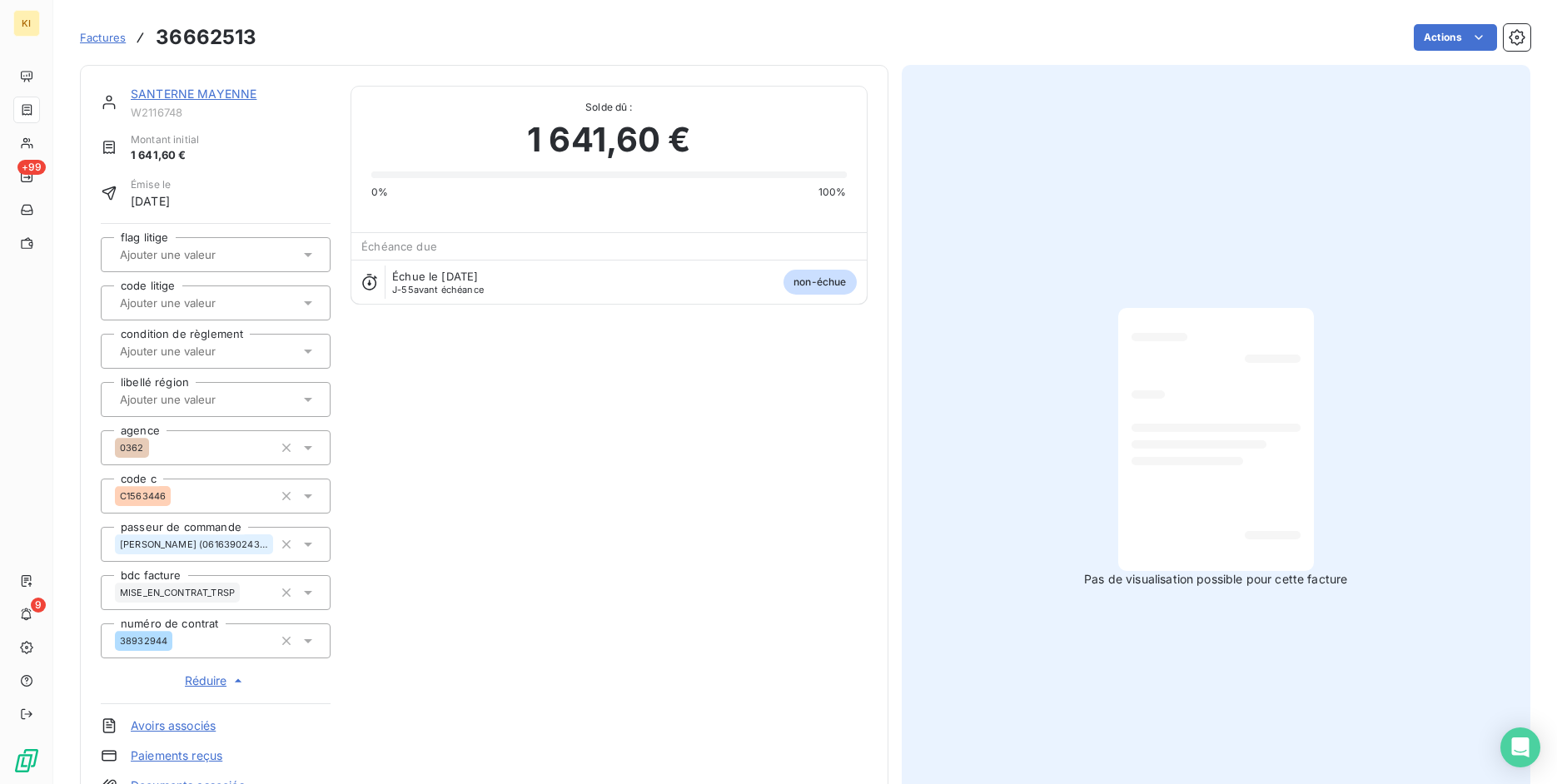
click at [117, 35] on span "Factures" at bounding box center [103, 37] width 46 height 14
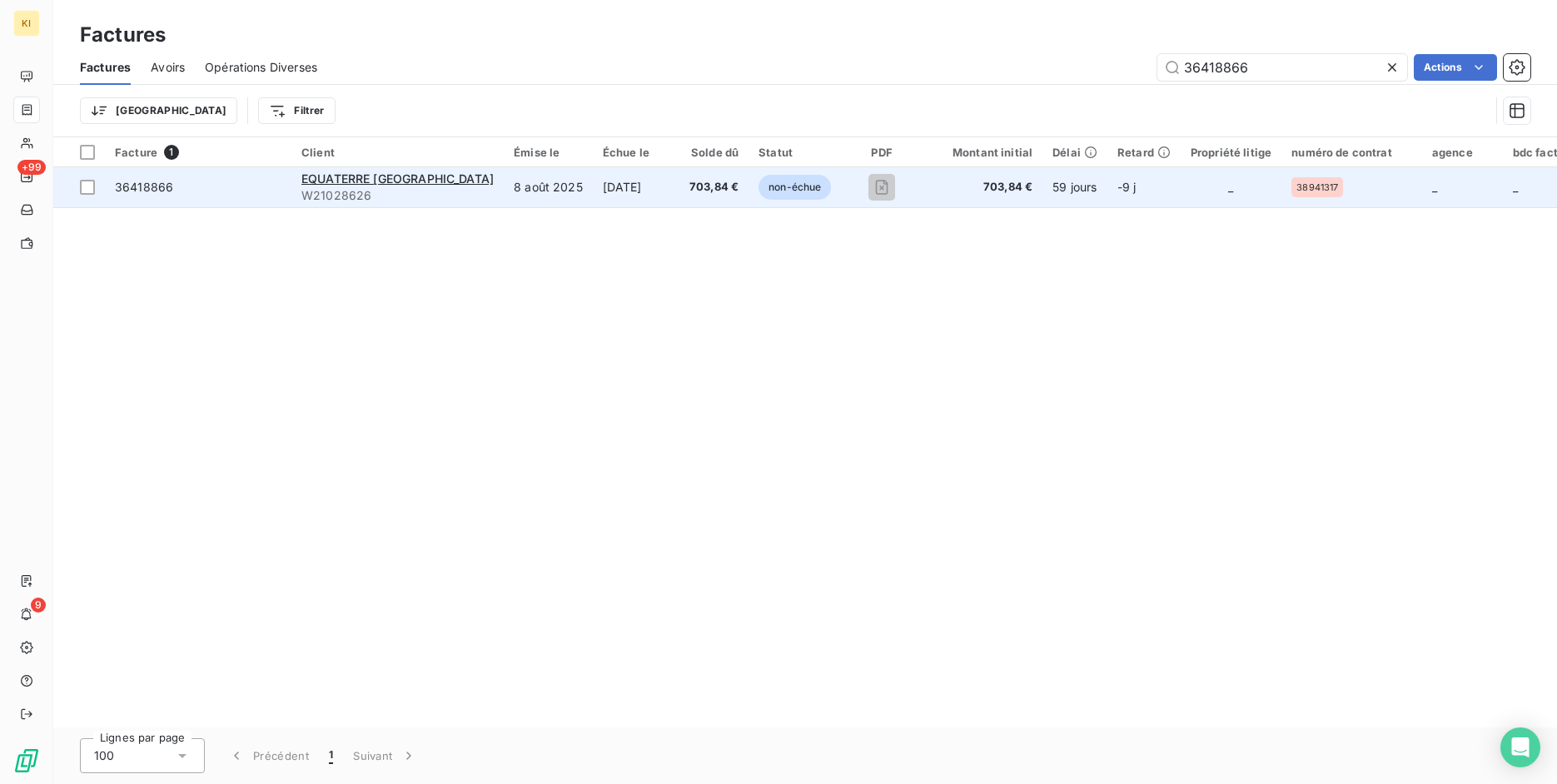
type input "36418866"
click at [233, 188] on span "36418866" at bounding box center [198, 187] width 166 height 17
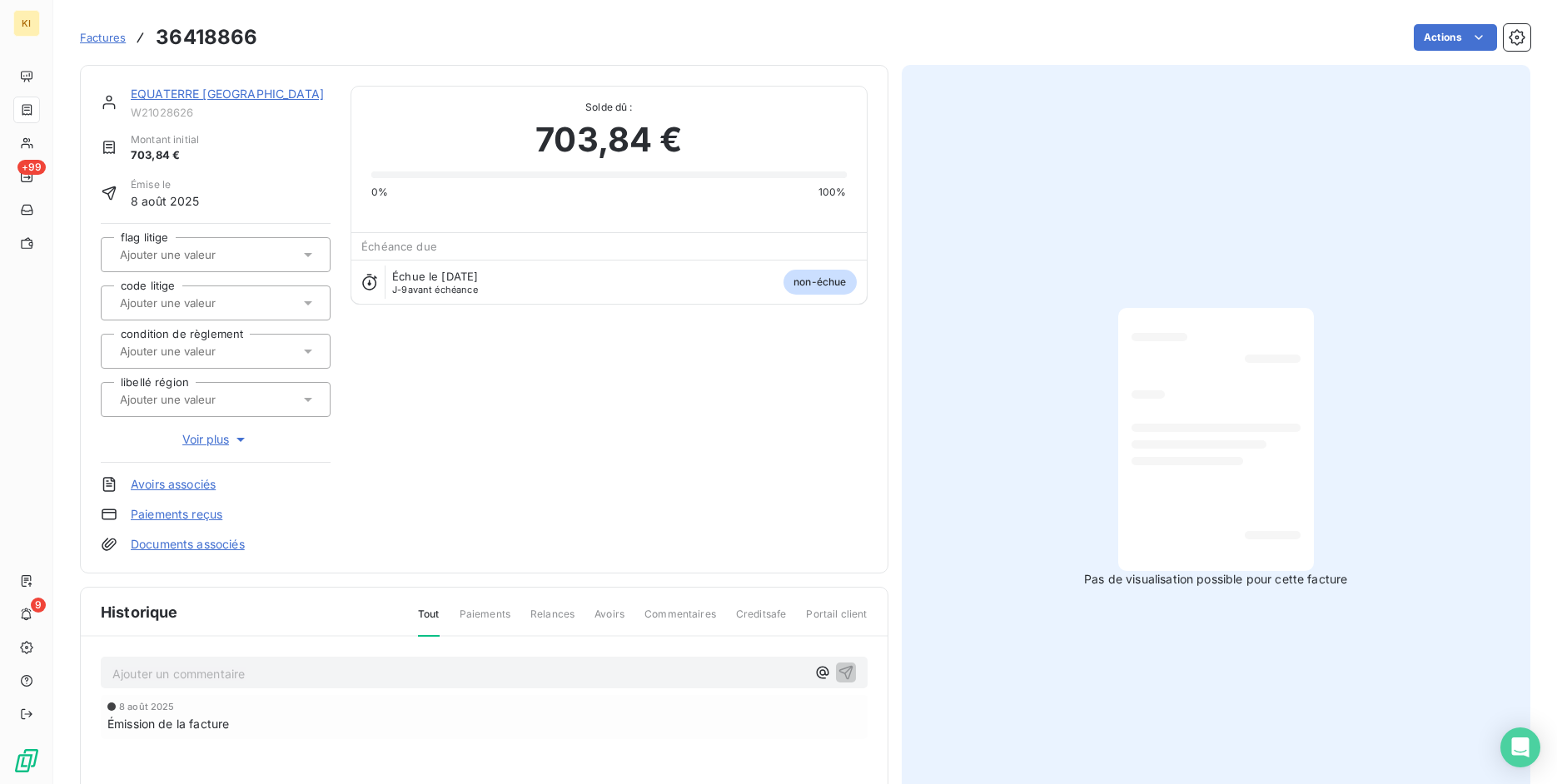
click at [224, 437] on span "Voir plus" at bounding box center [215, 440] width 67 height 17
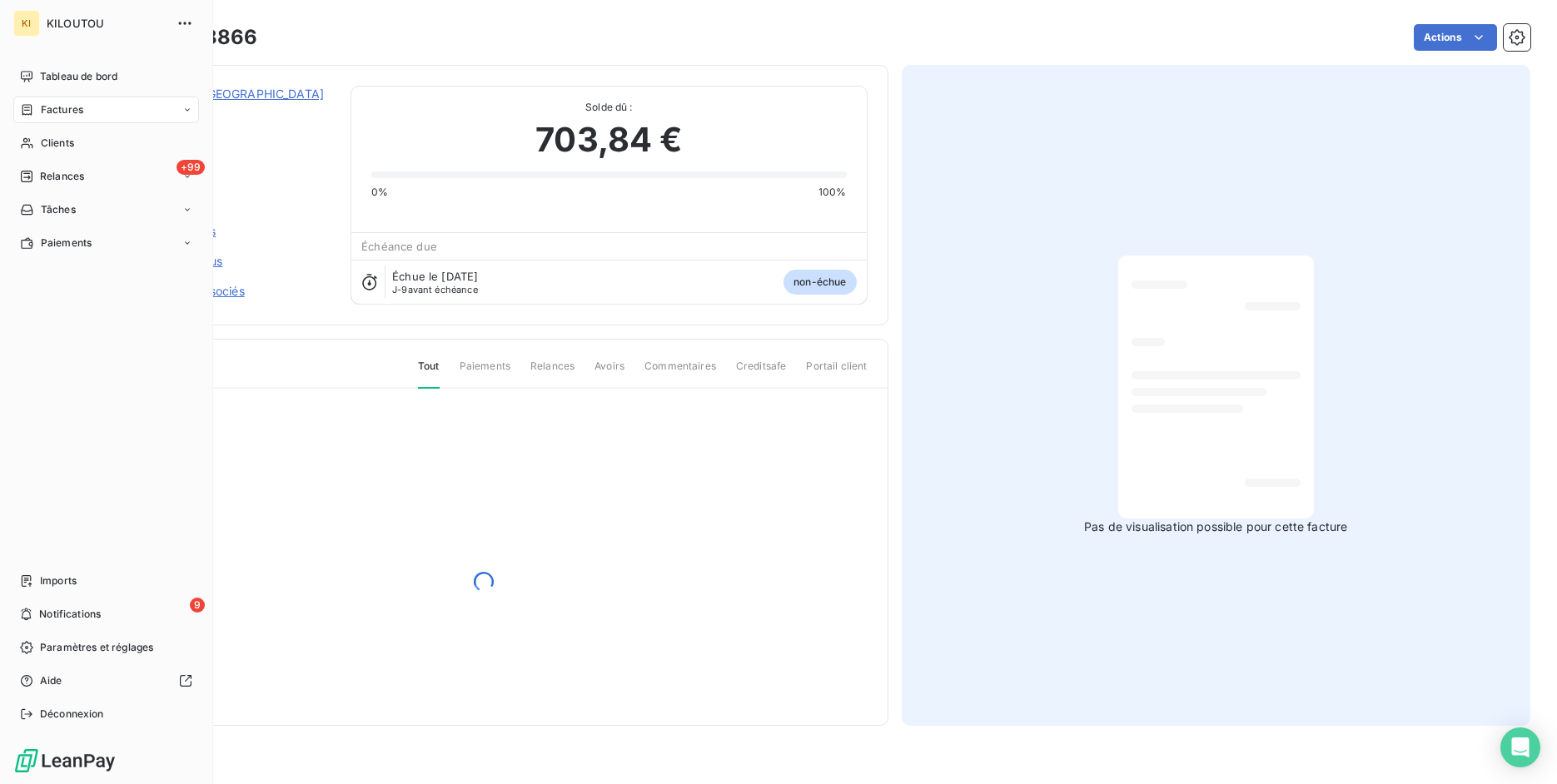
click at [35, 115] on div "Factures" at bounding box center [52, 110] width 63 height 15
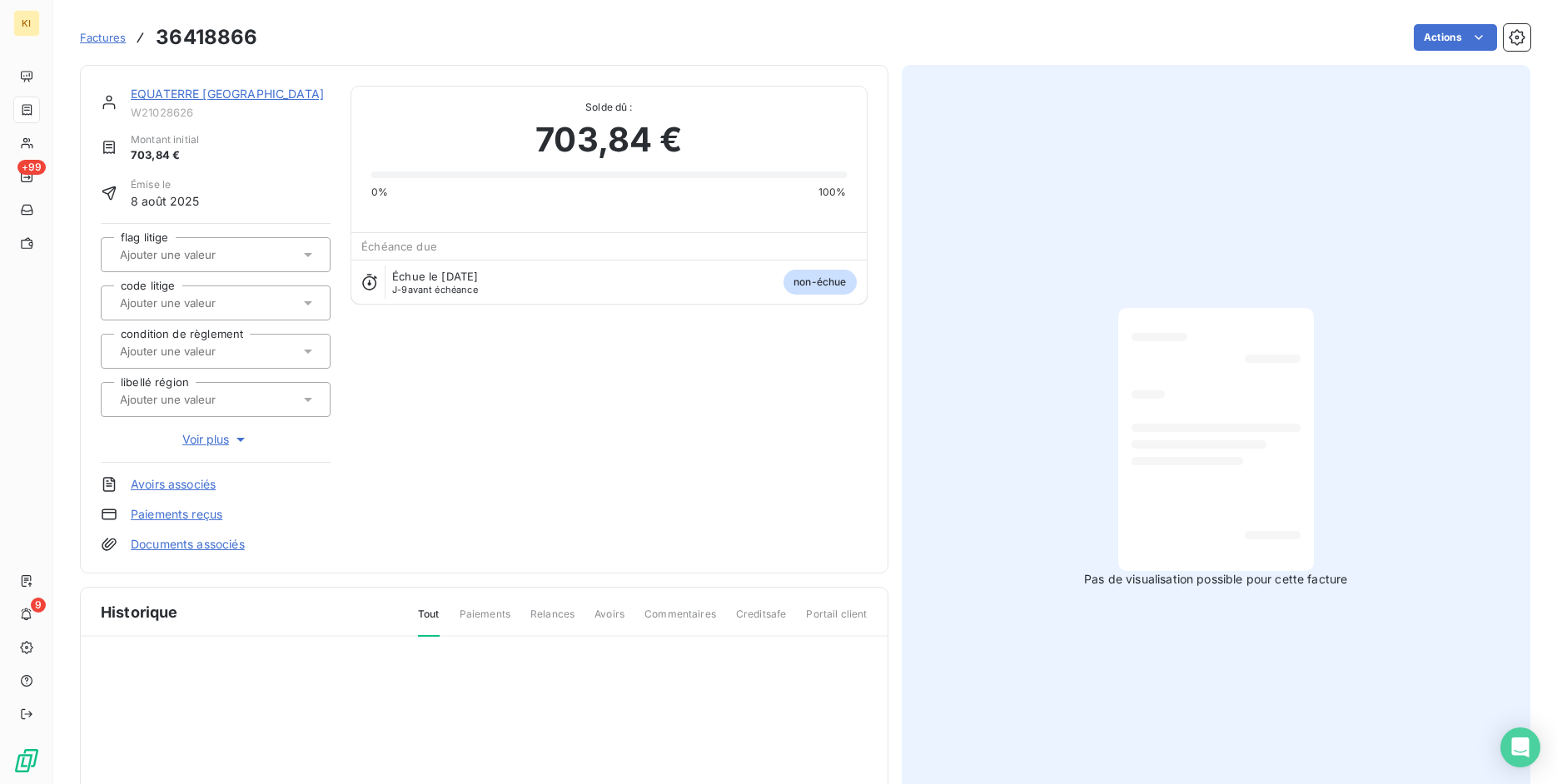
click at [203, 445] on span "Voir plus" at bounding box center [215, 440] width 67 height 17
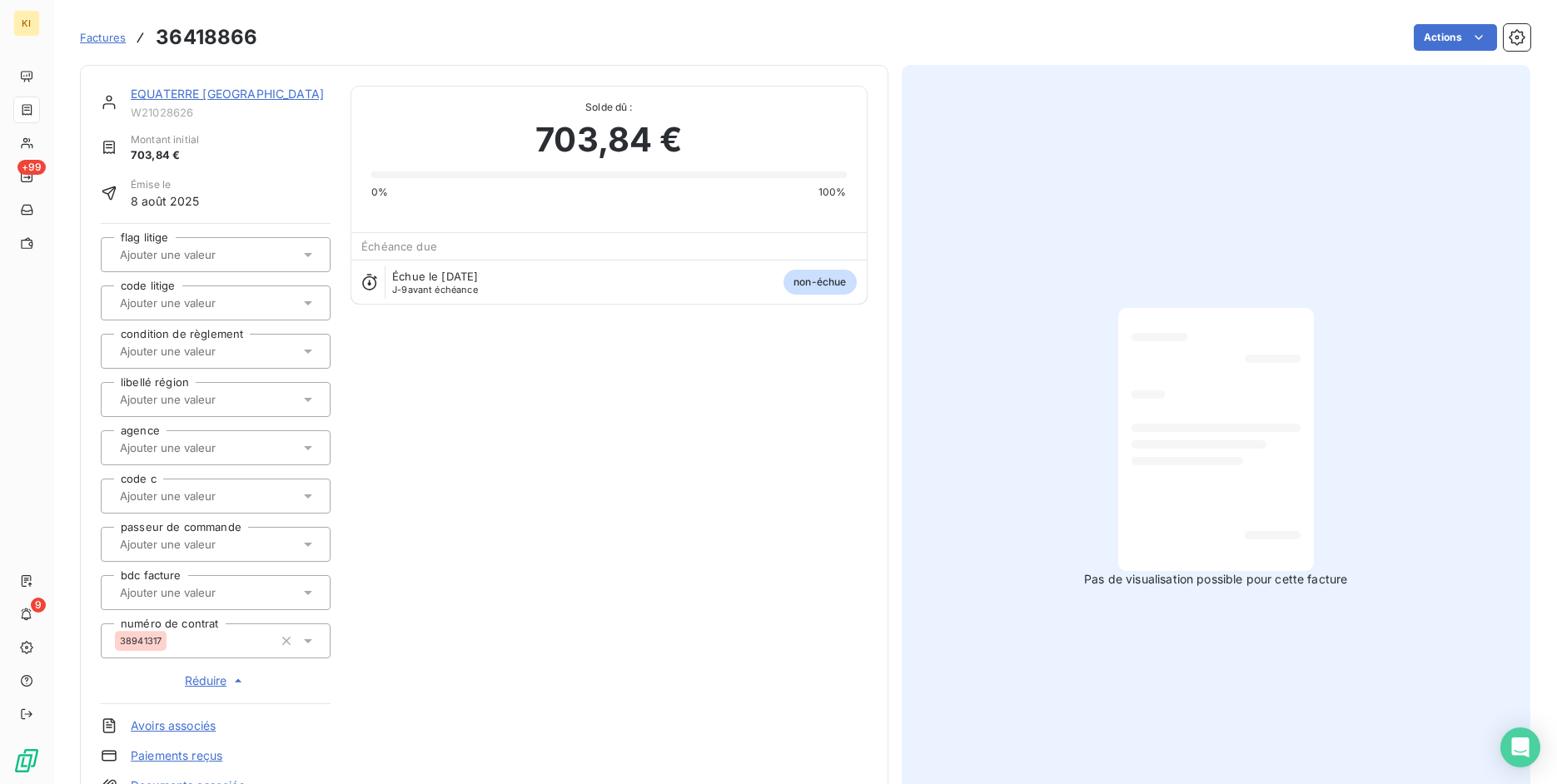
click at [90, 32] on span "Factures" at bounding box center [103, 37] width 46 height 14
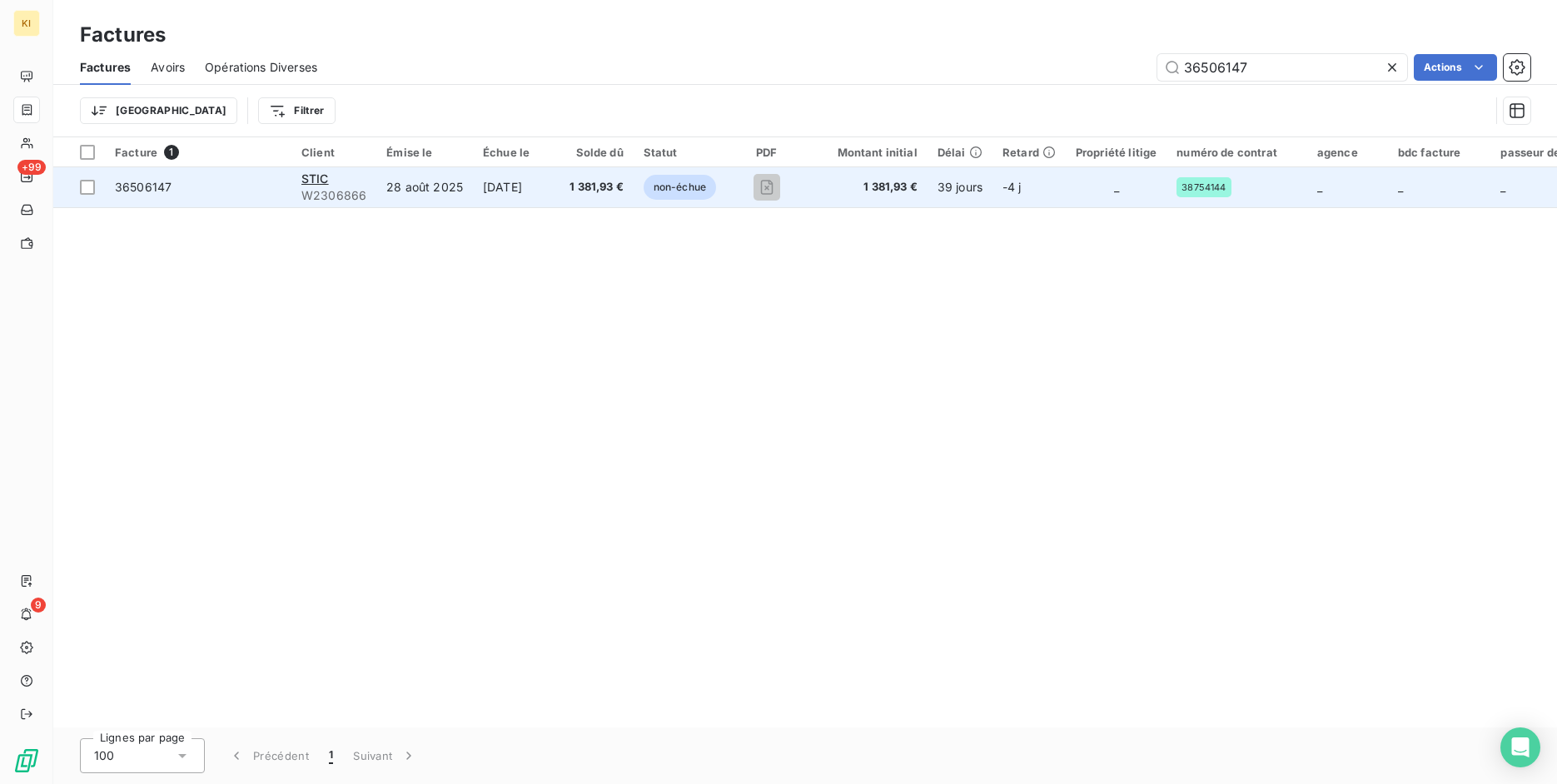
type input "36506147"
click at [213, 186] on span "36506147" at bounding box center [198, 187] width 166 height 17
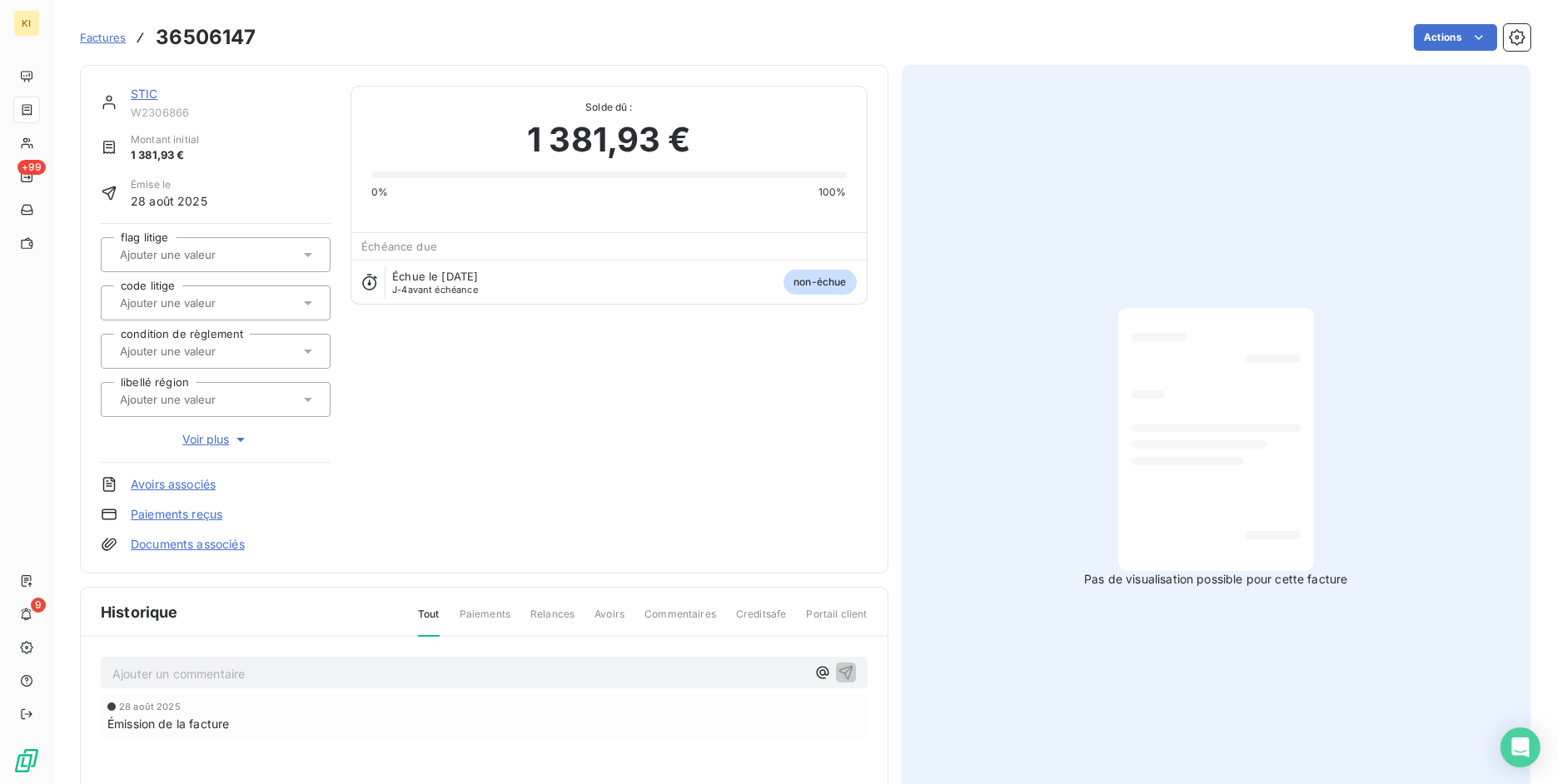
click at [201, 434] on span "Voir plus" at bounding box center [215, 440] width 67 height 17
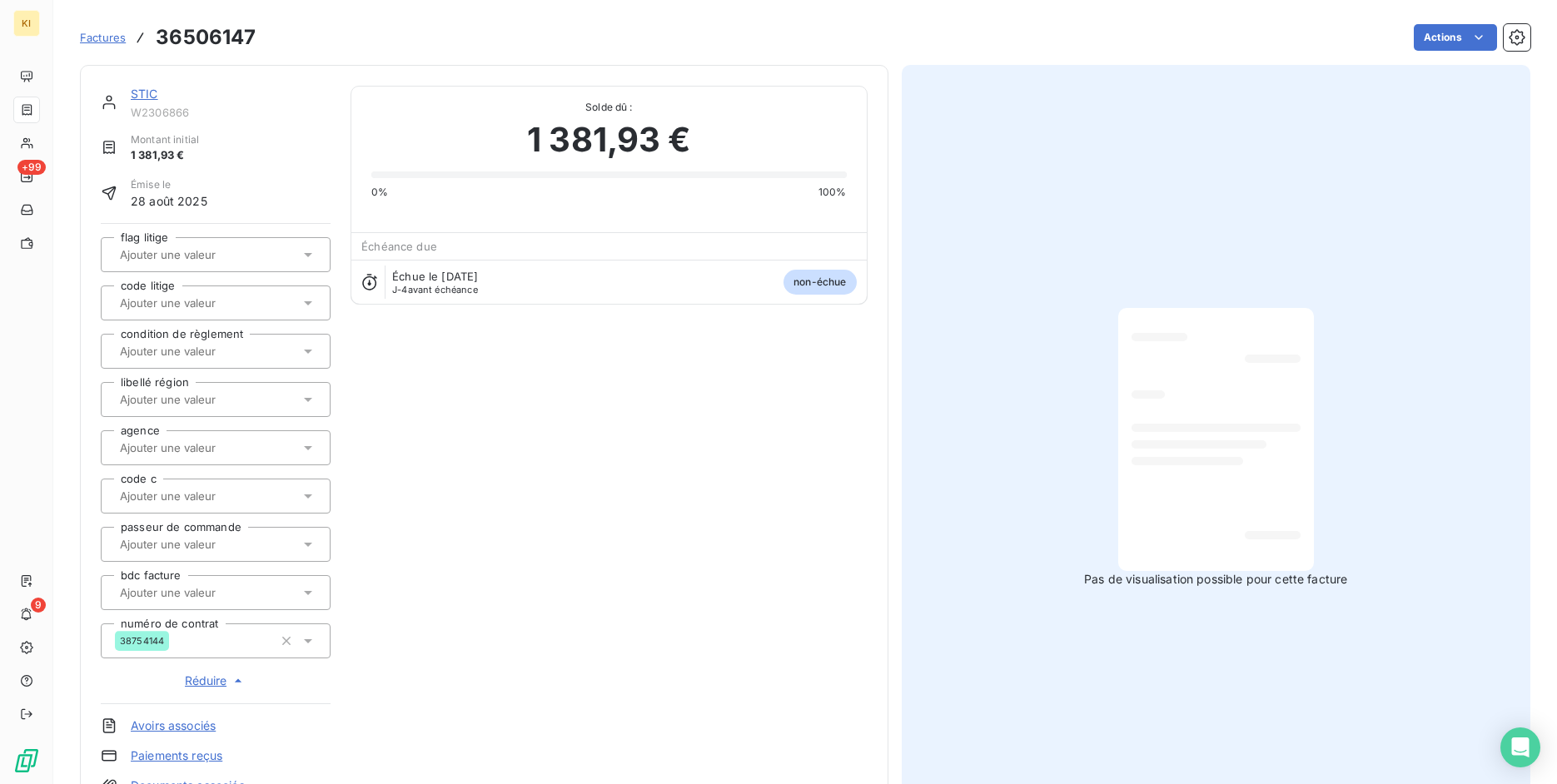
click at [103, 38] on span "Factures" at bounding box center [103, 37] width 46 height 14
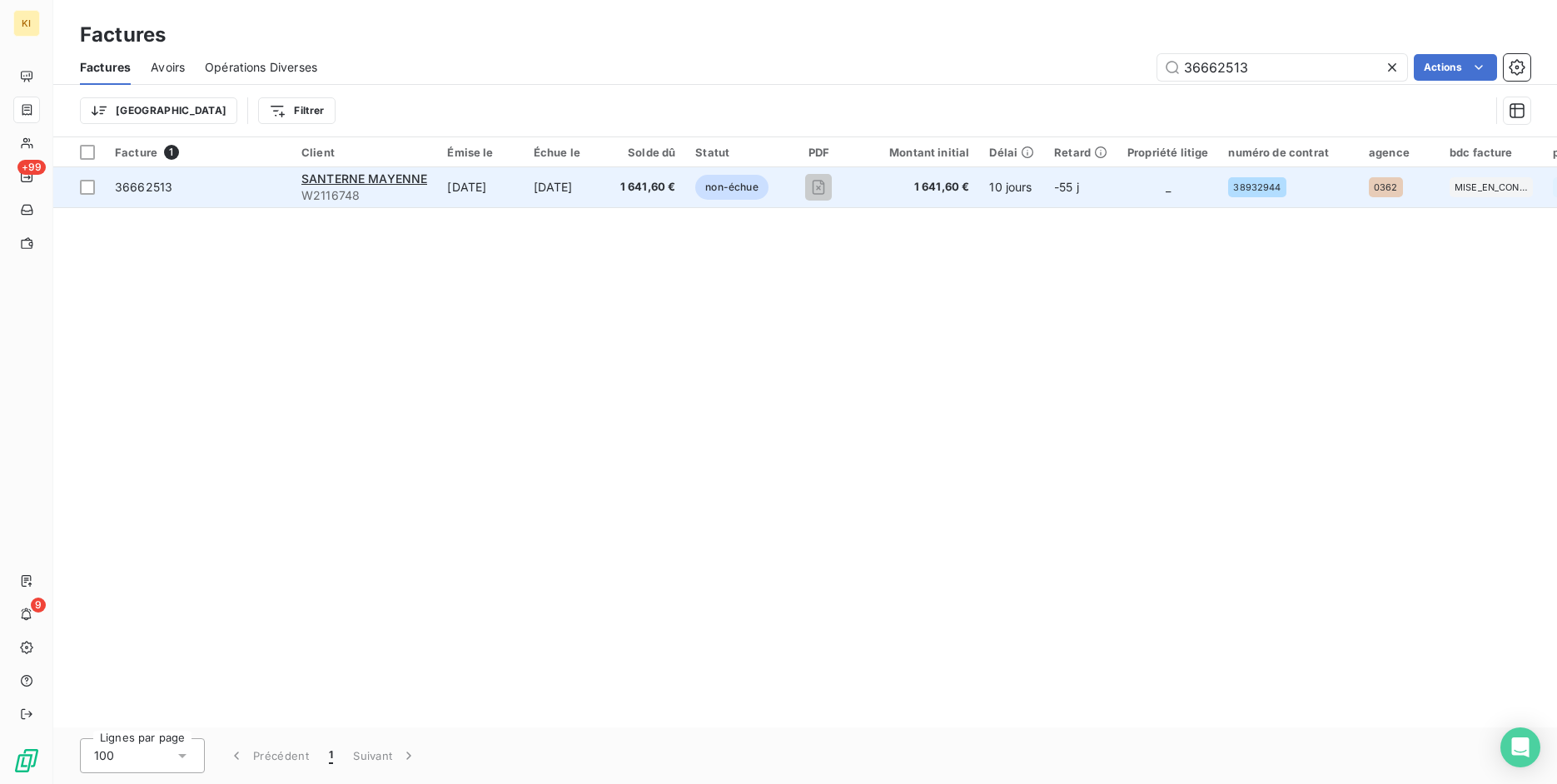
type input "36662513"
click at [172, 196] on td "36662513" at bounding box center [198, 187] width 187 height 40
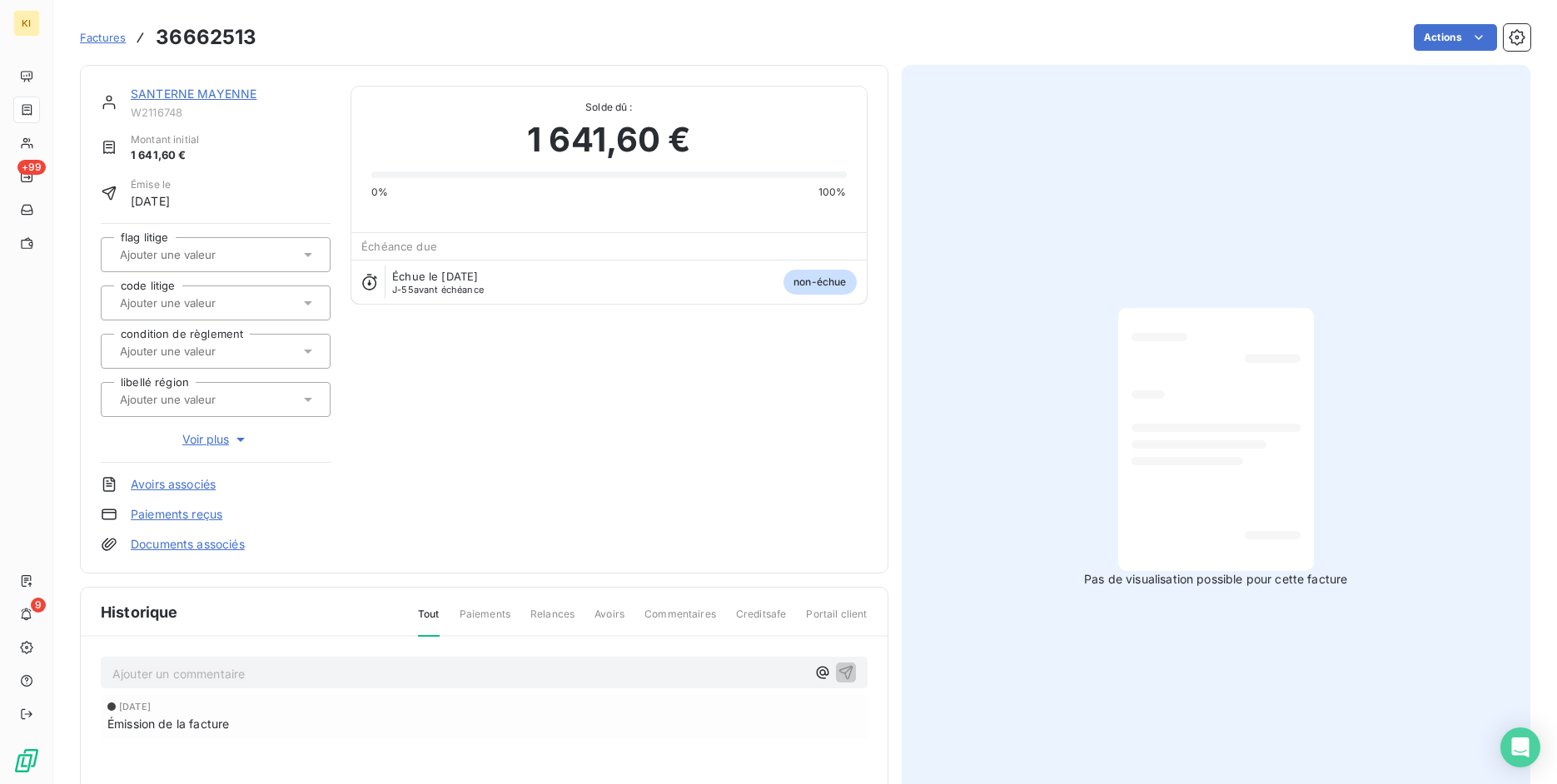
click at [182, 435] on span "Voir plus" at bounding box center [215, 440] width 67 height 17
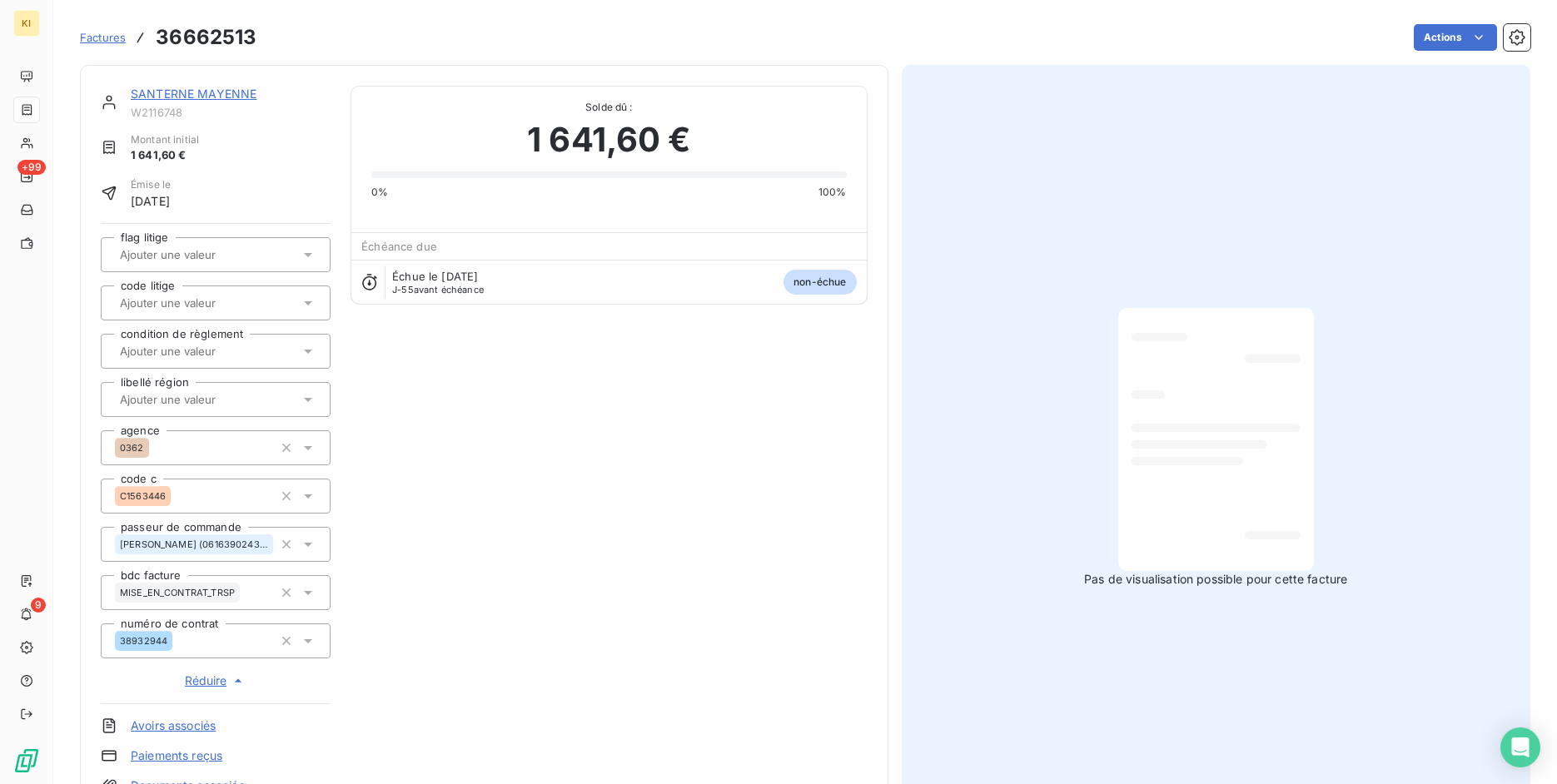
click at [92, 36] on span "Factures" at bounding box center [103, 37] width 46 height 14
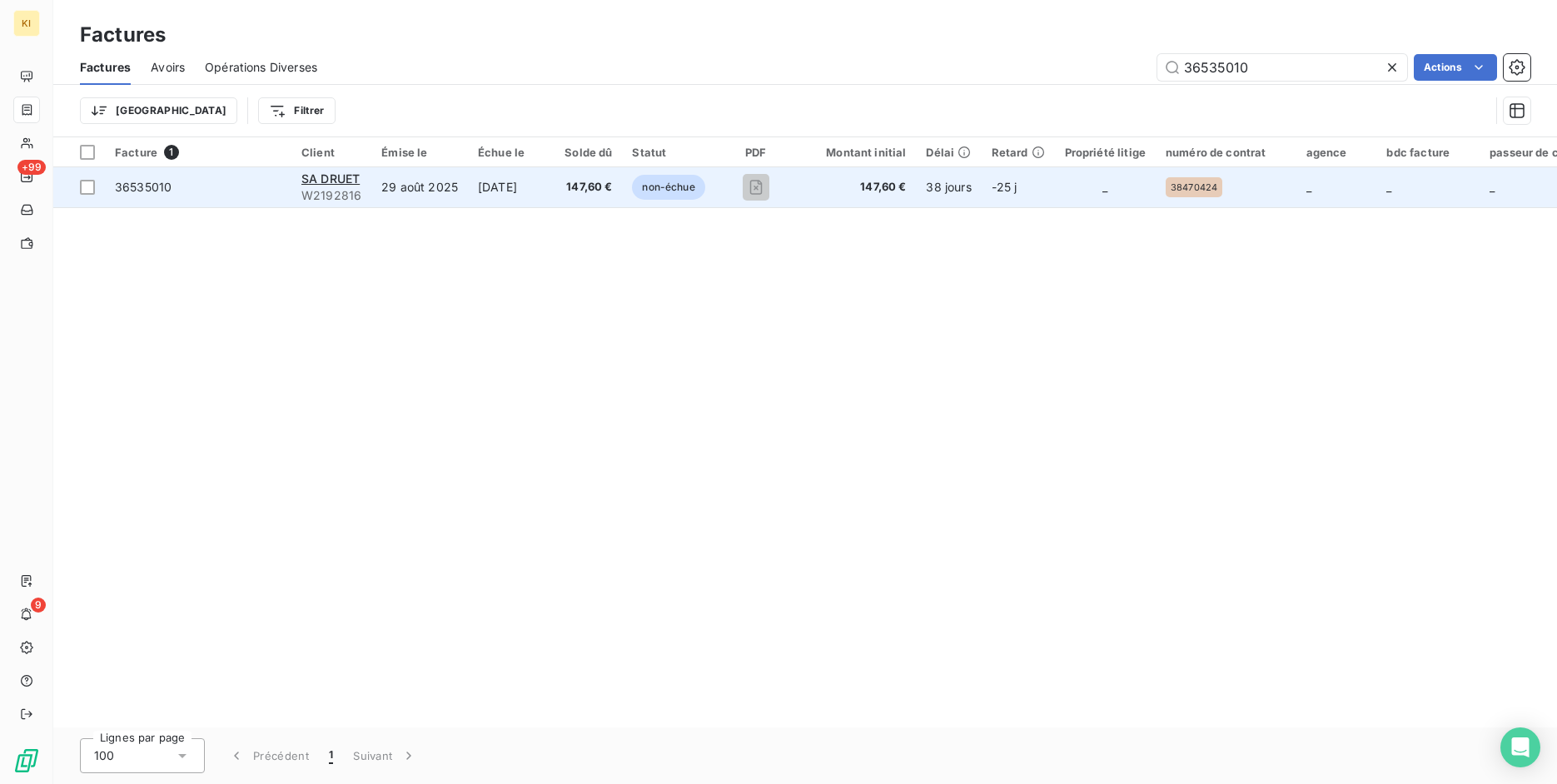
type input "36535010"
click at [155, 186] on span "36535010" at bounding box center [143, 187] width 57 height 14
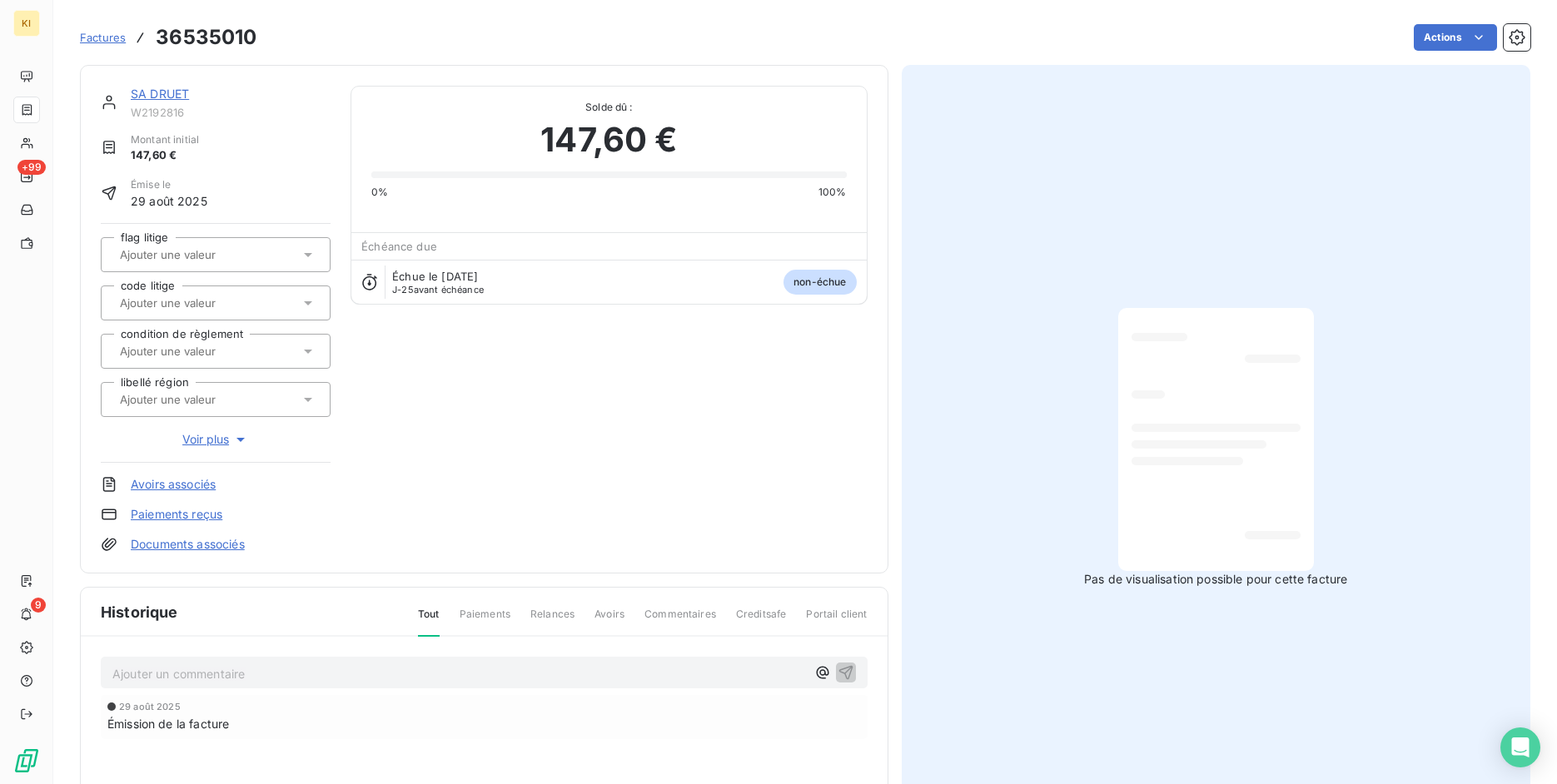
click at [195, 435] on span "Voir plus" at bounding box center [215, 440] width 67 height 17
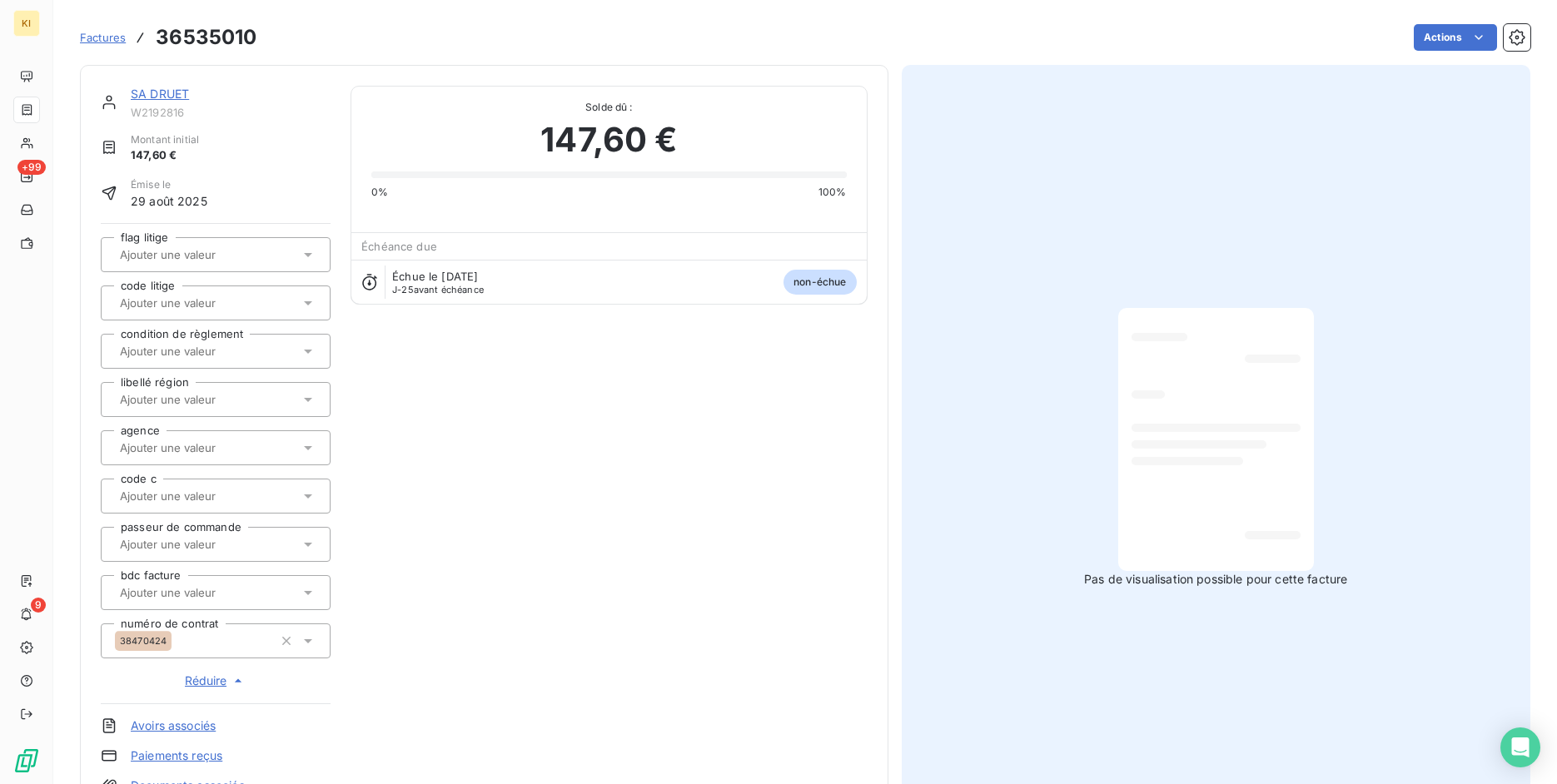
click at [289, 92] on div "SA DRUET" at bounding box center [231, 95] width 200 height 17
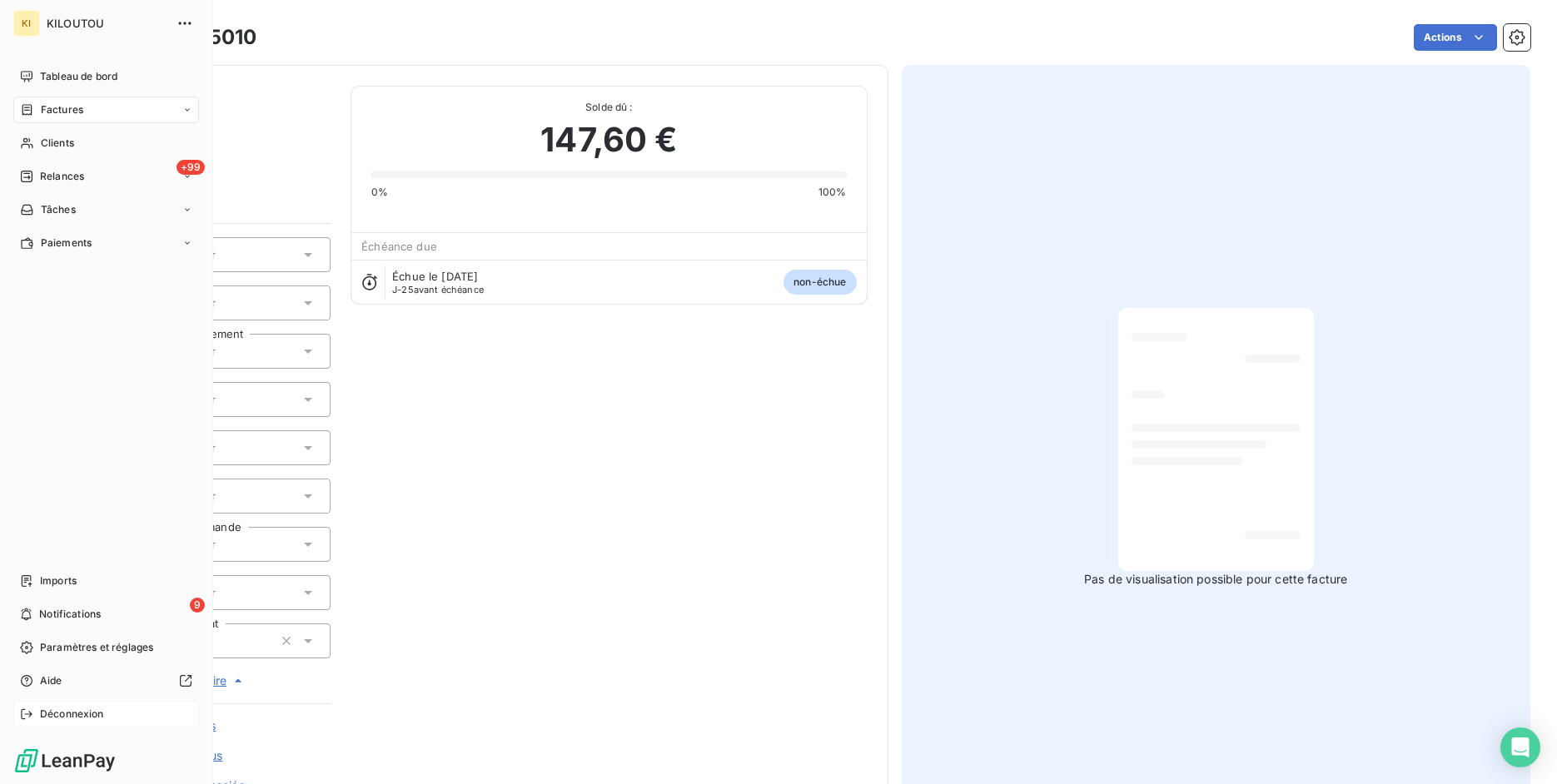
click at [41, 720] on span "Déconnexion" at bounding box center [72, 714] width 64 height 15
